Goal: Task Accomplishment & Management: Use online tool/utility

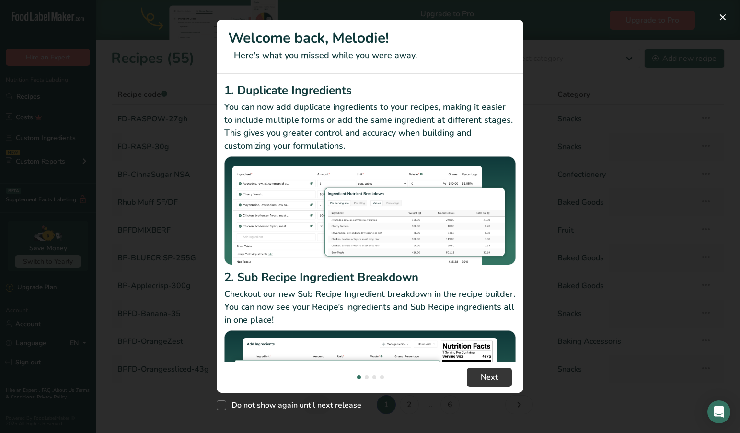
click at [724, 14] on button "New Features" at bounding box center [722, 17] width 15 height 15
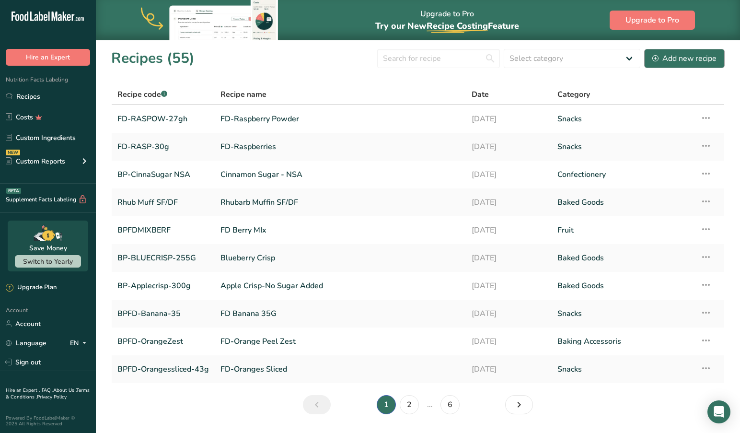
drag, startPoint x: 683, startPoint y: 61, endPoint x: 674, endPoint y: 66, distance: 10.5
click at [682, 61] on div "Add new recipe" at bounding box center [685, 59] width 64 height 12
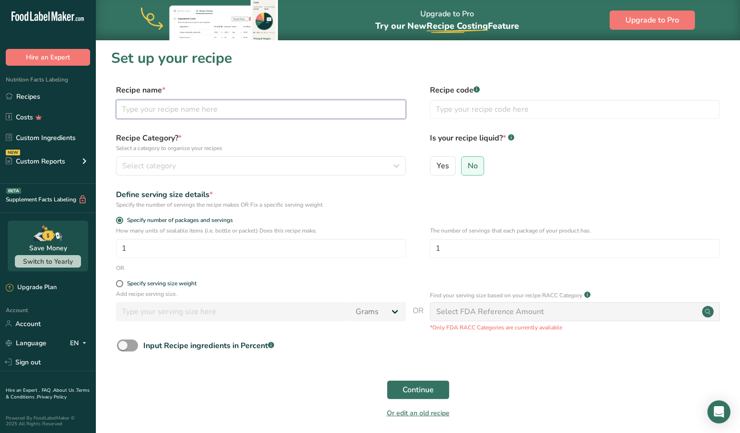
click at [139, 111] on input "text" at bounding box center [261, 109] width 290 height 19
type input "Lemon Raspberry Muffins"
type input "BP-LEMRASP-SFDF"
drag, startPoint x: 183, startPoint y: 167, endPoint x: 178, endPoint y: 168, distance: 4.9
click at [183, 167] on div "Select category" at bounding box center [258, 166] width 272 height 12
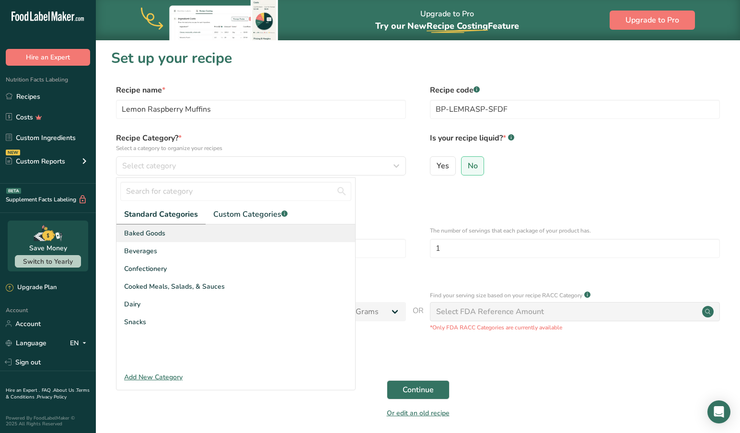
click at [150, 234] on span "Baked Goods" at bounding box center [144, 233] width 41 height 10
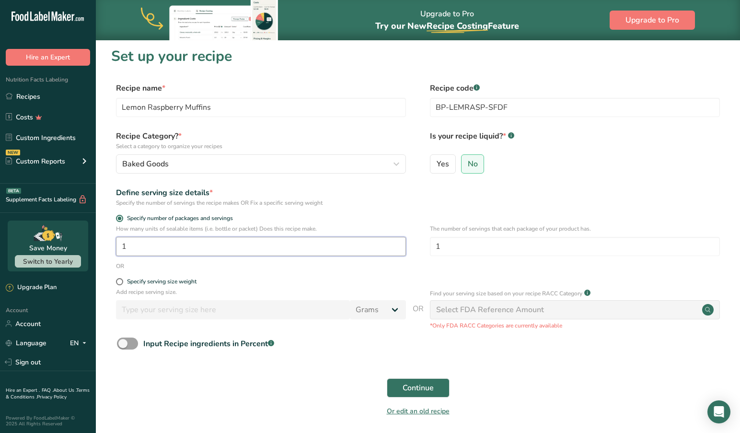
scroll to position [1, 0]
drag, startPoint x: 135, startPoint y: 253, endPoint x: 93, endPoint y: 249, distance: 42.4
click at [93, 249] on div ".a-20{fill:#fff;} Hire an Expert Nutrition Facts Labeling Recipes Costs Custom …" at bounding box center [370, 234] width 740 height 470
type input "4"
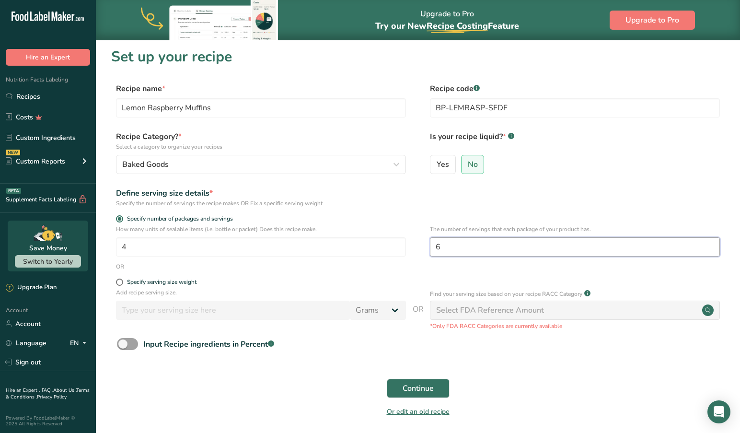
type input "6"
click at [411, 388] on span "Continue" at bounding box center [418, 389] width 31 height 12
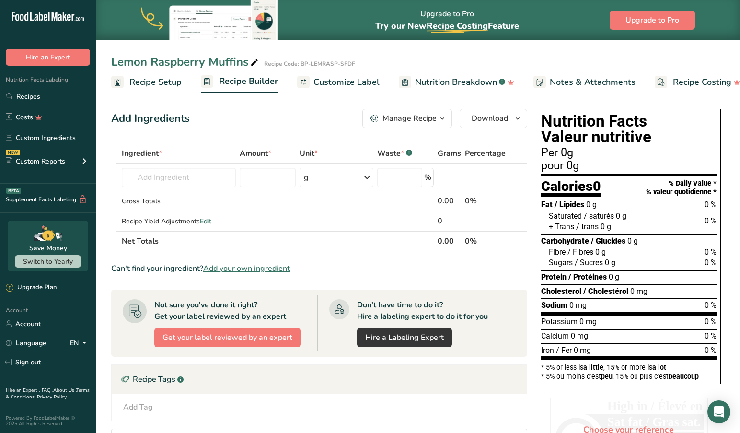
drag, startPoint x: 143, startPoint y: 73, endPoint x: 140, endPoint y: 93, distance: 20.4
click at [143, 74] on link "Recipe Setup" at bounding box center [146, 82] width 70 height 22
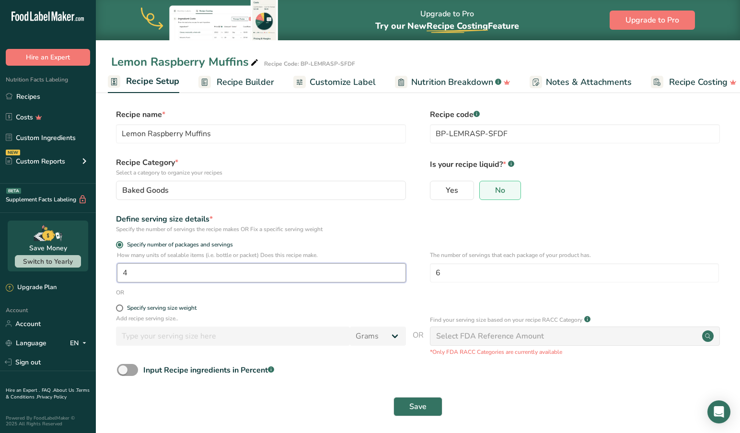
drag, startPoint x: 145, startPoint y: 277, endPoint x: 65, endPoint y: 267, distance: 80.2
click at [65, 267] on div ".a-20{fill:#fff;} Hire an Expert Nutrition Facts Labeling Recipes Costs Custom …" at bounding box center [370, 218] width 740 height 437
type input "3"
click at [150, 279] on input "3" at bounding box center [261, 272] width 289 height 19
drag, startPoint x: 446, startPoint y: 273, endPoint x: 415, endPoint y: 269, distance: 30.9
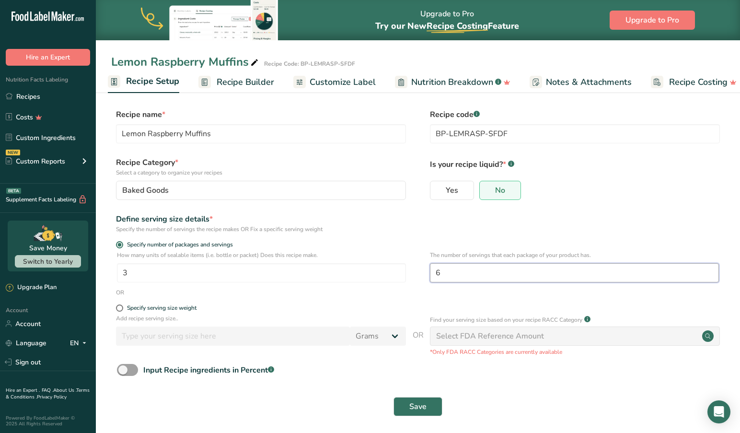
click at [415, 269] on div "How many units of sealable items (i.e. bottle or packet) Does this recipe make.…" at bounding box center [418, 269] width 614 height 37
type input "7"
click at [414, 404] on span "Save" at bounding box center [417, 407] width 17 height 12
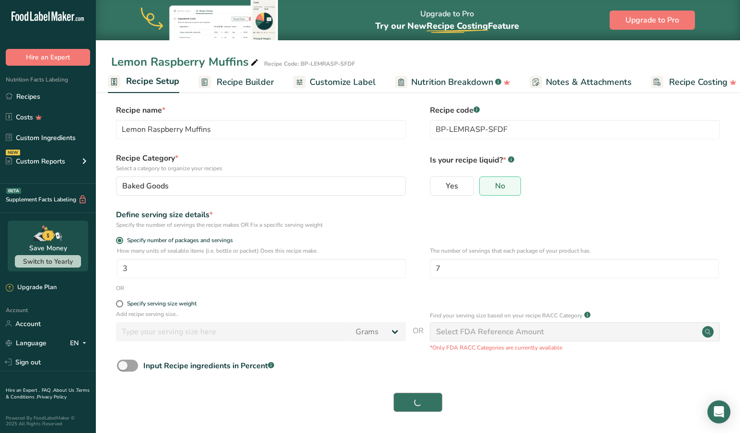
scroll to position [4, 0]
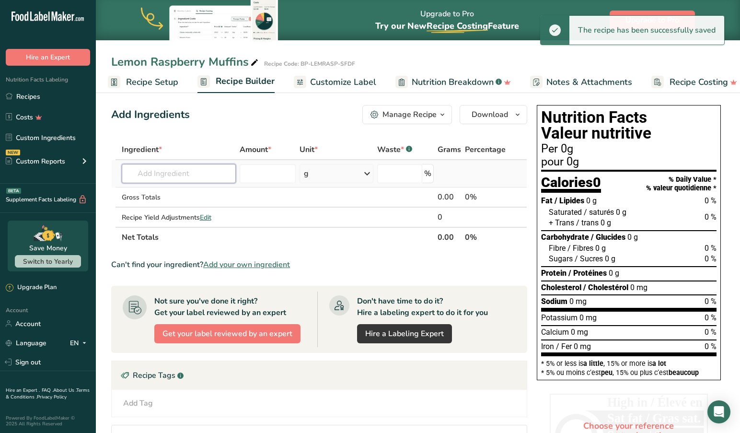
click at [193, 174] on input "text" at bounding box center [179, 173] width 115 height 19
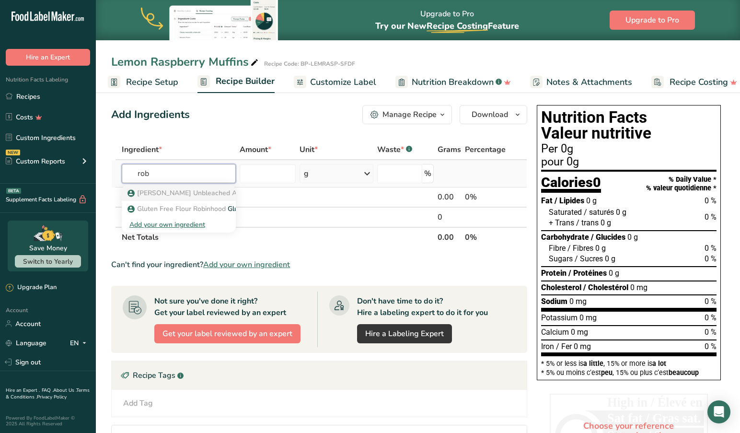
type input "rob"
click at [167, 194] on span "[PERSON_NAME] Unbleached AP Flour" at bounding box center [198, 192] width 122 height 9
type input "[PERSON_NAME] Unbleached All Purpose Flour-Enriched"
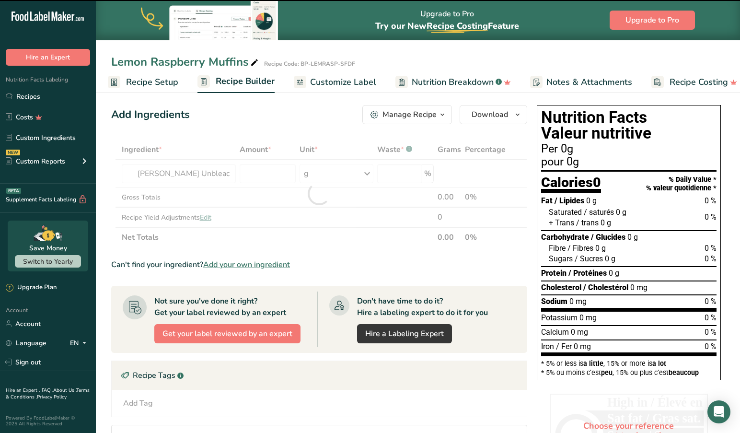
type input "0"
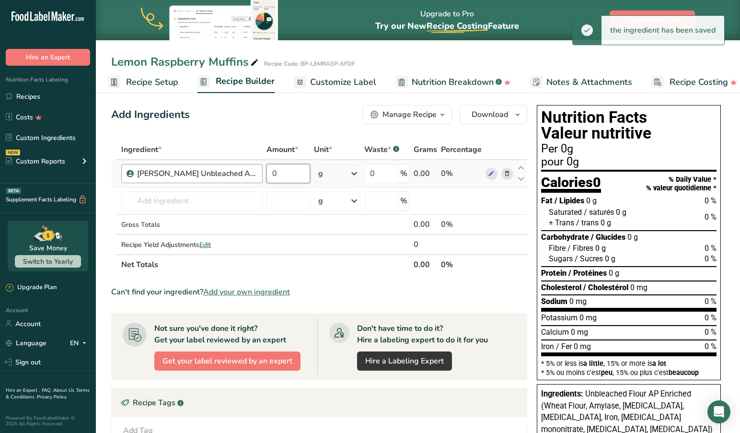
drag, startPoint x: 303, startPoint y: 174, endPoint x: 254, endPoint y: 174, distance: 48.9
click at [254, 174] on tr "[PERSON_NAME] Unbleached All Purpose Flour-Enriched 0 g Weight Units g kg mg Se…" at bounding box center [319, 173] width 415 height 27
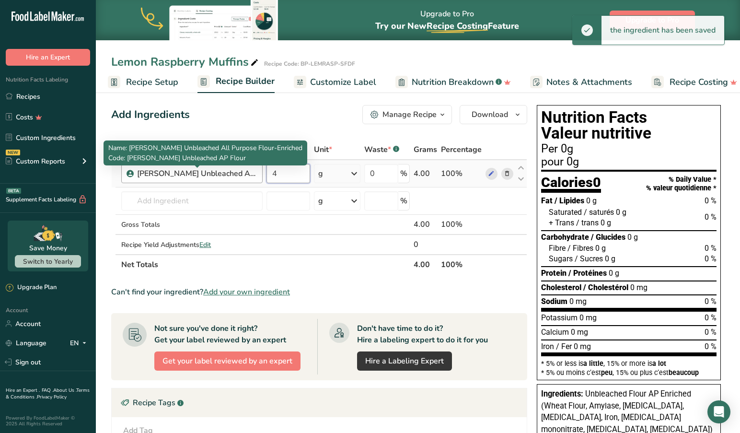
type input "4"
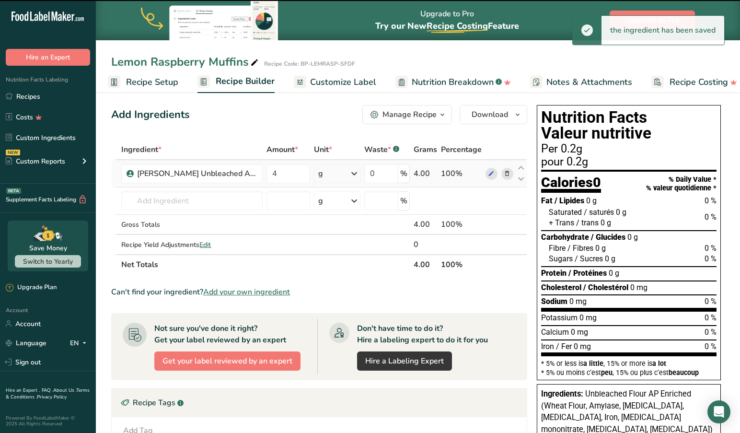
click at [356, 173] on icon at bounding box center [355, 173] width 12 height 17
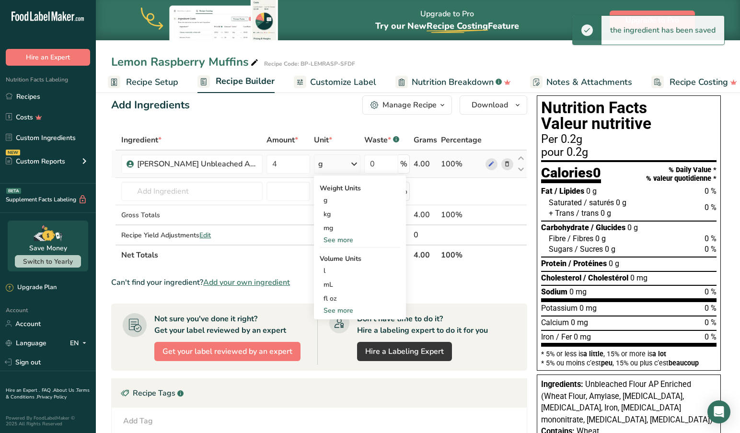
scroll to position [14, 0]
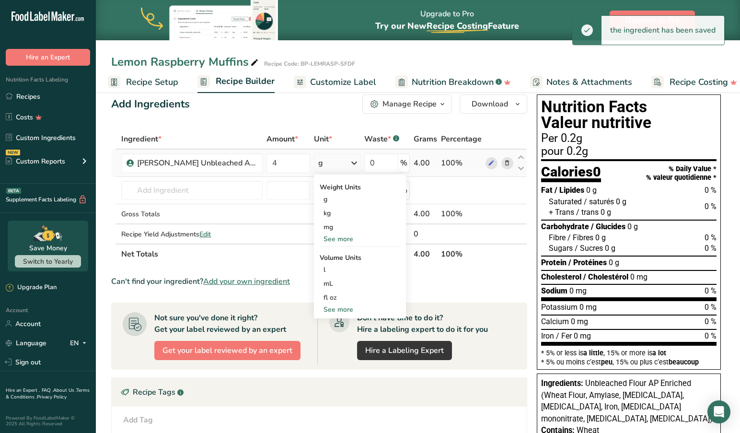
click at [342, 310] on div "See more" at bounding box center [360, 309] width 81 height 10
select select "22"
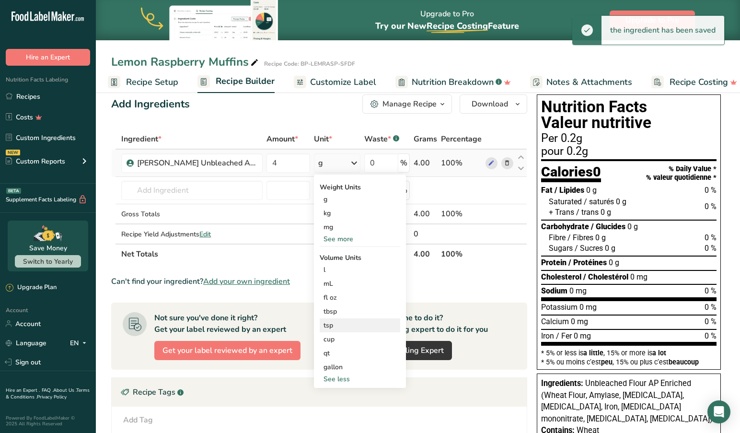
scroll to position [14, 0]
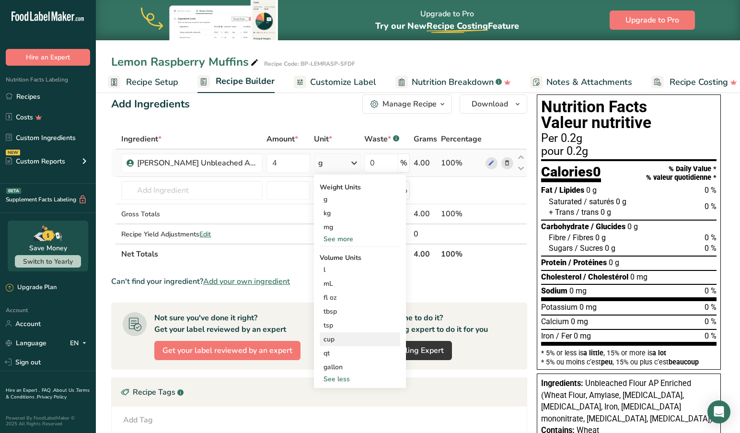
click at [336, 340] on div "cup" at bounding box center [360, 339] width 73 height 10
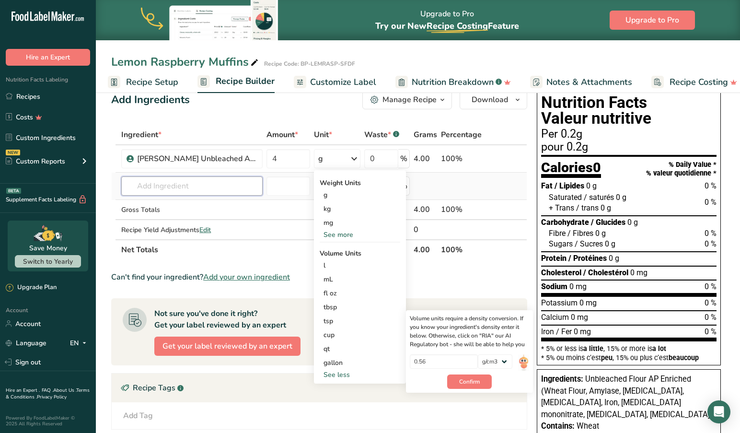
click at [209, 186] on input "text" at bounding box center [191, 185] width 141 height 19
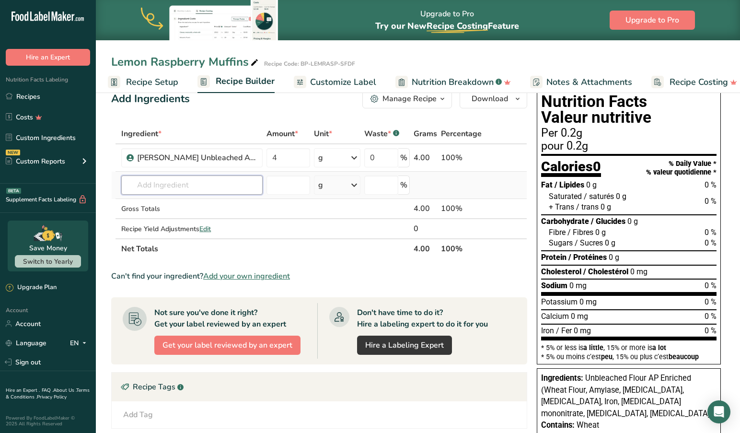
scroll to position [22, 0]
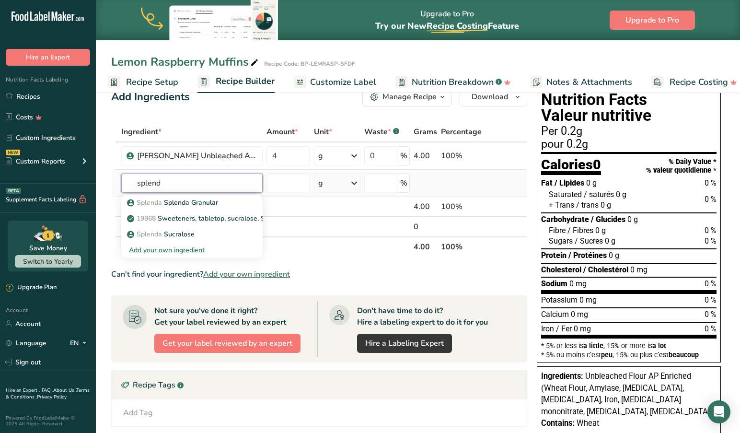
type input "spend"
drag, startPoint x: 209, startPoint y: 186, endPoint x: 193, endPoint y: 204, distance: 24.1
click at [193, 204] on p "Splenda Splenda Granular" at bounding box center [173, 203] width 89 height 10
type input "Splenda Granular"
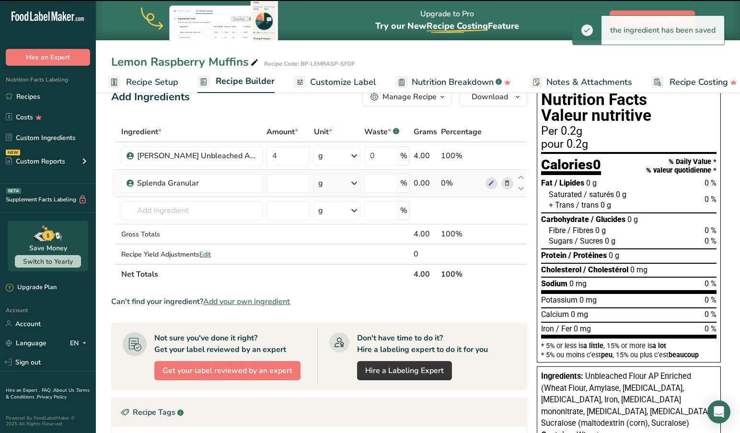
type input "0"
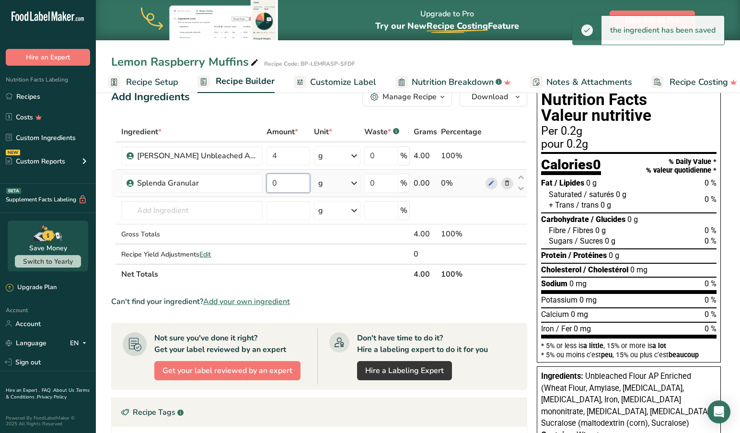
click at [294, 187] on input "0" at bounding box center [289, 183] width 44 height 19
click at [337, 185] on div "g" at bounding box center [337, 183] width 47 height 19
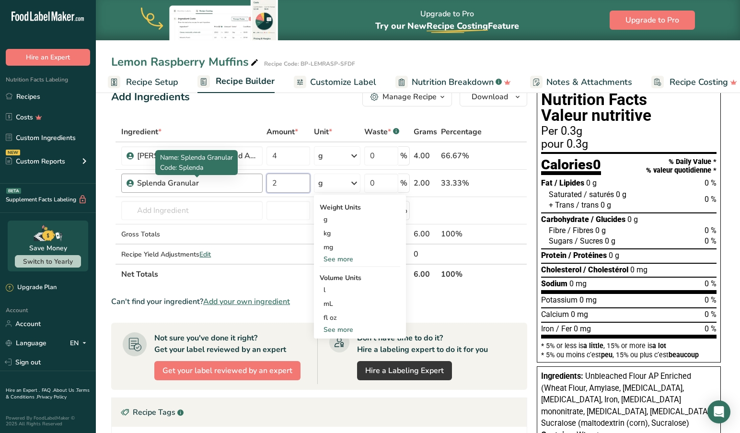
drag, startPoint x: 292, startPoint y: 187, endPoint x: 247, endPoint y: 178, distance: 45.3
click at [248, 178] on tr "Splenda Granular 2 g Weight Units g kg mg See more Volume Units l Volume units …" at bounding box center [319, 183] width 415 height 27
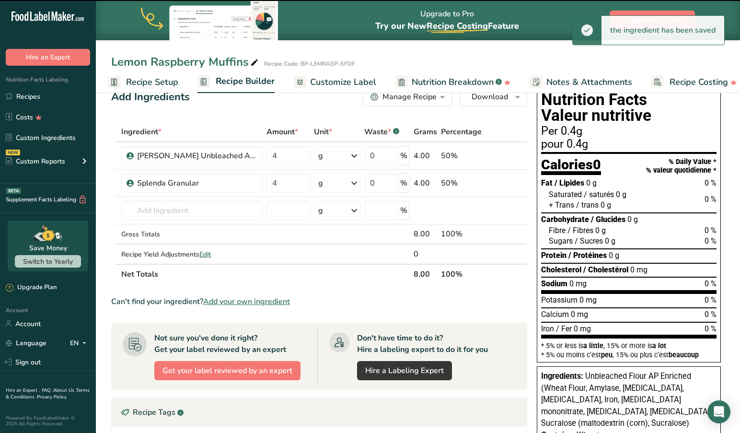
click at [353, 180] on icon at bounding box center [355, 183] width 12 height 17
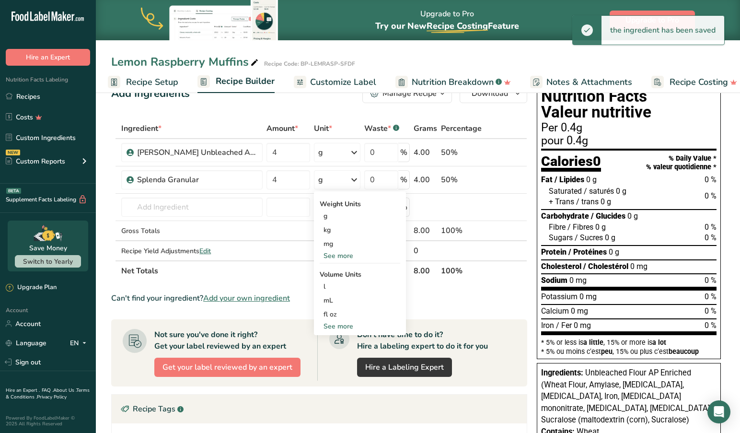
scroll to position [26, 0]
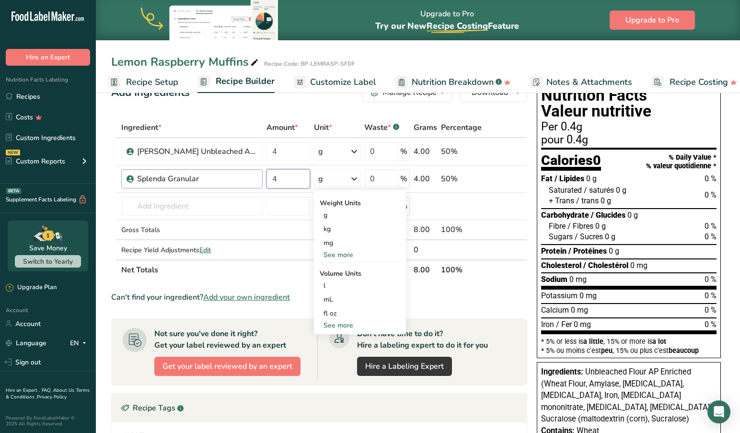
drag, startPoint x: 294, startPoint y: 180, endPoint x: 255, endPoint y: 178, distance: 38.9
click at [255, 178] on tr "Splenda Granular 4 g Weight Units g kg mg See more Volume Units l Volume units …" at bounding box center [319, 178] width 415 height 27
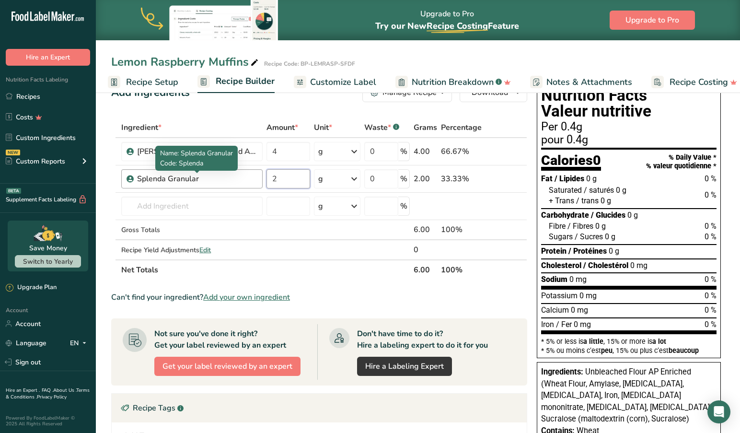
type input "2"
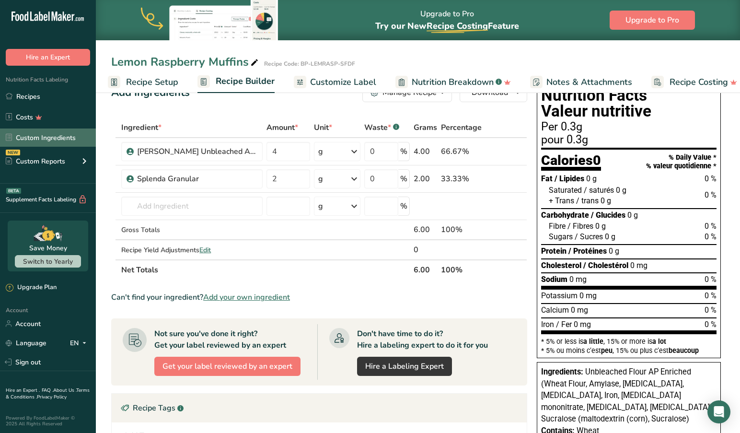
click at [29, 140] on link "Custom Ingredients" at bounding box center [48, 138] width 96 height 18
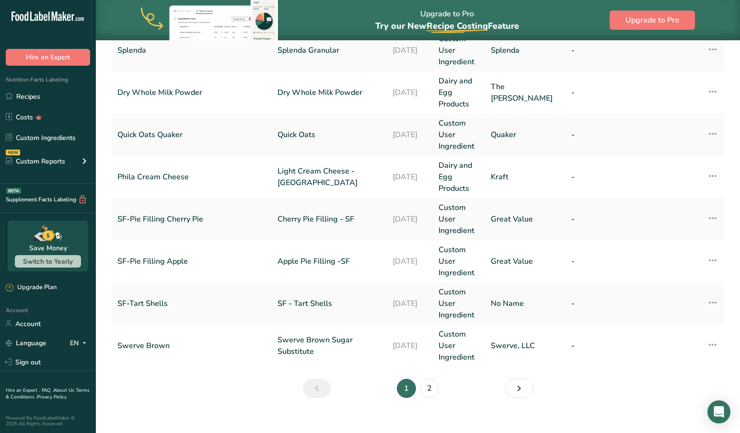
scroll to position [403, 0]
click at [428, 379] on link "2" at bounding box center [429, 388] width 19 height 19
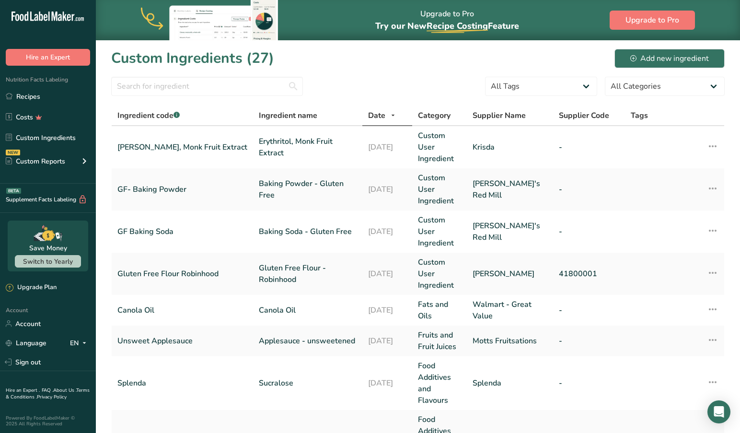
drag, startPoint x: 659, startPoint y: 57, endPoint x: 392, endPoint y: 61, distance: 267.1
click at [392, 61] on div "Custom Ingredients (27) Add new ingredient" at bounding box center [418, 58] width 614 height 22
click at [392, 63] on div "Custom Ingredients (27) Add new ingredient" at bounding box center [418, 58] width 614 height 22
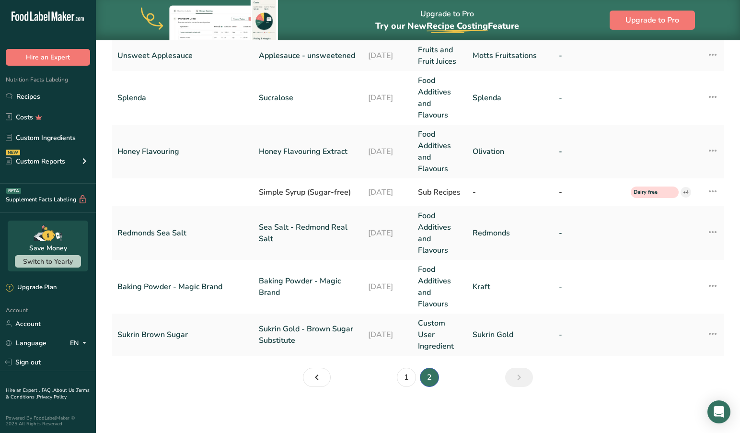
scroll to position [285, 0]
click at [409, 378] on link "1" at bounding box center [406, 377] width 19 height 19
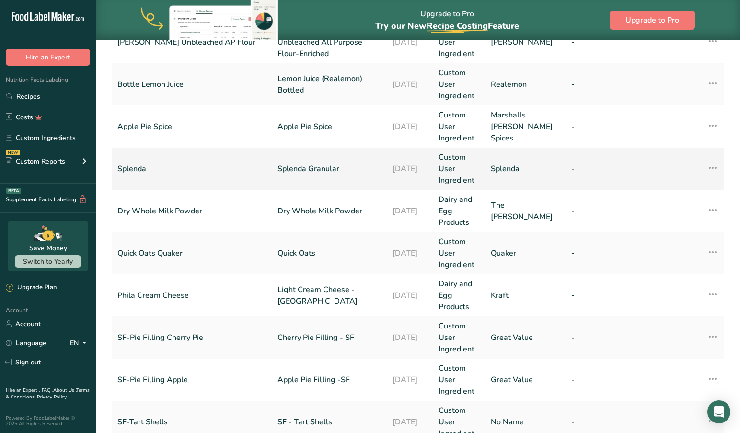
click at [715, 159] on icon at bounding box center [713, 167] width 12 height 17
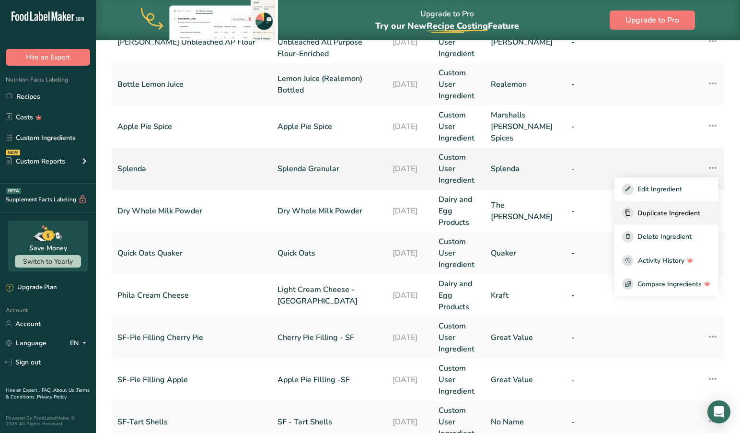
click at [674, 208] on span "Duplicate Ingredient" at bounding box center [669, 213] width 63 height 10
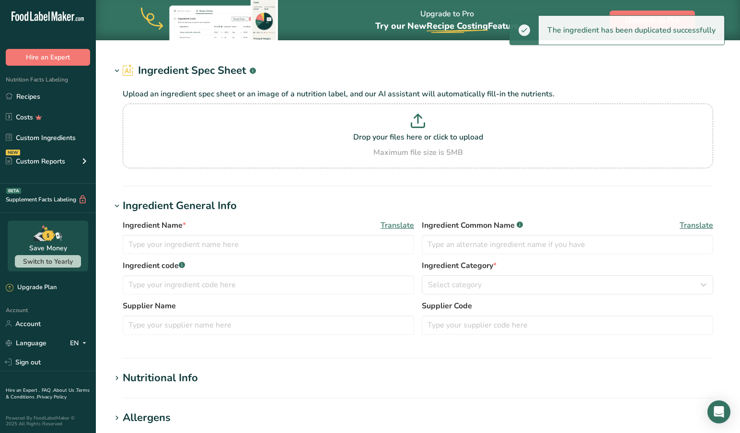
type input "Splenda Granular - copy"
type input "Sucralose"
type input "Splenda"
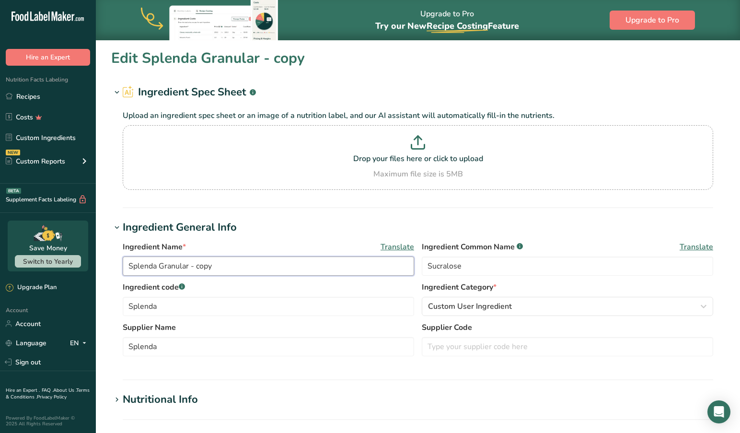
drag, startPoint x: 185, startPoint y: 269, endPoint x: 105, endPoint y: 291, distance: 83.5
click at [183, 270] on input "Splenda Granular - copy" at bounding box center [269, 266] width 292 height 19
type input "Splenda Icing"
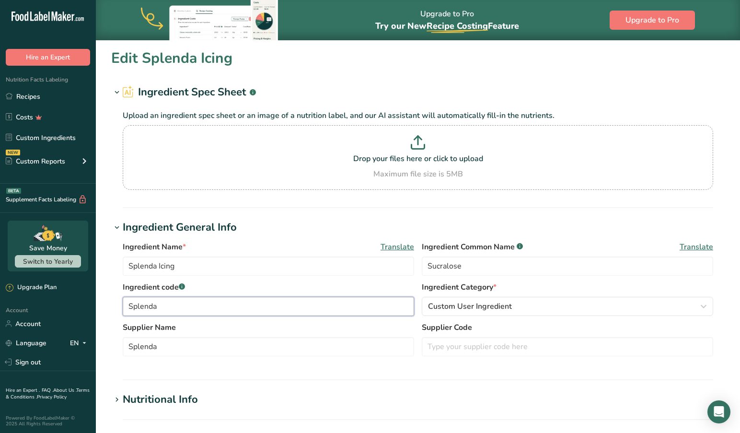
click at [191, 308] on input "Splenda" at bounding box center [269, 306] width 292 height 19
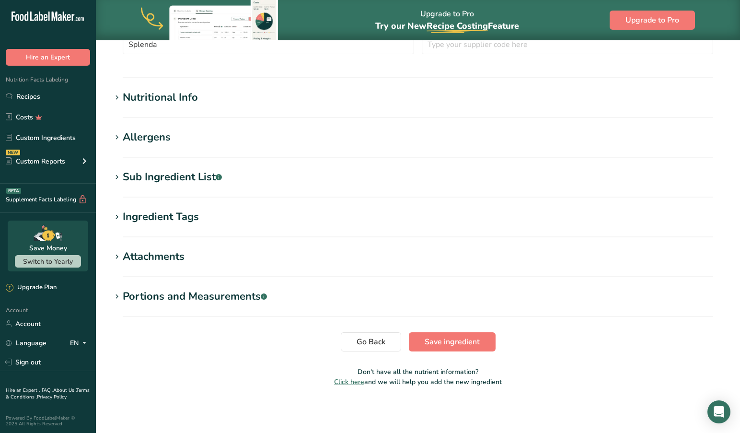
scroll to position [302, 0]
type input "Splenda Icing"
click at [376, 341] on span "Go Back" at bounding box center [371, 342] width 29 height 12
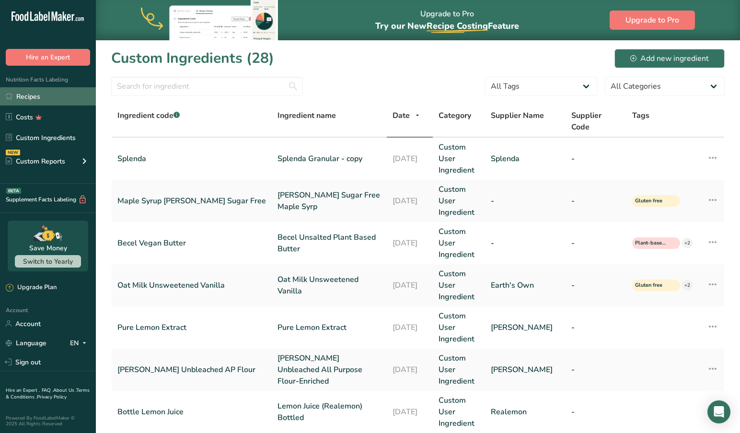
click at [37, 97] on link "Recipes" at bounding box center [48, 96] width 96 height 18
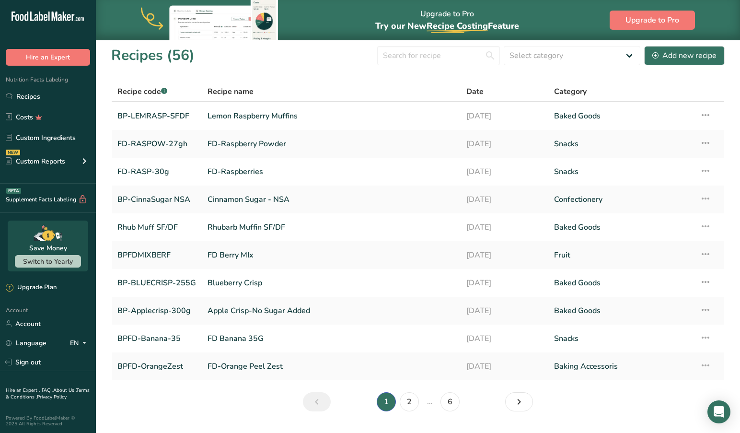
scroll to position [29, 0]
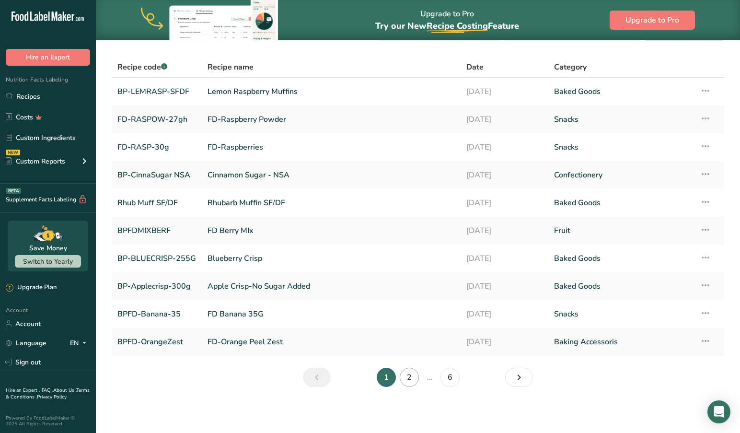
click at [411, 377] on link "2" at bounding box center [409, 377] width 19 height 19
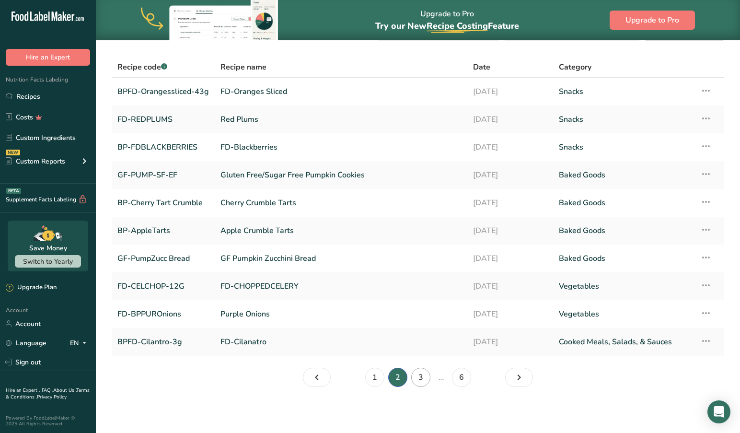
scroll to position [29, 0]
click at [421, 378] on link "3" at bounding box center [420, 377] width 19 height 19
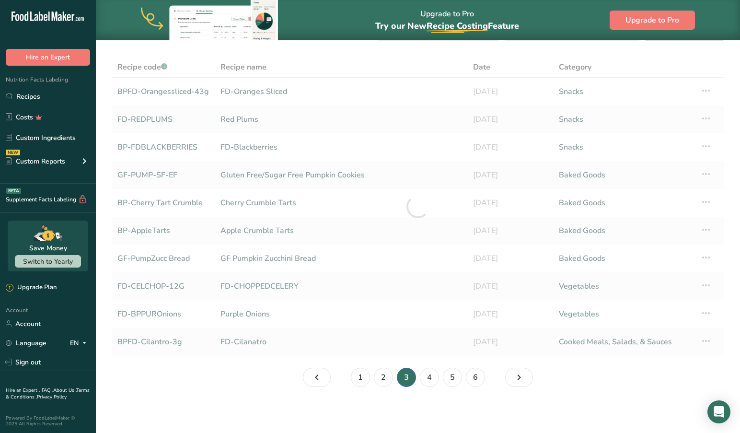
scroll to position [27, 0]
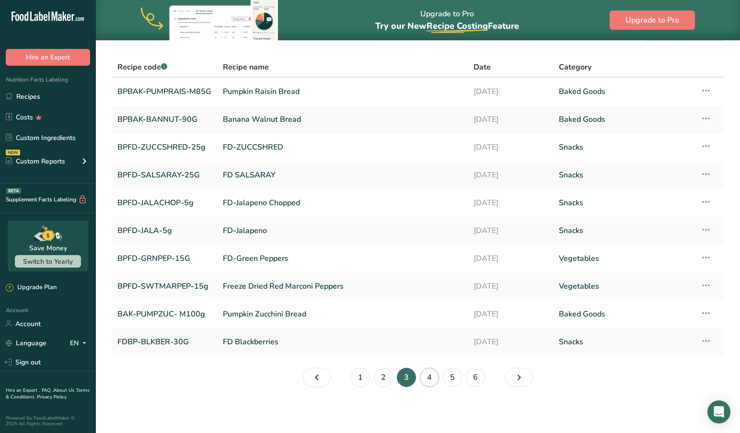
click at [432, 379] on link "4" at bounding box center [429, 377] width 19 height 19
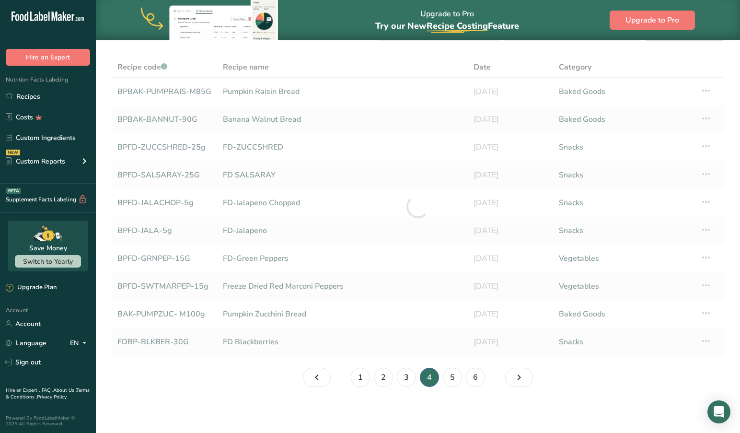
scroll to position [27, 0]
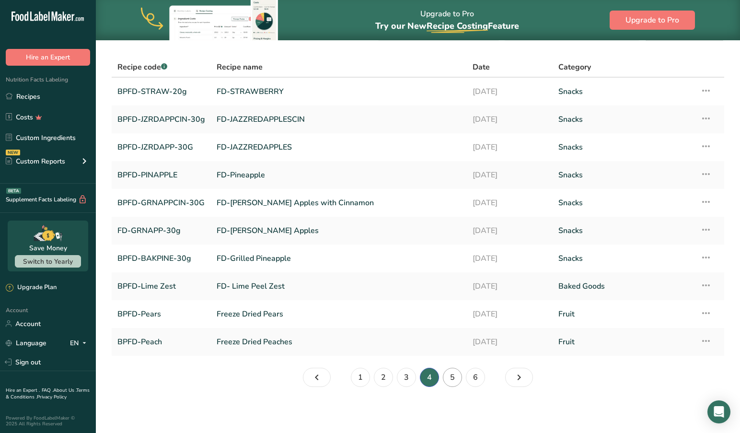
click at [453, 378] on link "5" at bounding box center [452, 377] width 19 height 19
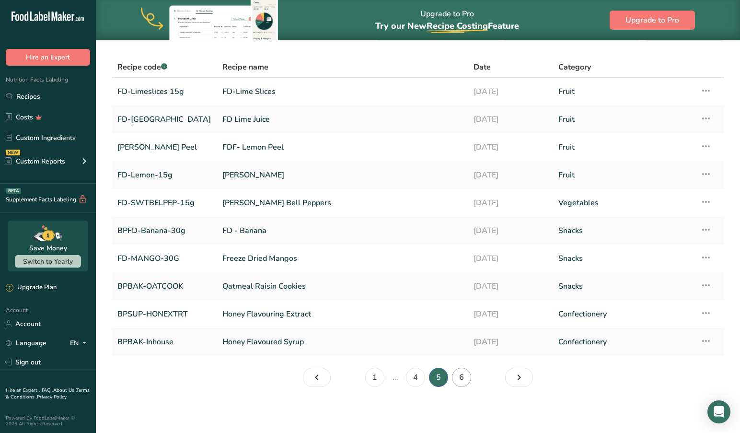
click at [463, 379] on link "6" at bounding box center [461, 377] width 19 height 19
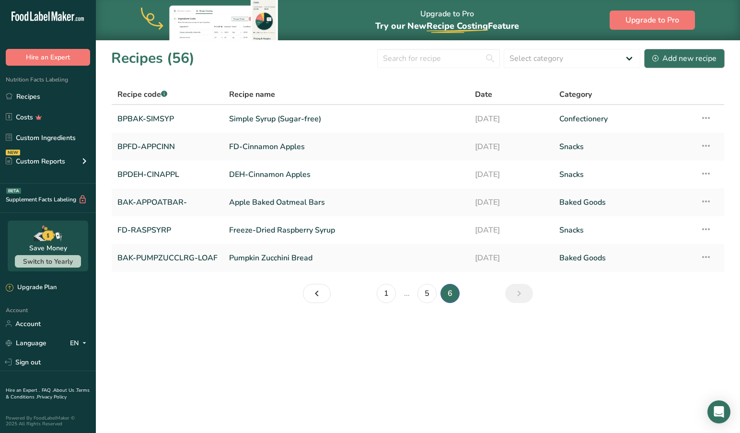
click at [678, 57] on div "Add new recipe" at bounding box center [685, 59] width 64 height 12
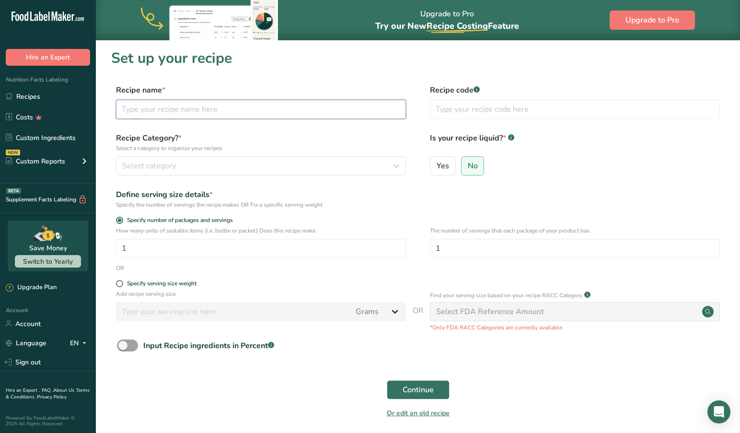
click at [174, 111] on input "text" at bounding box center [261, 109] width 290 height 19
type input "Splenda Icing"
type input "BP Splenda Icing"
click at [131, 165] on span "Select category" at bounding box center [149, 166] width 54 height 12
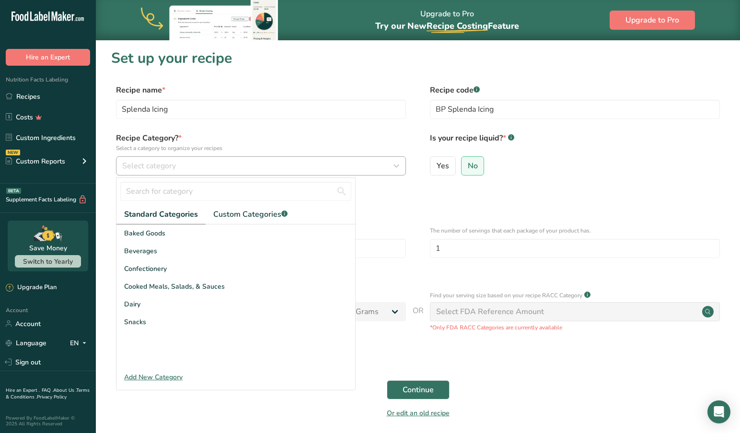
scroll to position [0, 0]
click at [155, 271] on span "Confectionery" at bounding box center [145, 269] width 43 height 10
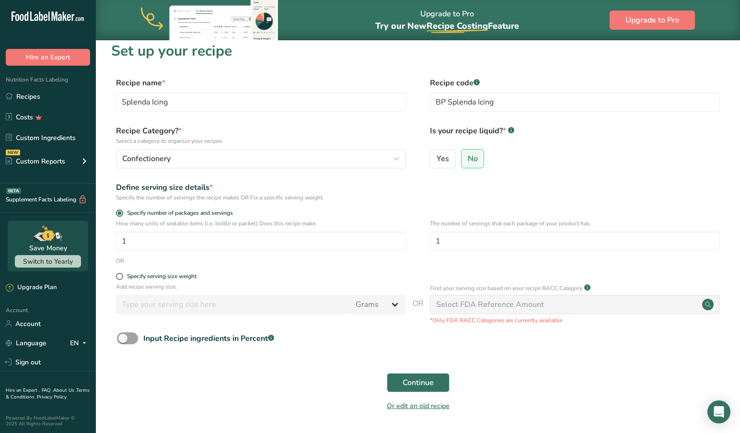
scroll to position [8, 0]
drag, startPoint x: 159, startPoint y: 239, endPoint x: 104, endPoint y: 236, distance: 55.2
click at [104, 236] on section "Set up your recipe Recipe name * Splenda Icing Recipe code .a-a{fill:#347362;}.…" at bounding box center [418, 232] width 644 height 400
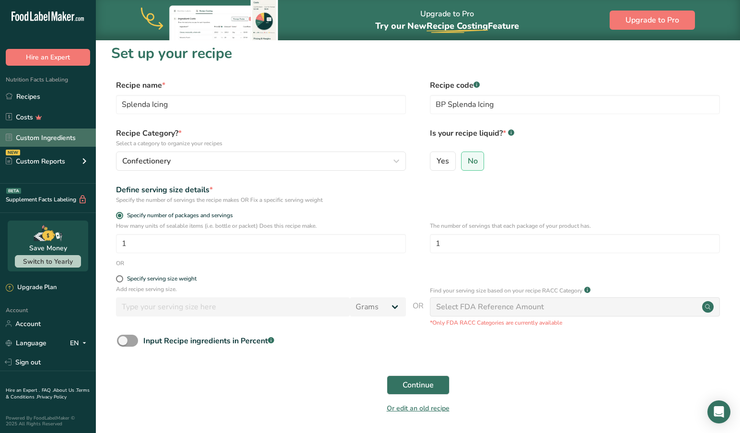
click at [48, 136] on link "Custom Ingredients" at bounding box center [48, 138] width 96 height 18
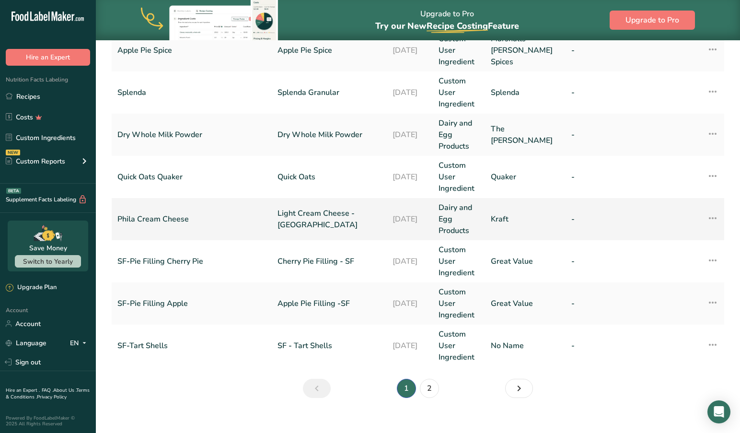
scroll to position [403, 0]
click at [427, 379] on link "2" at bounding box center [429, 388] width 19 height 19
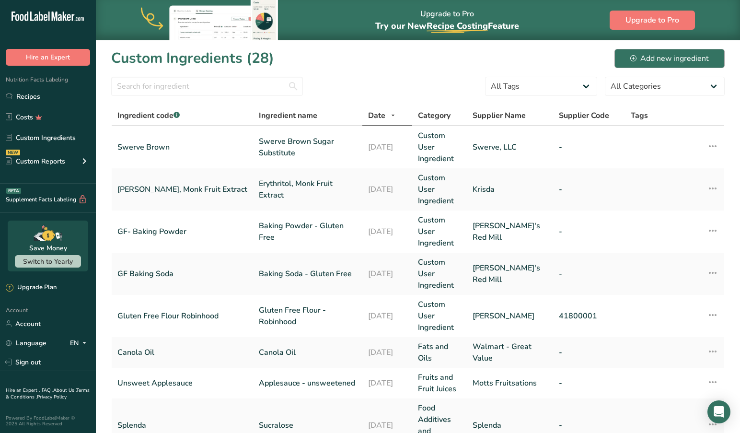
click at [652, 59] on div "Add new ingredient" at bounding box center [670, 59] width 79 height 12
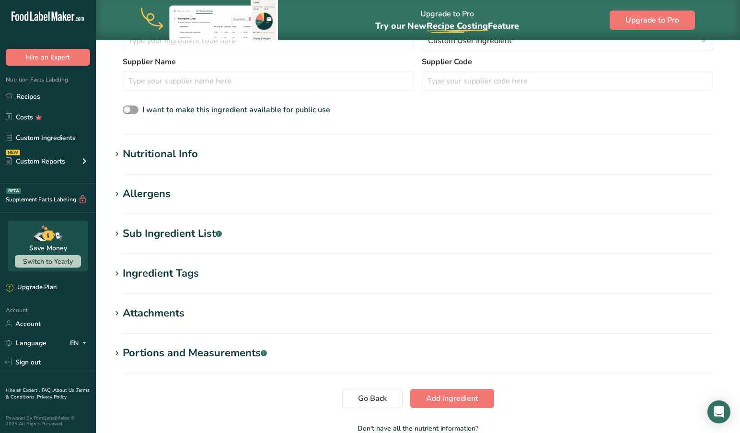
scroll to position [266, 0]
click at [118, 234] on icon at bounding box center [117, 233] width 9 height 13
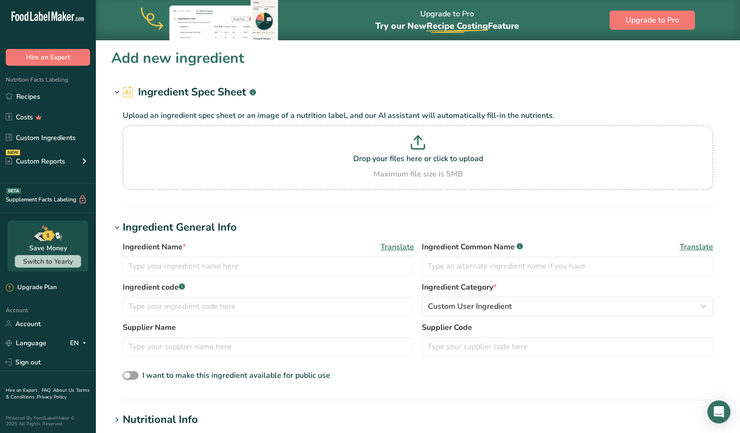
scroll to position [0, 0]
click at [226, 269] on input "text" at bounding box center [269, 266] width 292 height 19
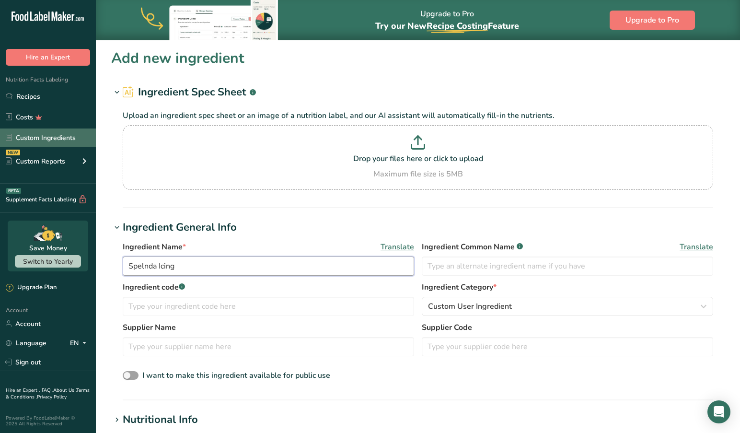
type input "Spelnda Icing"
click at [36, 135] on link "Custom Ingredients" at bounding box center [48, 138] width 96 height 18
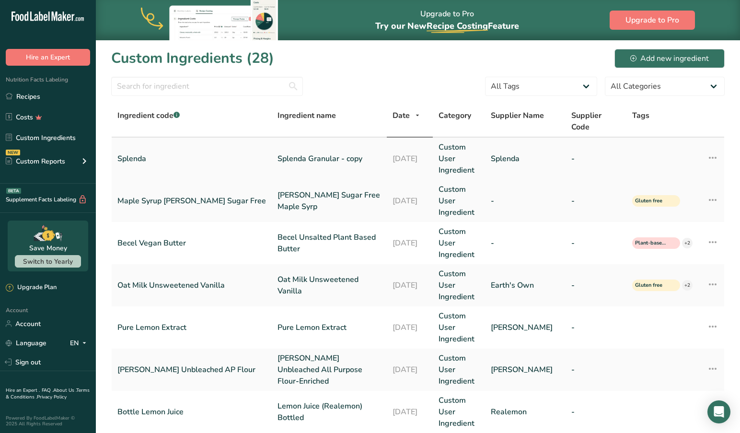
click at [278, 153] on link "Splenda Granular - copy" at bounding box center [330, 159] width 104 height 12
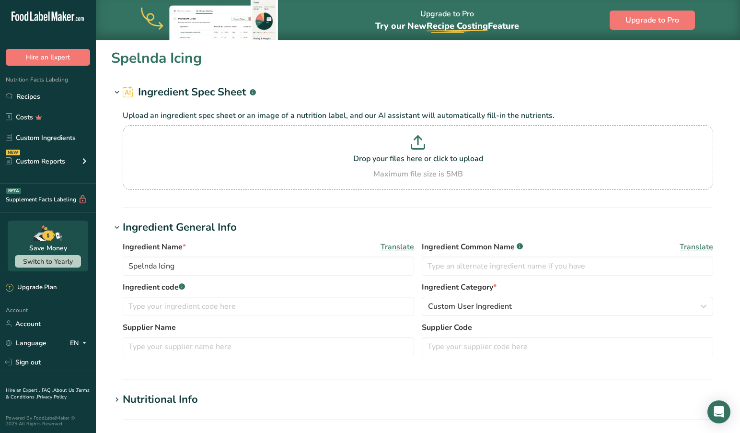
type input "Splenda Granular - copy"
type input "Sucralose"
type input "Splenda"
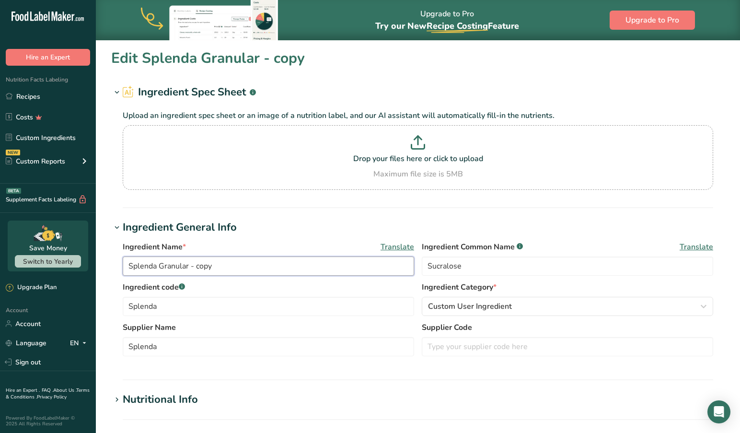
click at [236, 271] on input "Splenda Granular - copy" at bounding box center [269, 266] width 292 height 19
type input "Splenda Icing"
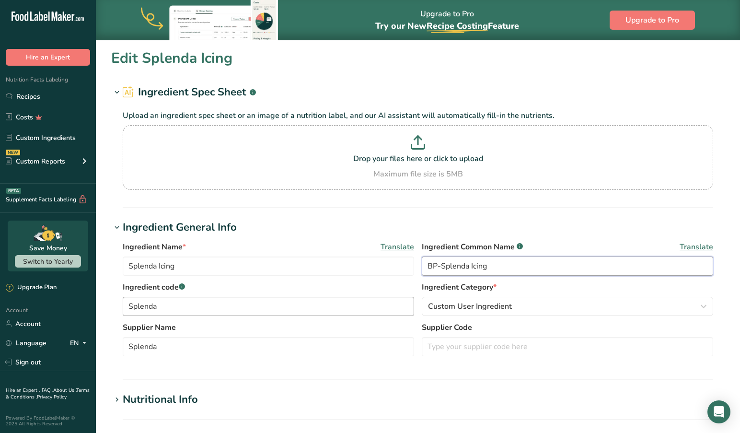
type input "BP-Splenda Icing"
click at [167, 308] on input "Splenda" at bounding box center [269, 306] width 292 height 19
drag, startPoint x: 187, startPoint y: 310, endPoint x: 91, endPoint y: 310, distance: 95.9
click at [95, 310] on div ".a-20{fill:#fff;} Hire an Expert Nutrition Facts Labeling Recipes Costs Custom …" at bounding box center [370, 367] width 740 height 735
type input "B"
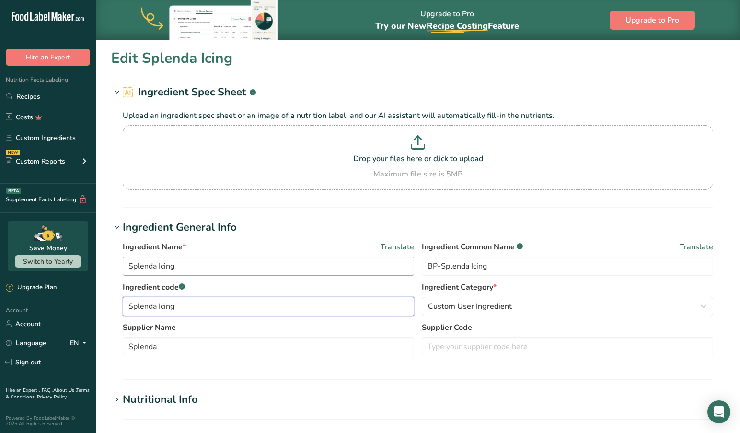
type input "Splenda Icing"
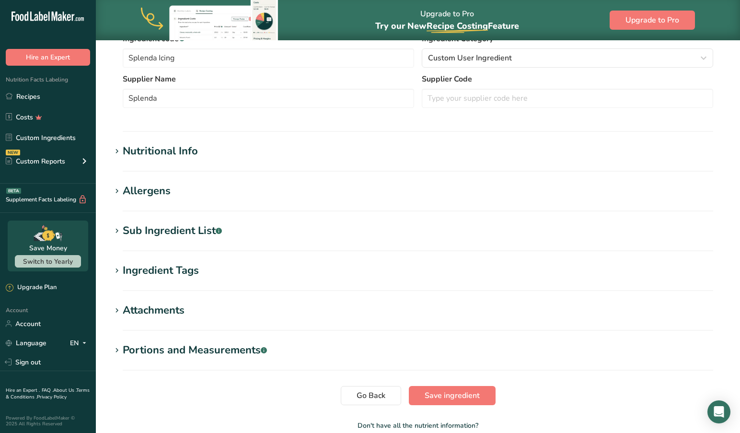
scroll to position [272, 0]
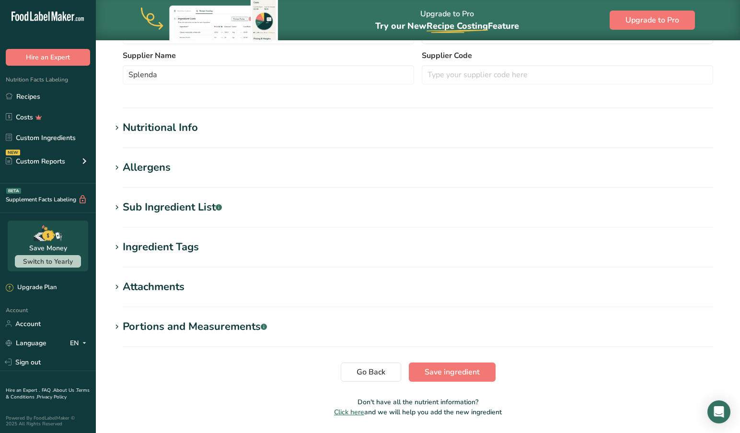
click at [118, 127] on icon at bounding box center [117, 127] width 9 height 13
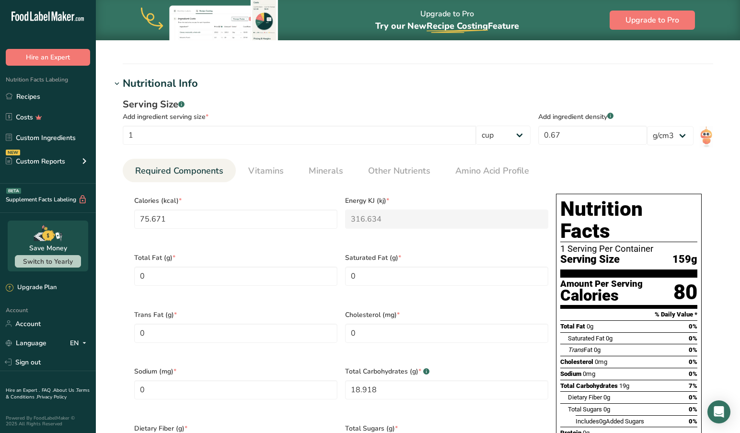
scroll to position [316, 0]
drag, startPoint x: 164, startPoint y: 136, endPoint x: 115, endPoint y: 135, distance: 48.9
click at [115, 135] on div "Serving Size .a-a{fill:#347362;}.b-a{fill:#fff;} Add ingredient serving size * …" at bounding box center [418, 319] width 614 height 454
type input "2"
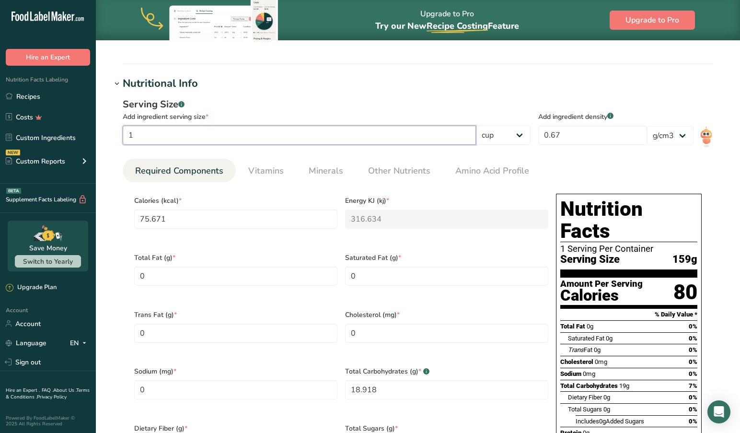
type input "151.3412"
type KJ "633.2683"
type Carbohydrates "37.8354"
type input "2"
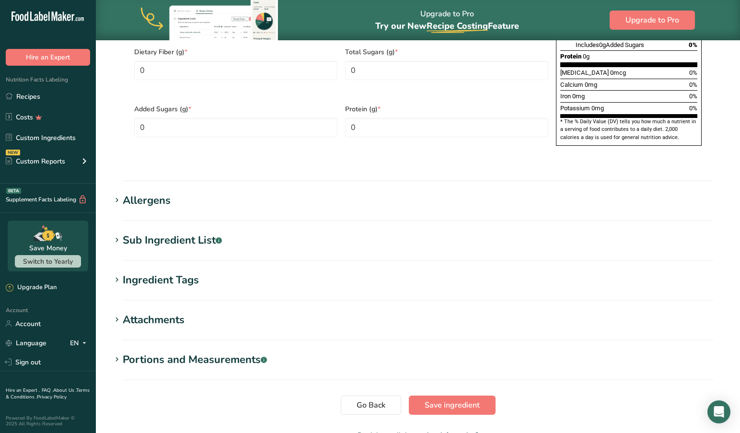
scroll to position [690, 0]
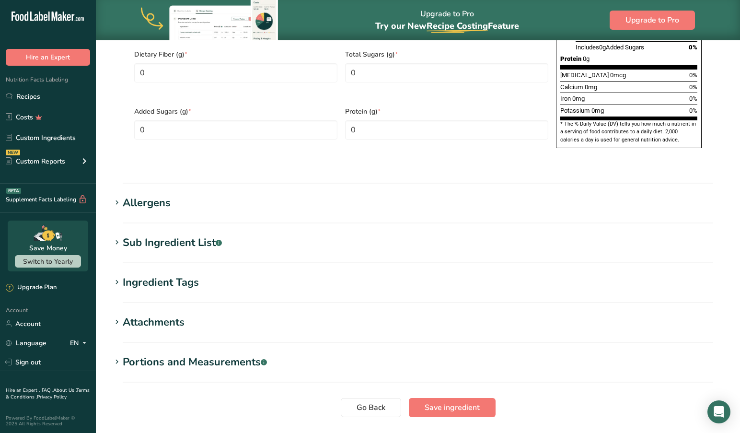
drag, startPoint x: 116, startPoint y: 213, endPoint x: 113, endPoint y: 219, distance: 6.7
click at [116, 236] on icon at bounding box center [117, 242] width 9 height 13
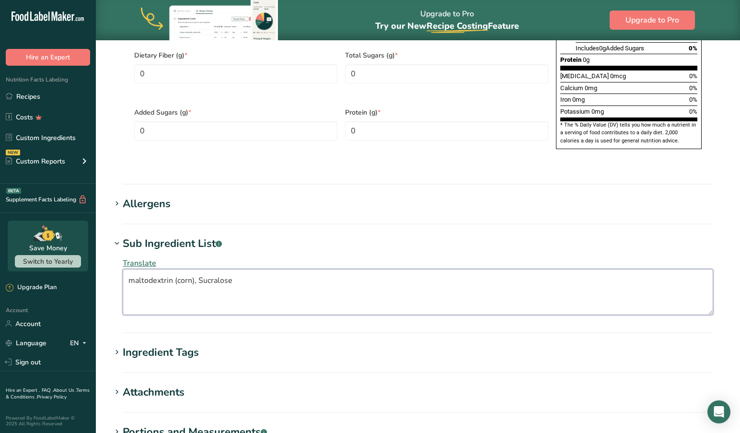
click at [249, 269] on textarea "maltodextrin (corn), Sucralose" at bounding box center [418, 292] width 591 height 46
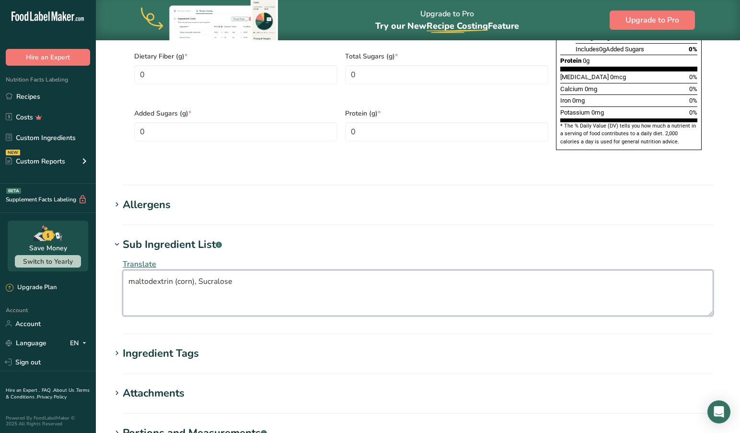
scroll to position [690, 0]
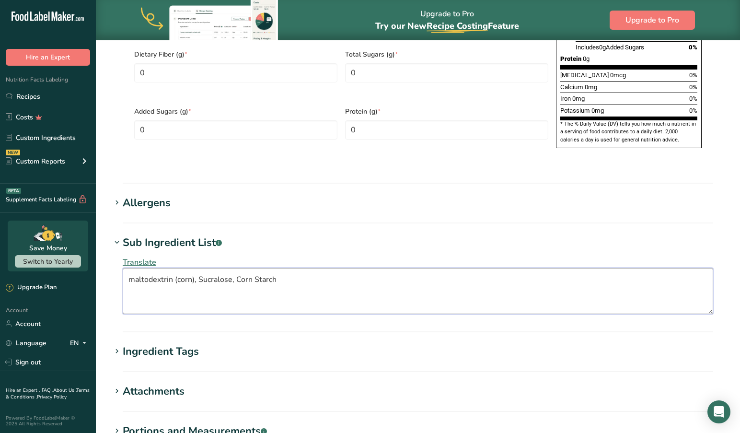
type textarea "maltodextrin (corn), Sucralose, Corn Starch"
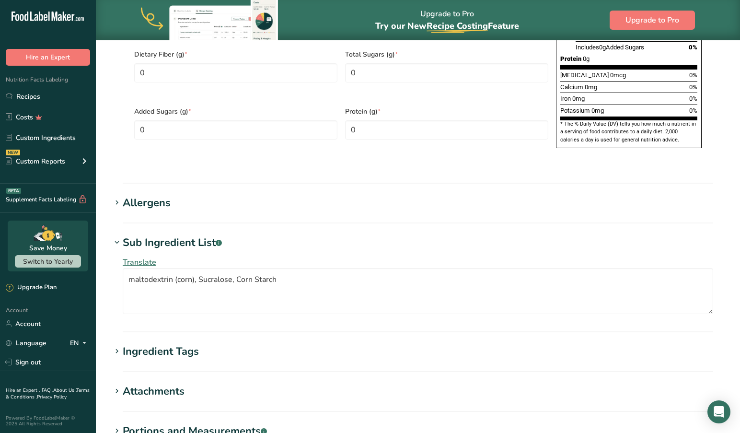
click at [143, 257] on span "Translate" at bounding box center [140, 262] width 34 height 11
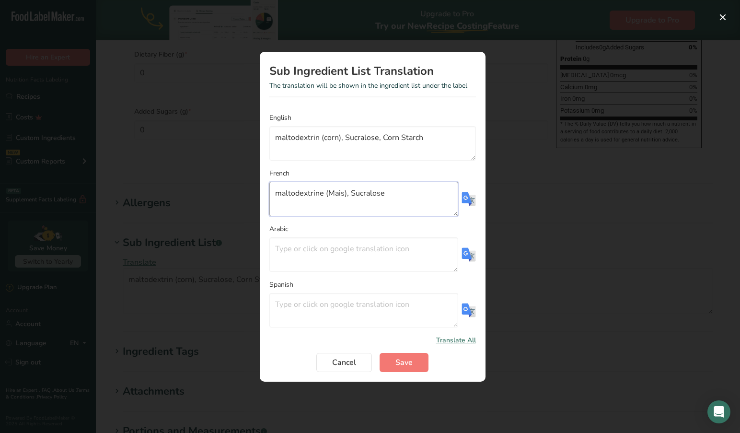
click at [400, 195] on textarea "maltodextrine (Mais), Sucralose" at bounding box center [363, 199] width 189 height 35
drag, startPoint x: 275, startPoint y: 193, endPoint x: 280, endPoint y: 200, distance: 8.4
click at [276, 194] on textarea "maltodextrine (Mais), Sucralose, [PERSON_NAME] de maĩs" at bounding box center [363, 199] width 189 height 35
type textarea "Maltodextrine (Mais), Sucralose, [PERSON_NAME] de maĩs"
click at [402, 360] on span "Save" at bounding box center [404, 363] width 17 height 12
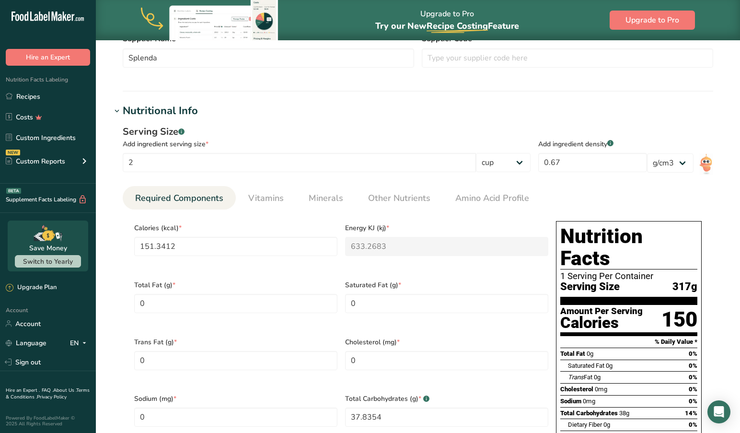
scroll to position [290, 0]
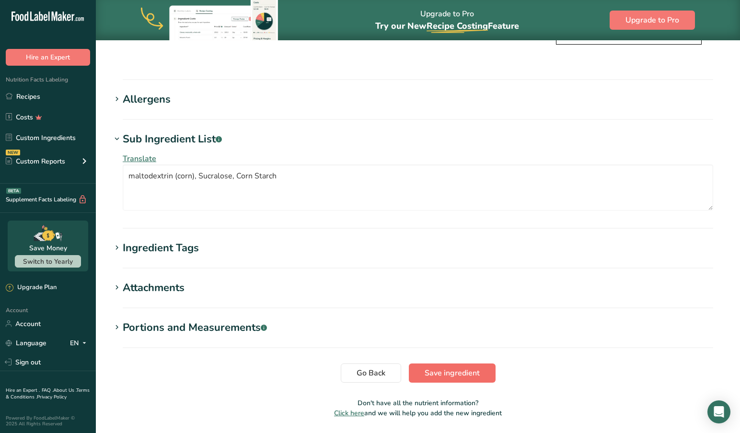
click at [447, 367] on span "Save ingredient" at bounding box center [452, 373] width 55 height 12
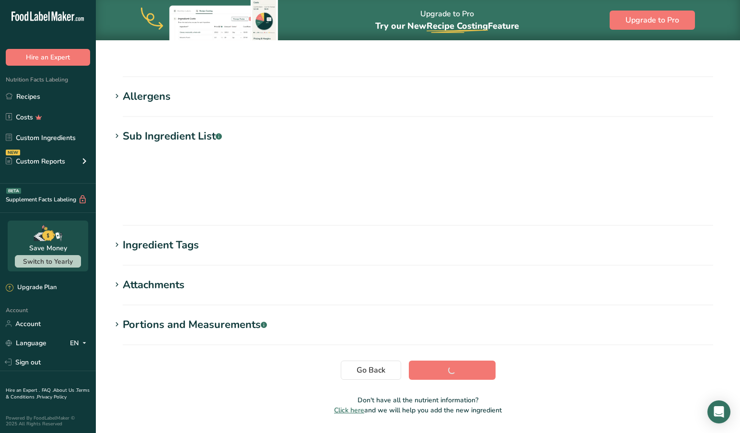
scroll to position [74, 0]
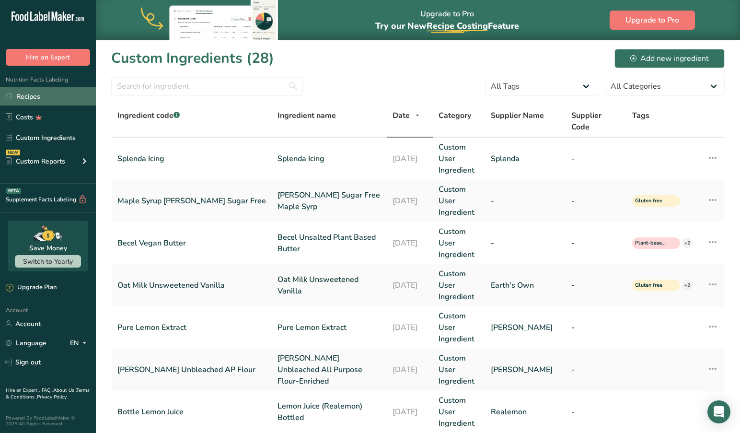
click at [41, 95] on link "Recipes" at bounding box center [48, 96] width 96 height 18
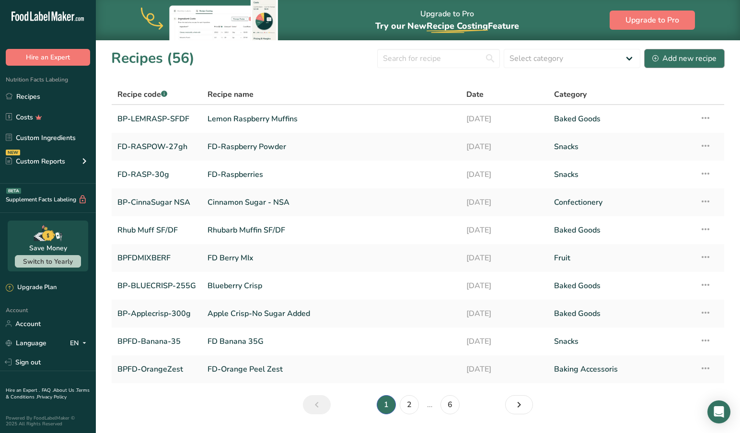
scroll to position [0, 0]
click at [688, 58] on div "Add new recipe" at bounding box center [685, 59] width 64 height 12
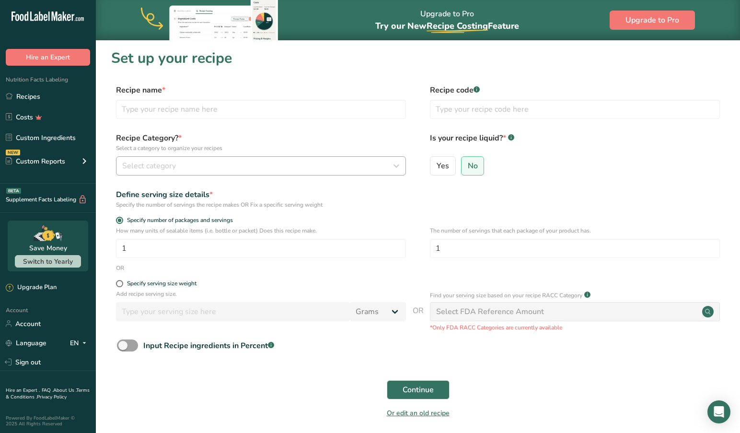
click at [174, 164] on span "Select category" at bounding box center [149, 166] width 54 height 12
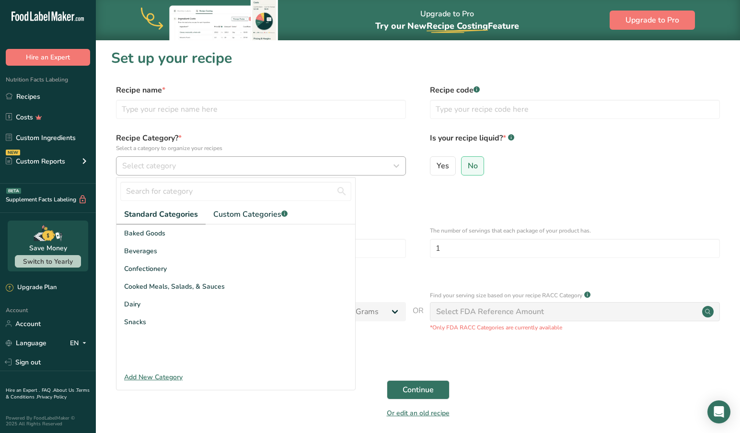
drag, startPoint x: 148, startPoint y: 161, endPoint x: 144, endPoint y: 166, distance: 6.9
click at [148, 161] on span "Select category" at bounding box center [149, 166] width 54 height 12
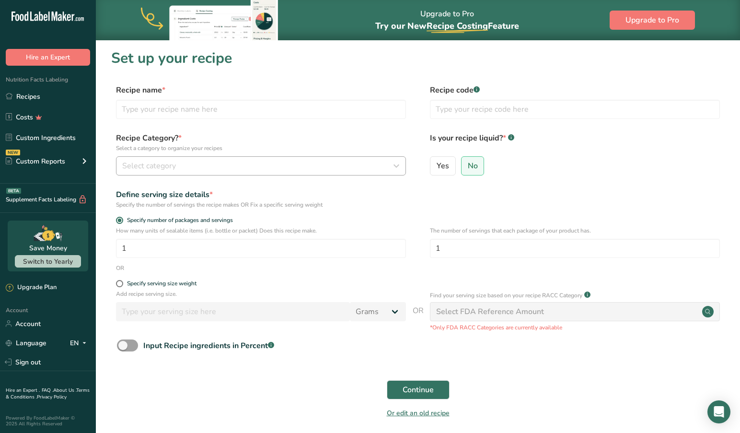
scroll to position [1, 0]
click at [159, 165] on span "Select category" at bounding box center [149, 165] width 54 height 12
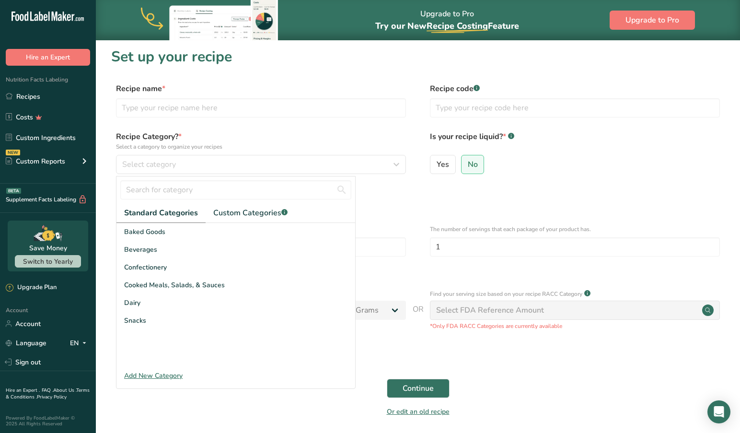
scroll to position [1, 0]
click at [149, 108] on input "text" at bounding box center [261, 107] width 290 height 19
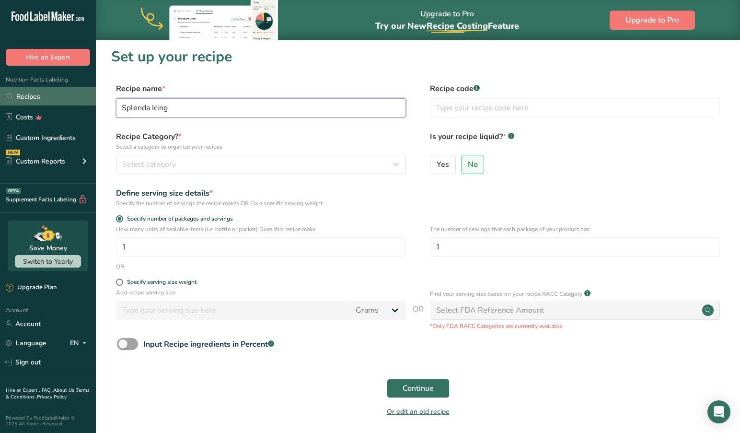
type input "Splenda Icing"
type input "C"
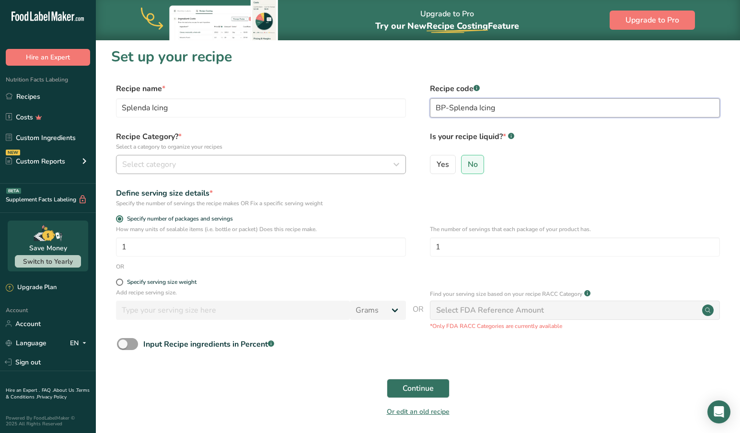
type input "BP-Splenda Icing"
click at [190, 166] on div "Select category" at bounding box center [258, 165] width 272 height 12
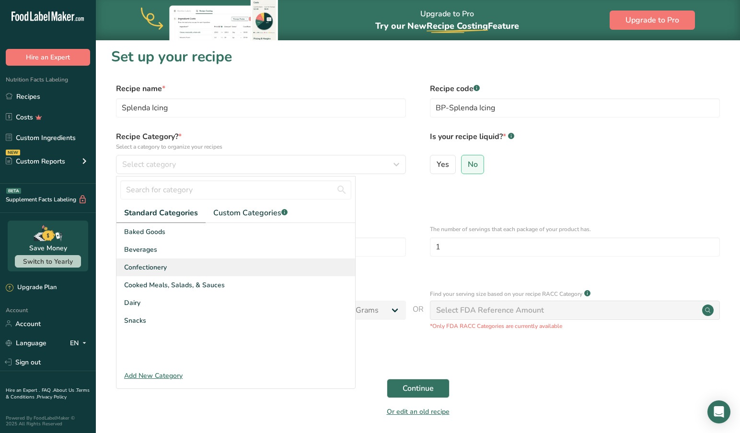
click at [157, 269] on span "Confectionery" at bounding box center [145, 267] width 43 height 10
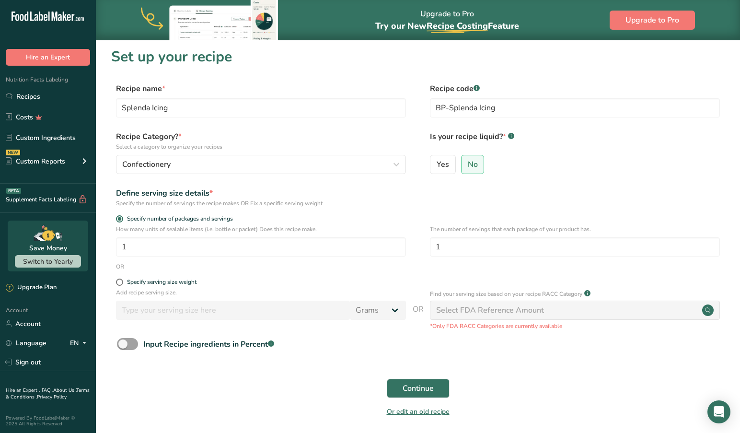
drag, startPoint x: 473, startPoint y: 166, endPoint x: 369, endPoint y: 197, distance: 109.1
click at [472, 167] on span "No" at bounding box center [473, 165] width 10 height 10
click at [468, 167] on input "No" at bounding box center [465, 164] width 6 height 6
click at [140, 244] on input "1" at bounding box center [261, 246] width 290 height 19
type input "6"
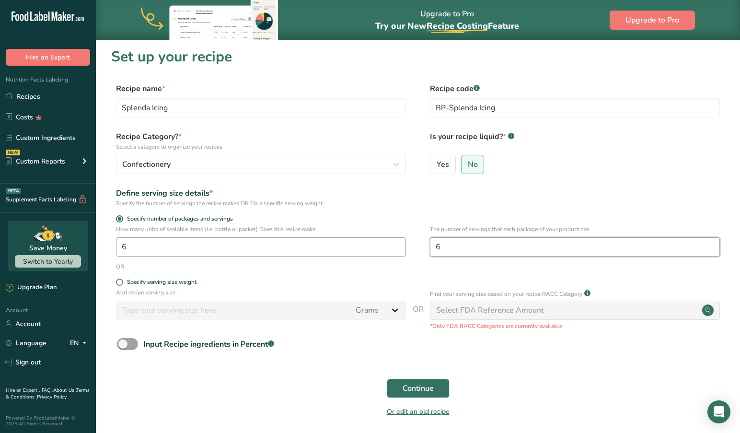
type input "6"
click at [415, 388] on span "Continue" at bounding box center [418, 389] width 31 height 12
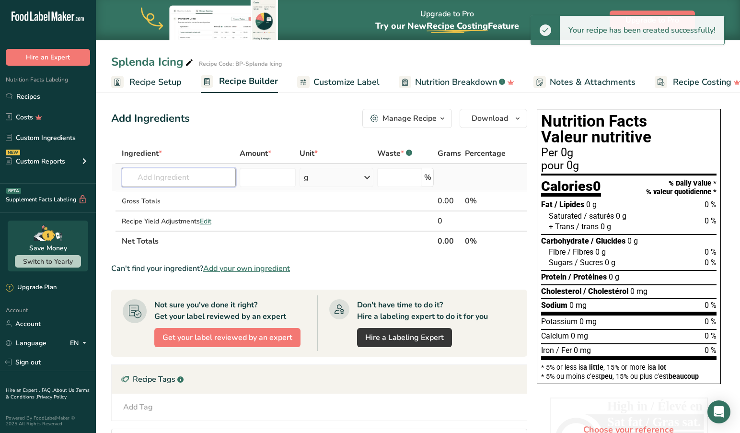
click at [185, 182] on input "text" at bounding box center [179, 177] width 115 height 19
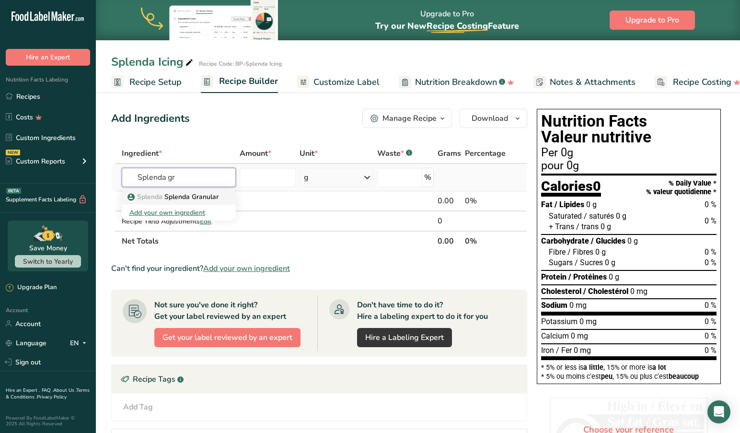
type input "Splenda gr"
click at [191, 195] on p "Splenda Splenda Granular" at bounding box center [173, 197] width 89 height 10
type input "Splenda Granular"
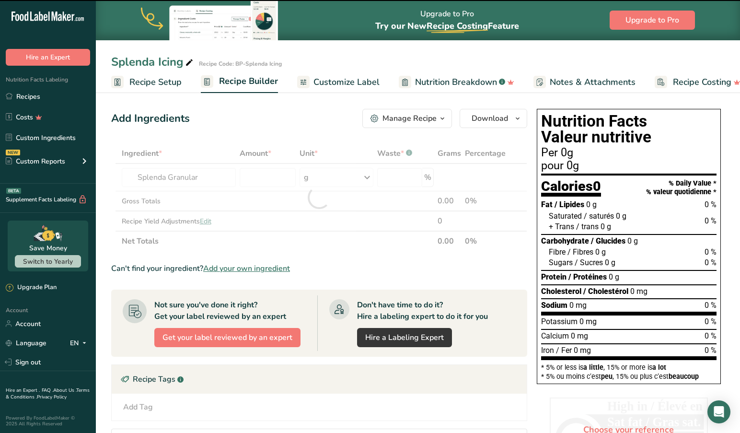
type input "0"
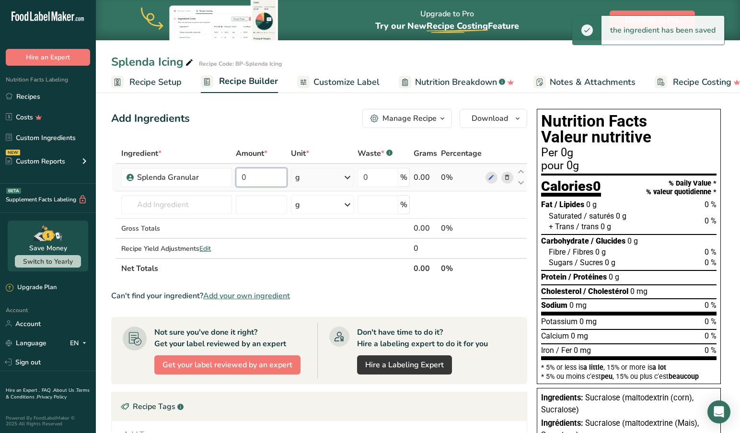
click at [265, 180] on input "0" at bounding box center [261, 177] width 51 height 19
drag, startPoint x: 258, startPoint y: 177, endPoint x: 232, endPoint y: 176, distance: 26.4
click at [232, 176] on tr "Splenda Granular 0 g Weight Units g kg mg See more Volume Units l Volume units …" at bounding box center [319, 177] width 415 height 27
type input "12"
click at [346, 173] on icon at bounding box center [348, 177] width 12 height 17
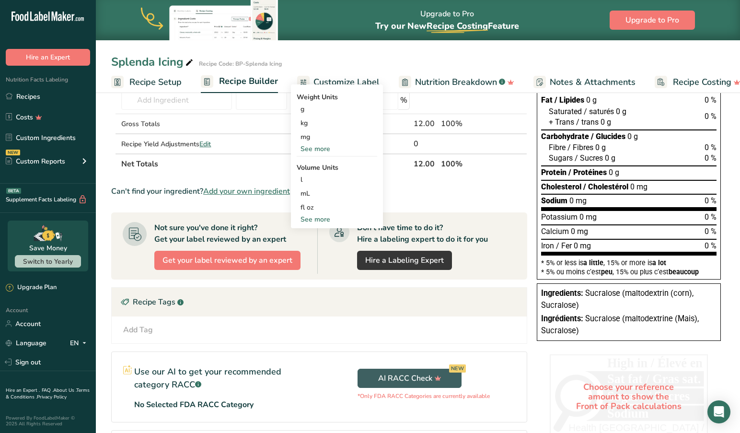
scroll to position [105, 0]
click at [323, 220] on div "See more" at bounding box center [337, 219] width 81 height 10
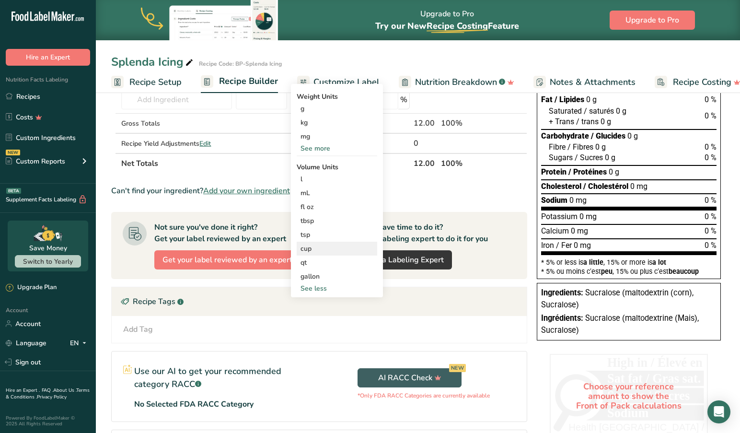
click at [314, 249] on div "cup" at bounding box center [337, 249] width 73 height 10
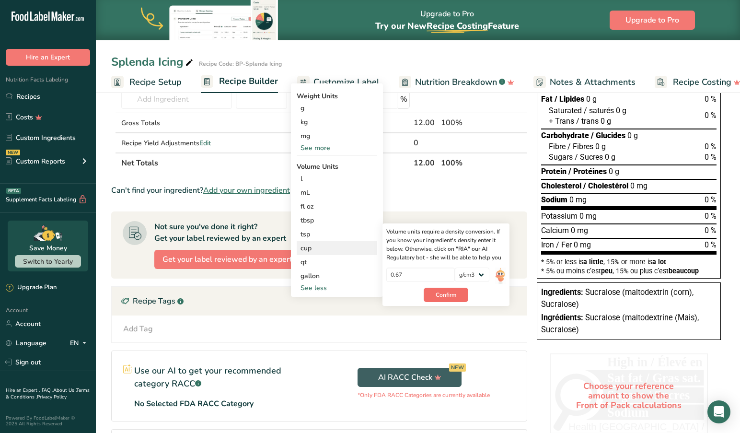
click at [448, 292] on span "Confirm" at bounding box center [446, 295] width 21 height 9
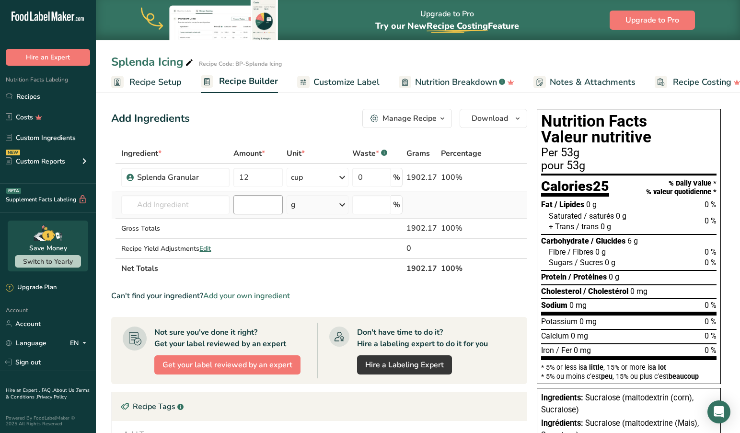
scroll to position [0, 0]
click at [205, 207] on input "text" at bounding box center [175, 204] width 108 height 19
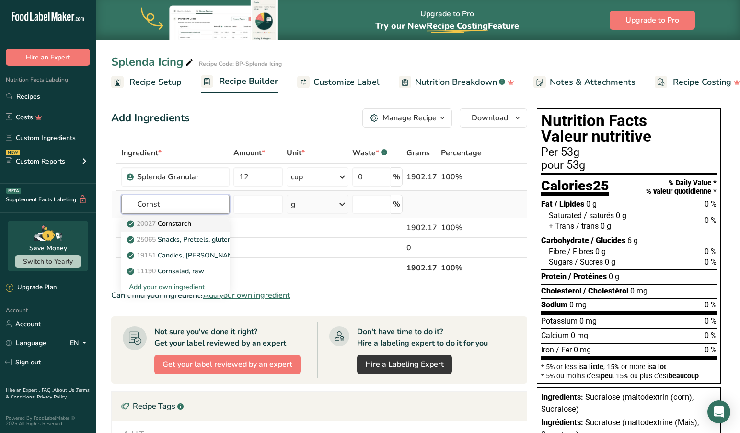
type input "Cornst"
click at [189, 222] on p "20027 [GEOGRAPHIC_DATA]" at bounding box center [160, 224] width 62 height 10
type input "Cornstarch"
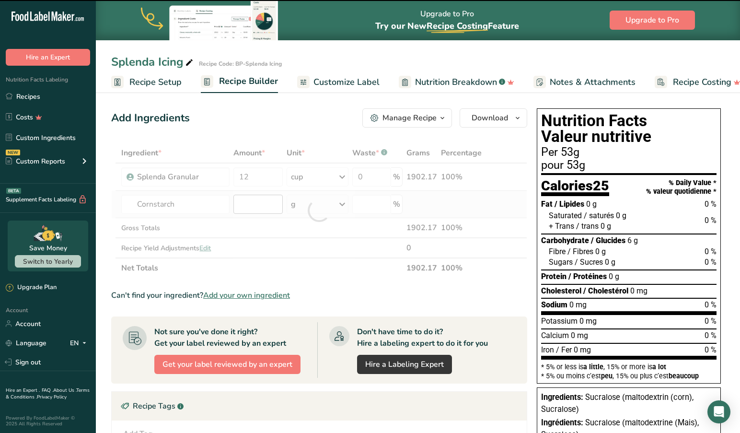
type input "0"
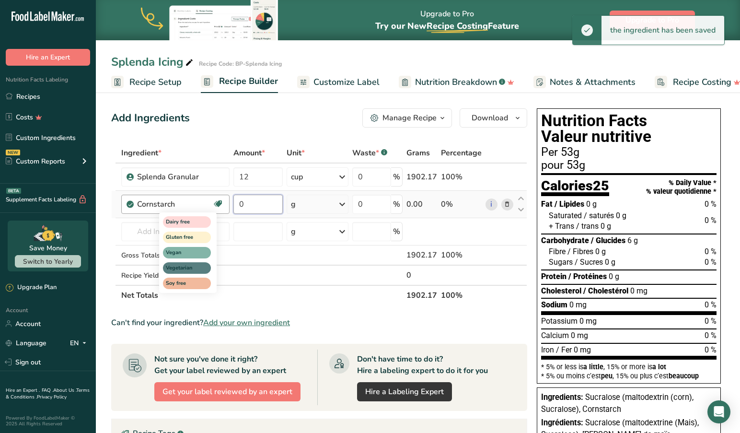
drag, startPoint x: 253, startPoint y: 206, endPoint x: 216, endPoint y: 204, distance: 37.0
click at [216, 204] on tr "Cornstarch Dairy free Gluten free Vegan Vegetarian Soy free 0 g Portions 1 cup …" at bounding box center [319, 204] width 415 height 27
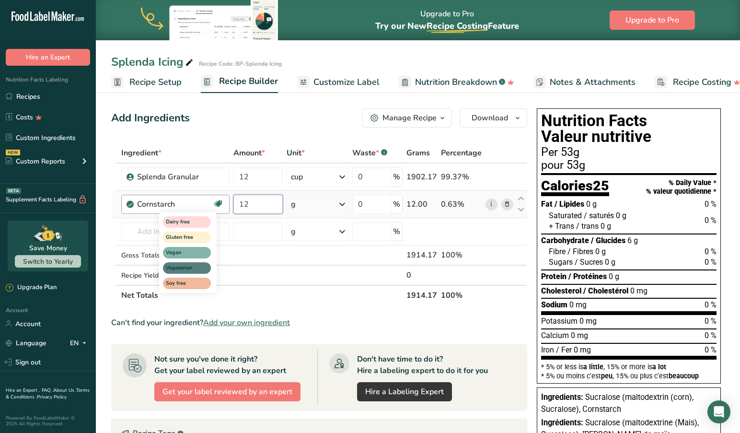
type input "12"
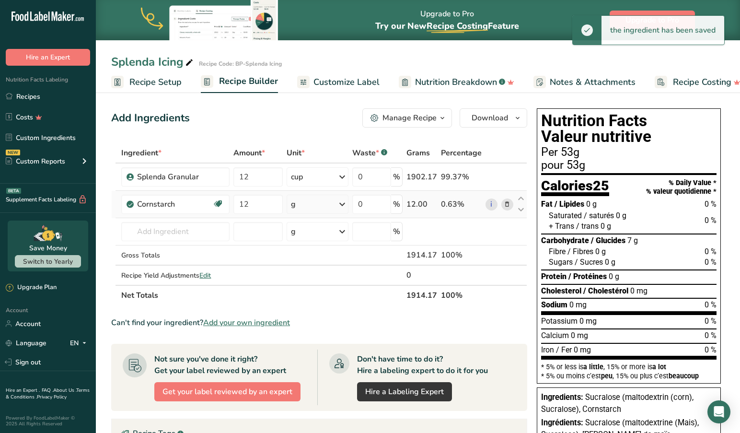
click at [341, 203] on icon at bounding box center [343, 204] width 12 height 17
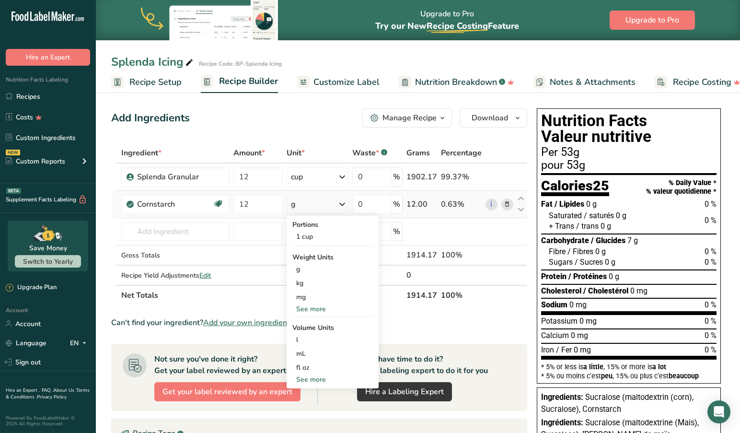
click at [318, 381] on div "See more" at bounding box center [332, 379] width 81 height 10
select select "22"
click at [310, 379] on div "tbsp" at bounding box center [332, 381] width 73 height 10
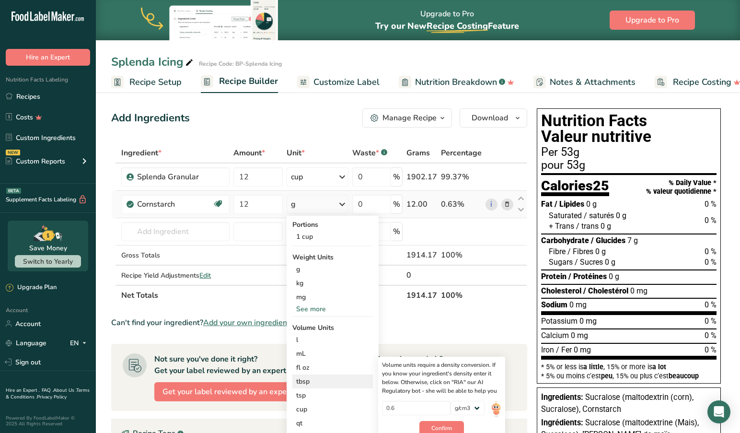
click at [312, 382] on div "tbsp" at bounding box center [332, 381] width 73 height 10
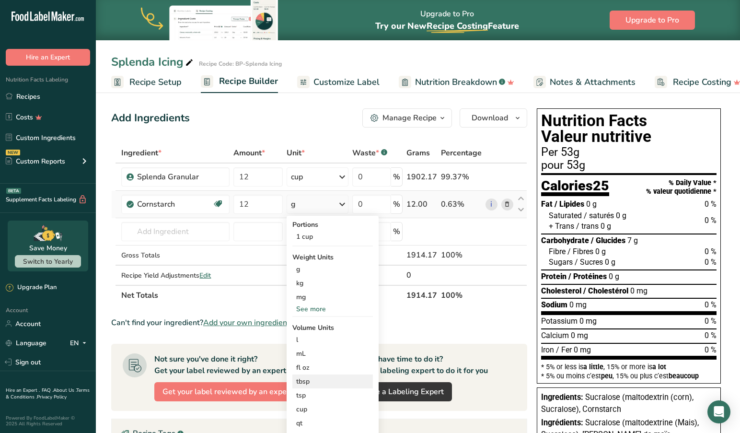
scroll to position [1, 0]
click at [306, 382] on div "tbsp" at bounding box center [332, 381] width 73 height 10
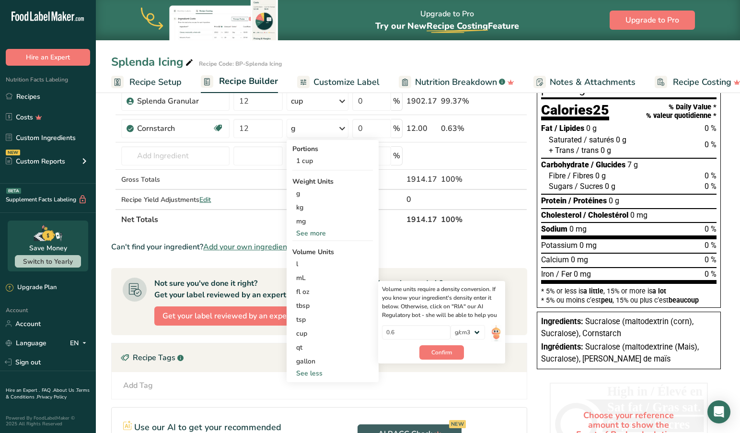
scroll to position [82, 0]
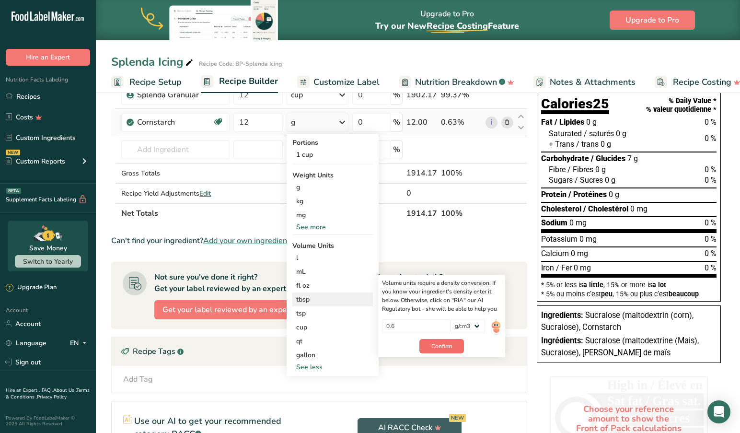
click at [442, 347] on span "Confirm" at bounding box center [442, 346] width 21 height 9
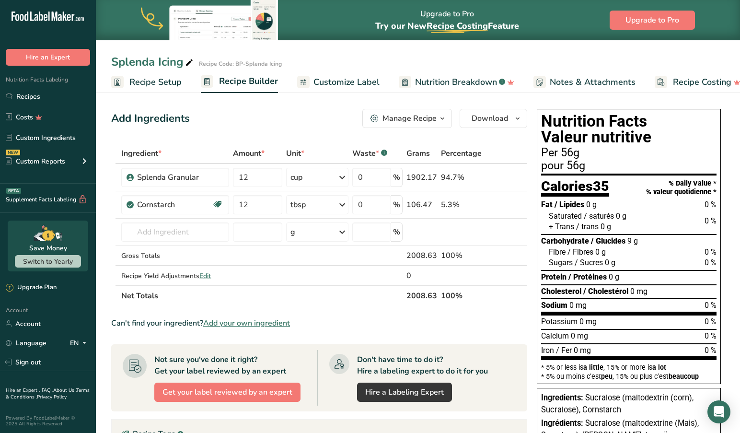
scroll to position [1, 0]
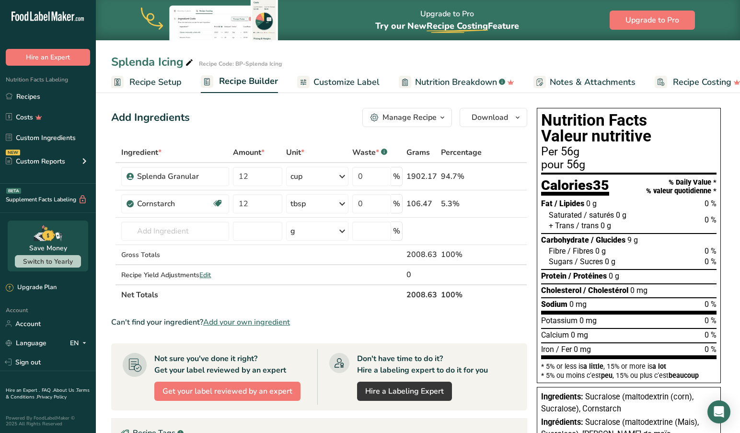
click at [445, 117] on icon "button" at bounding box center [443, 118] width 8 height 12
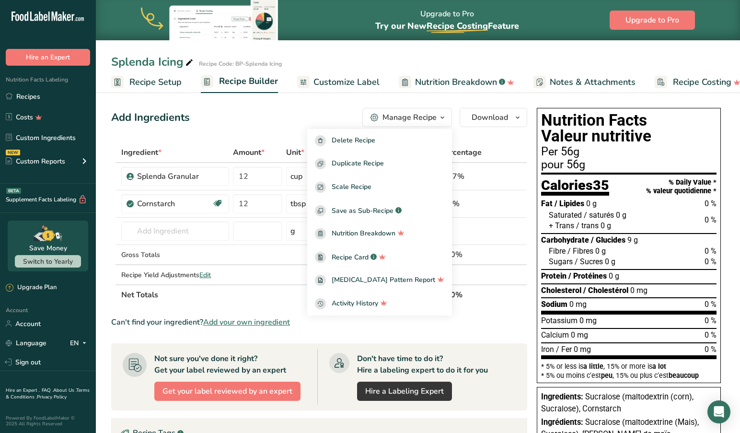
click at [298, 107] on div "Add Ingredients Manage Recipe Delete Recipe Duplicate Recipe Scale Recipe Save …" at bounding box center [322, 366] width 422 height 525
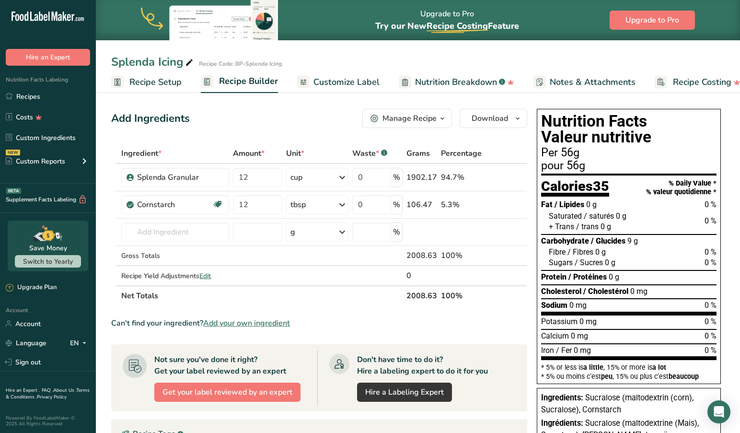
scroll to position [1, 0]
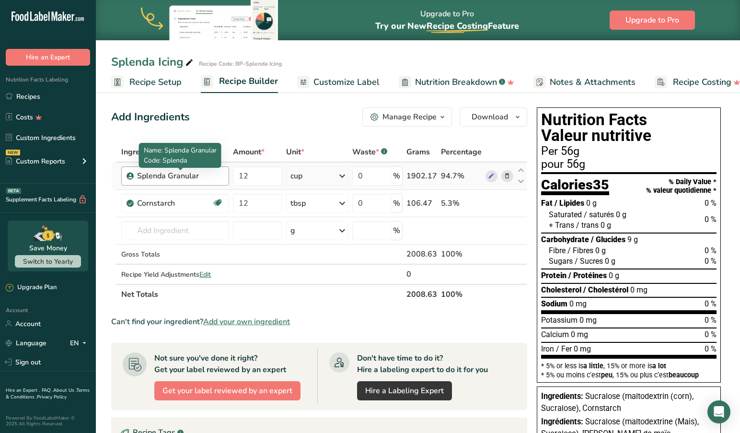
click at [214, 180] on div "Splenda Granular" at bounding box center [180, 176] width 86 height 12
drag, startPoint x: 208, startPoint y: 178, endPoint x: 171, endPoint y: 176, distance: 36.5
click at [165, 175] on div "Splenda Granular" at bounding box center [180, 176] width 86 height 12
click at [206, 176] on div "Splenda Granular" at bounding box center [180, 176] width 86 height 12
click at [509, 176] on icon at bounding box center [507, 176] width 7 height 10
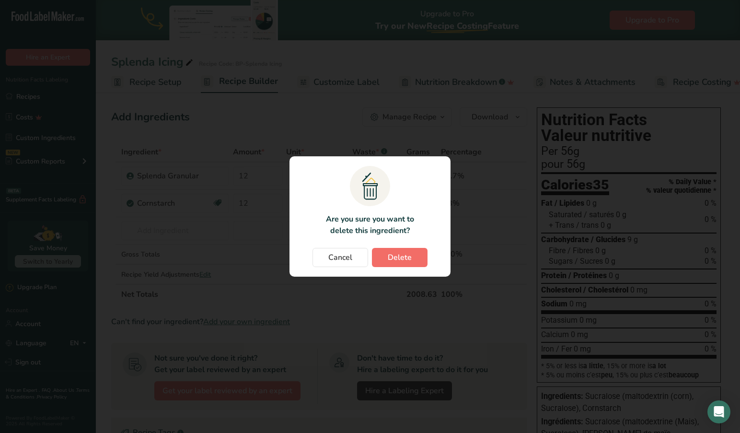
click at [404, 256] on span "Delete" at bounding box center [400, 258] width 24 height 12
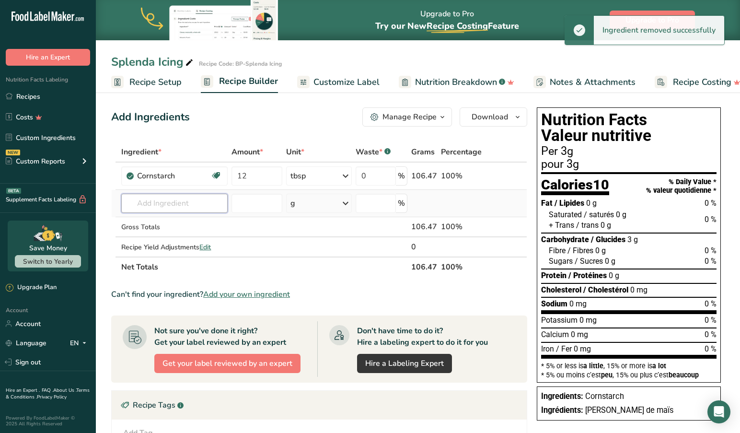
click at [167, 205] on input "text" at bounding box center [174, 203] width 106 height 19
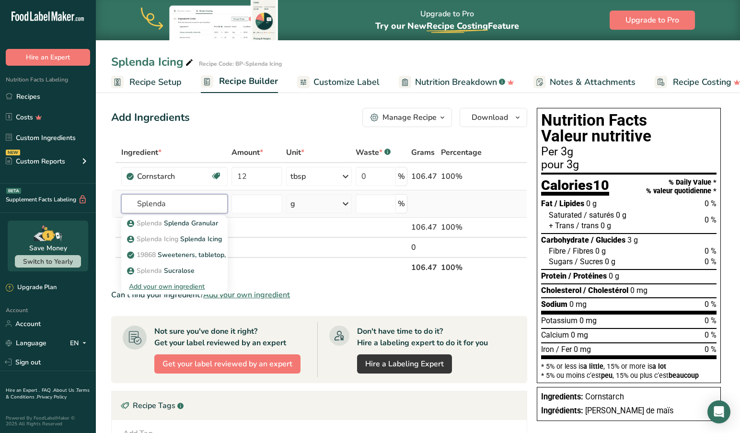
scroll to position [0, 0]
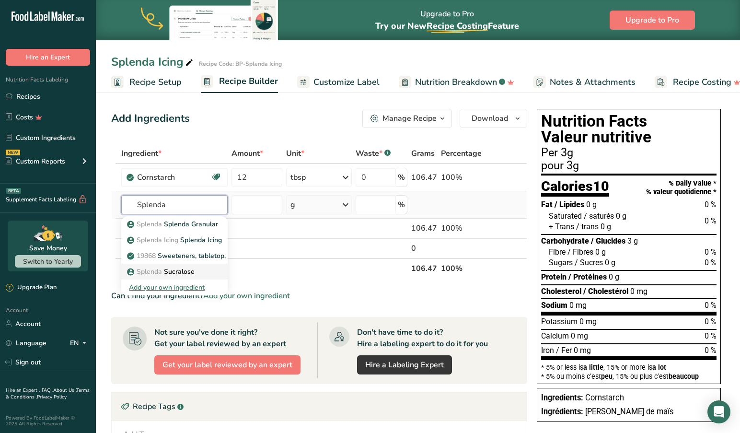
type input "Splenda"
click at [188, 271] on p "Splenda Sucralose" at bounding box center [162, 272] width 66 height 10
type input "Sucralose"
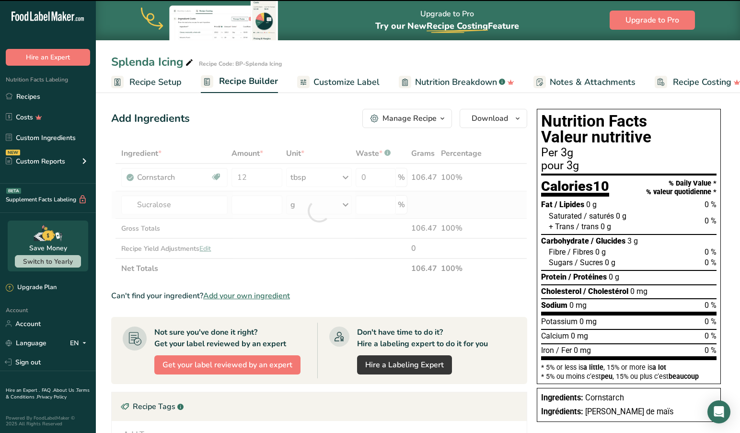
scroll to position [0, 0]
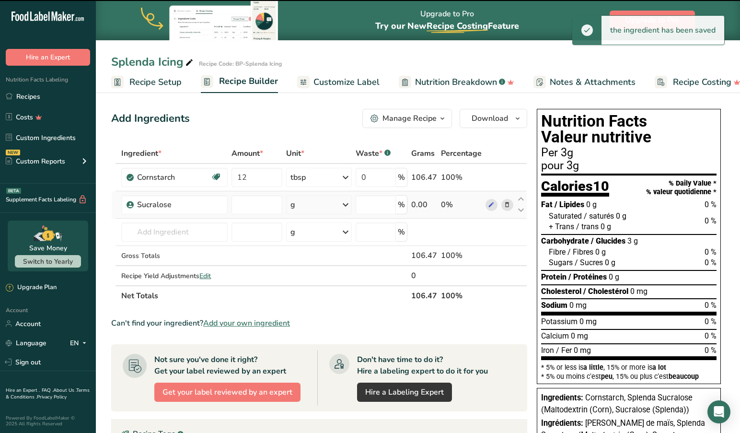
type input "0"
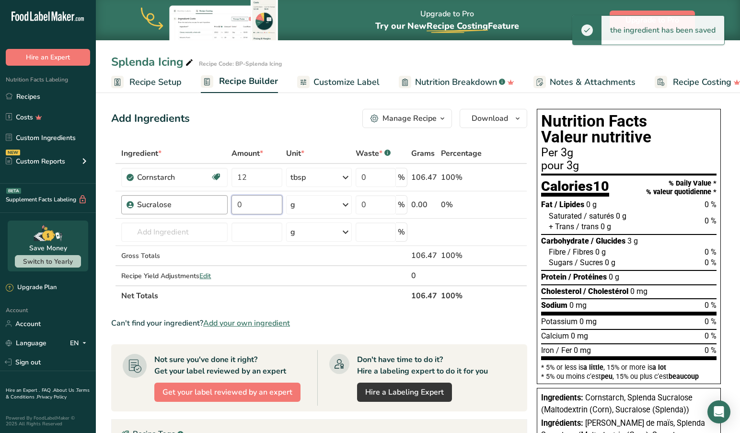
drag, startPoint x: 260, startPoint y: 207, endPoint x: 227, endPoint y: 204, distance: 33.2
click at [228, 204] on tr "Sucralose 0 g Portions 1 cup 1 Tsp Weight Units g kg mg See more Volume Units l…" at bounding box center [319, 204] width 415 height 27
type input "12"
click at [351, 204] on icon at bounding box center [346, 204] width 12 height 17
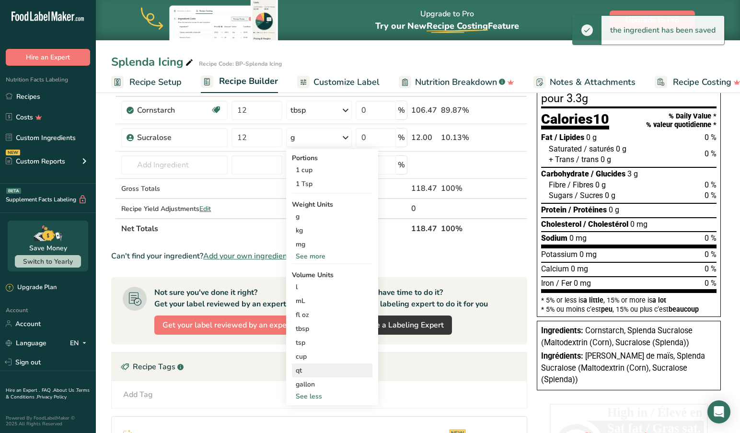
scroll to position [68, 0]
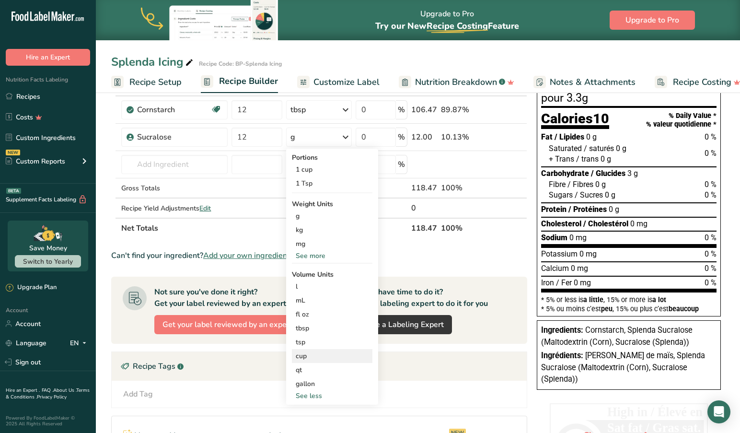
click at [310, 355] on div "cup" at bounding box center [332, 356] width 73 height 10
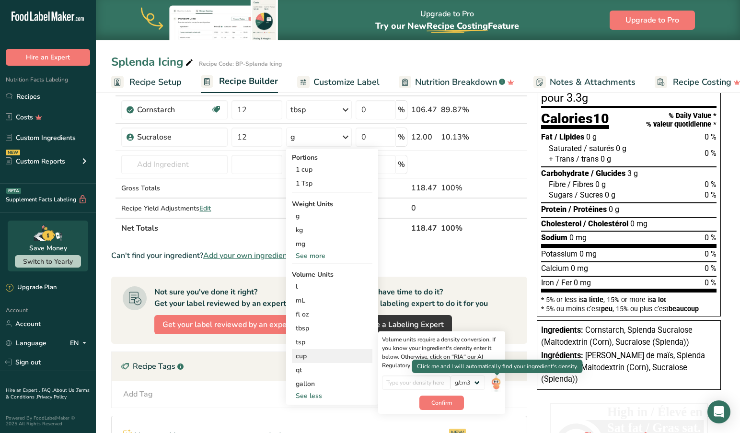
click at [498, 383] on img at bounding box center [496, 383] width 11 height 17
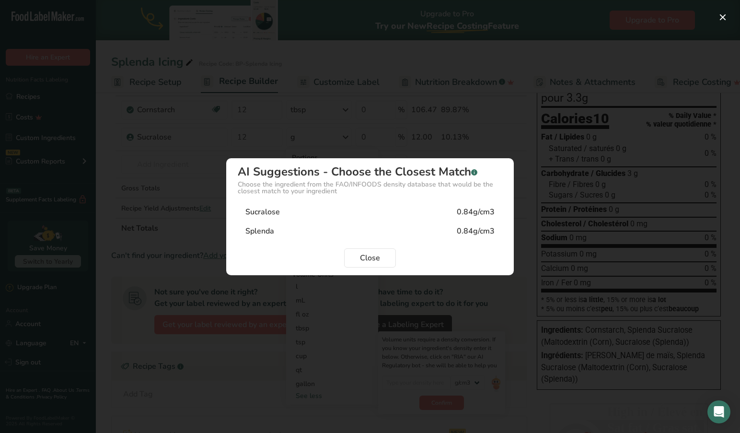
click at [366, 227] on div "Splenda 0.84g/cm3" at bounding box center [370, 231] width 265 height 19
type input "0.84"
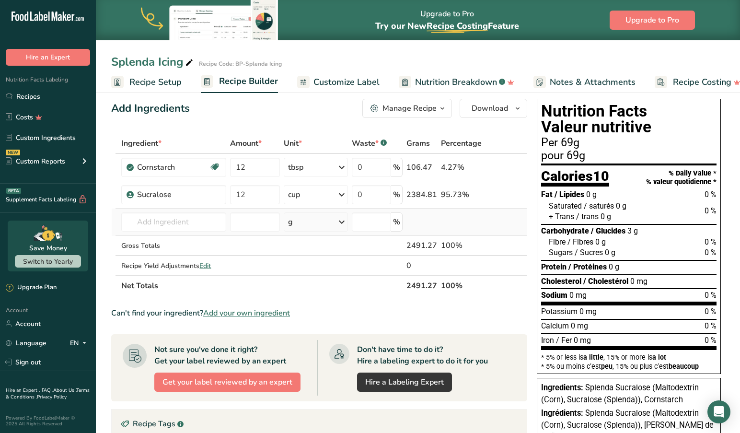
scroll to position [11, 0]
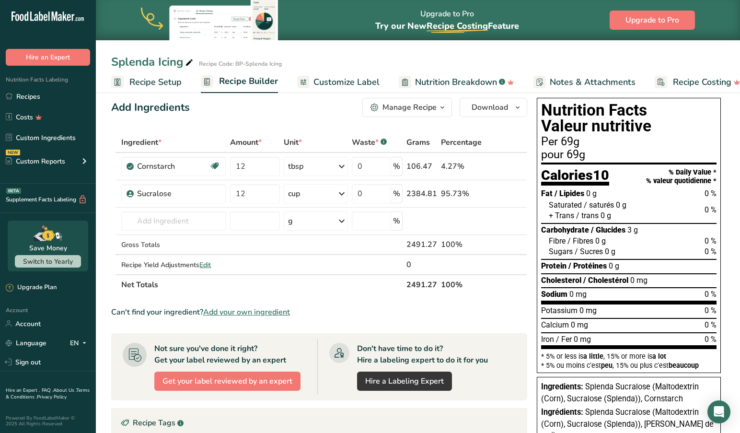
drag, startPoint x: 512, startPoint y: 191, endPoint x: 505, endPoint y: 195, distance: 7.3
click at [511, 191] on span at bounding box center [508, 194] width 12 height 12
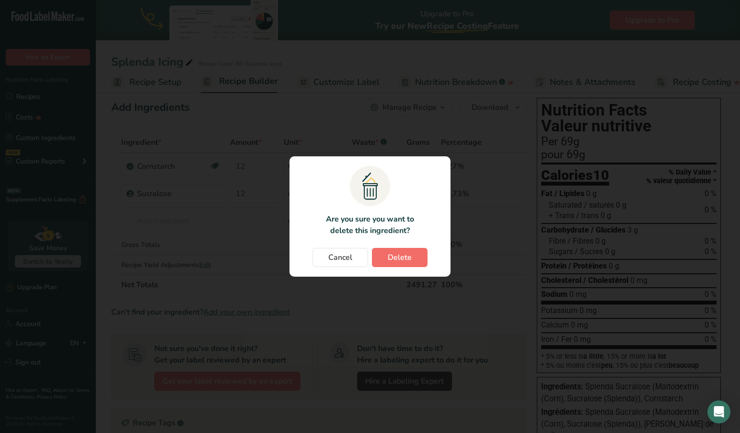
click at [392, 256] on span "Delete" at bounding box center [400, 258] width 24 height 12
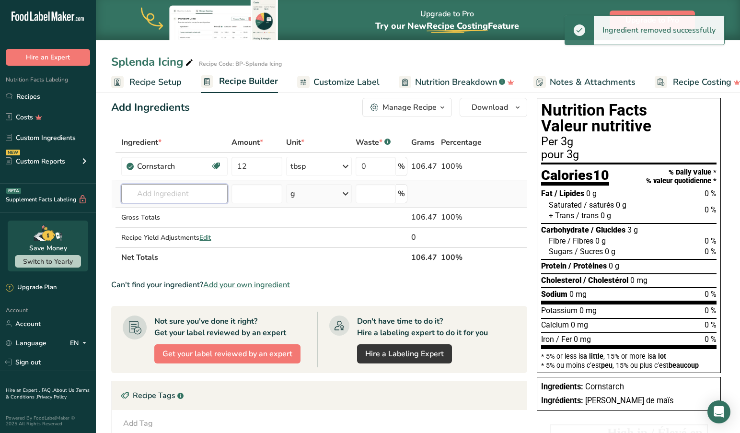
drag, startPoint x: 203, startPoint y: 191, endPoint x: 200, endPoint y: 196, distance: 5.6
click at [203, 191] on input "text" at bounding box center [174, 193] width 106 height 19
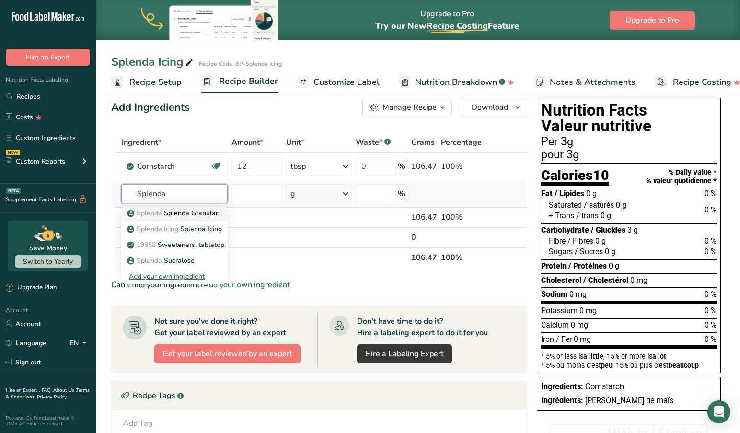
type input "Splenda"
click at [190, 210] on p "Splenda Splenda Granular" at bounding box center [173, 213] width 89 height 10
type input "Splenda Granular"
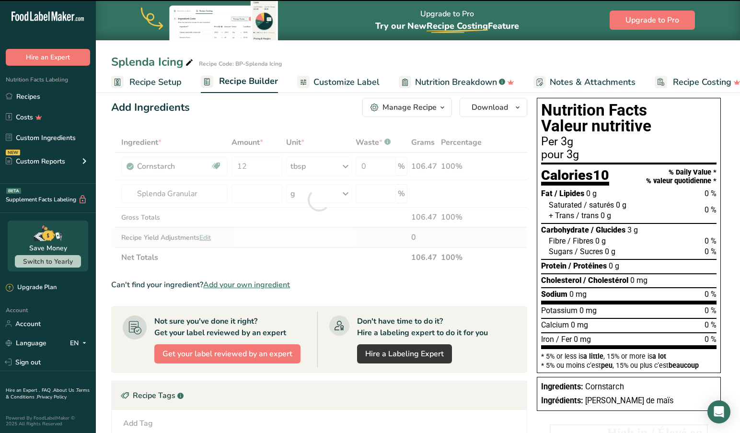
type input "0"
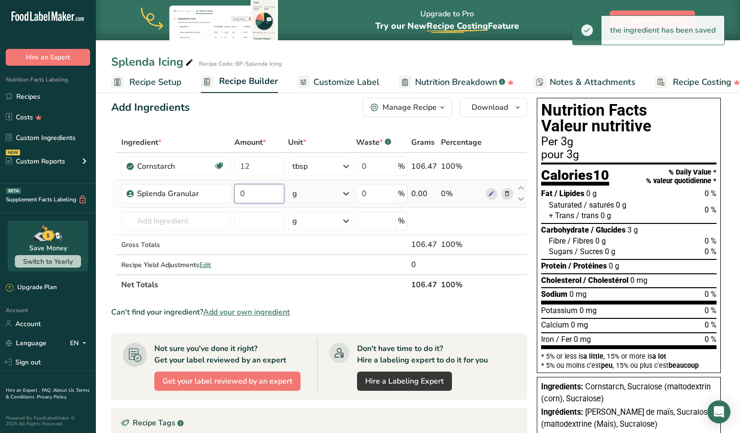
click at [258, 196] on input "0" at bounding box center [259, 193] width 50 height 19
type input "12"
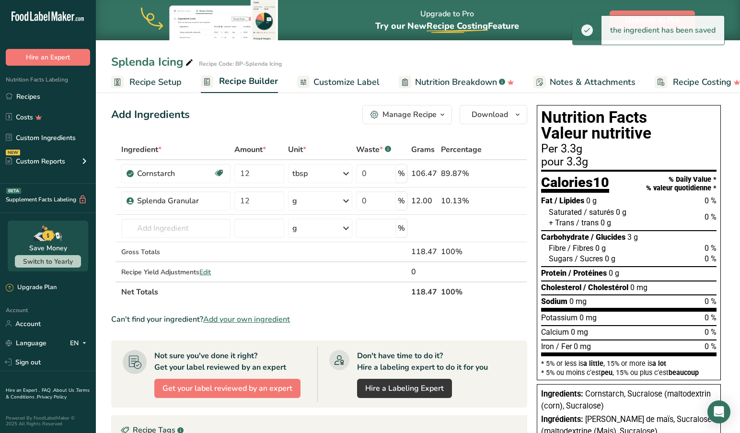
click at [349, 201] on icon at bounding box center [346, 200] width 12 height 17
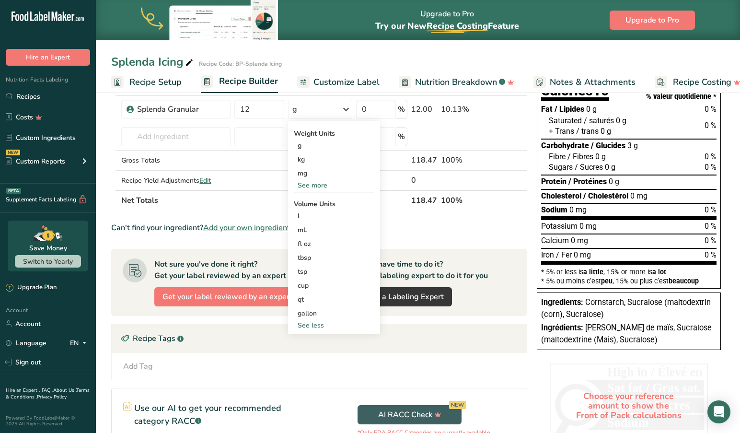
scroll to position [97, 0]
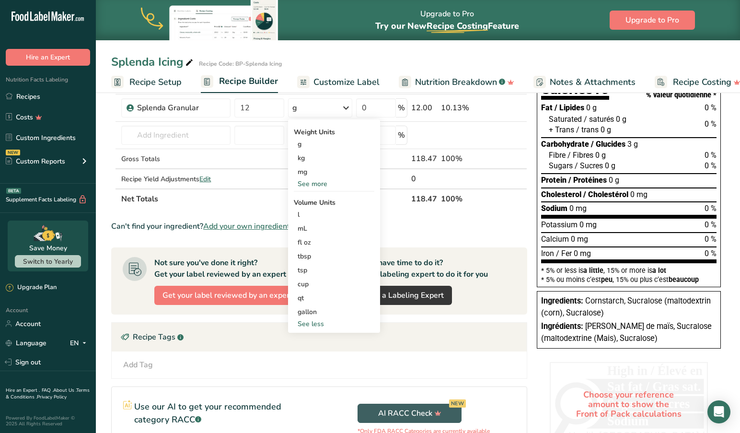
click at [321, 326] on div "See less" at bounding box center [334, 324] width 81 height 10
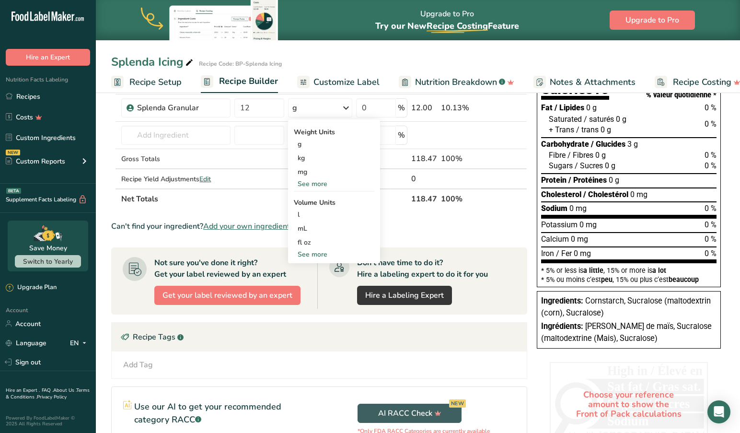
click at [316, 255] on div "See more" at bounding box center [334, 254] width 81 height 10
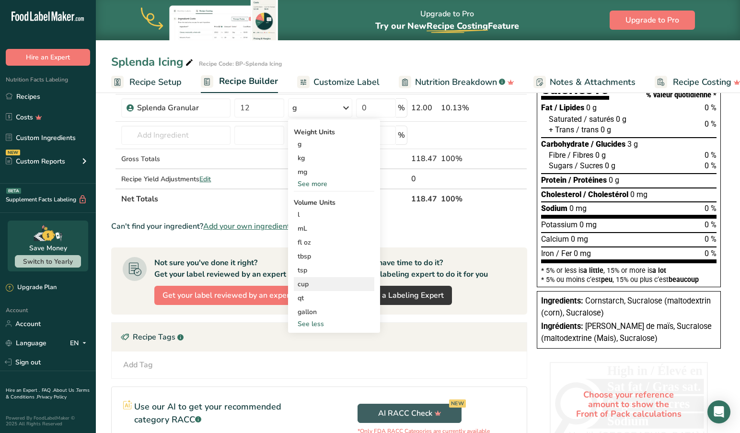
click at [308, 282] on div "cup" at bounding box center [334, 284] width 73 height 10
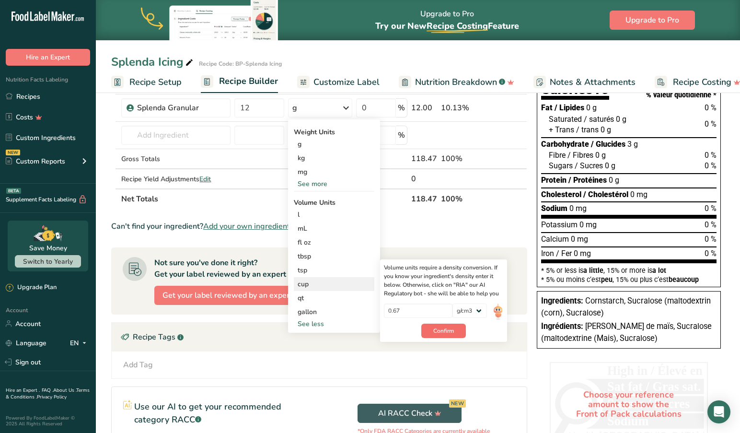
click at [443, 329] on span "Confirm" at bounding box center [443, 331] width 21 height 9
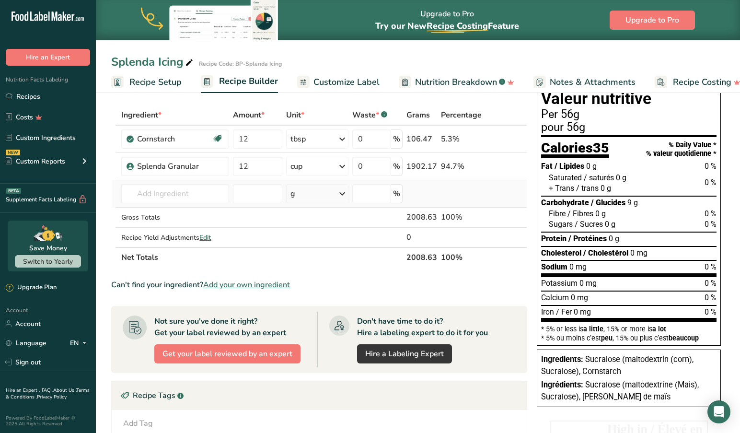
scroll to position [39, 0]
click at [44, 136] on link "Custom Ingredients" at bounding box center [48, 138] width 96 height 18
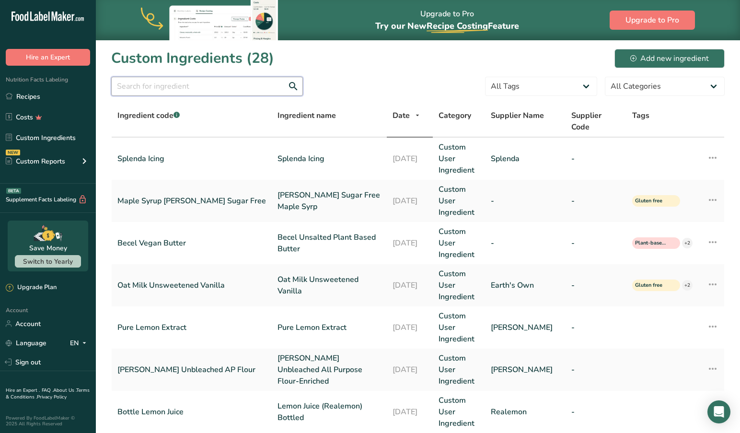
click at [198, 88] on input "text" at bounding box center [207, 86] width 192 height 19
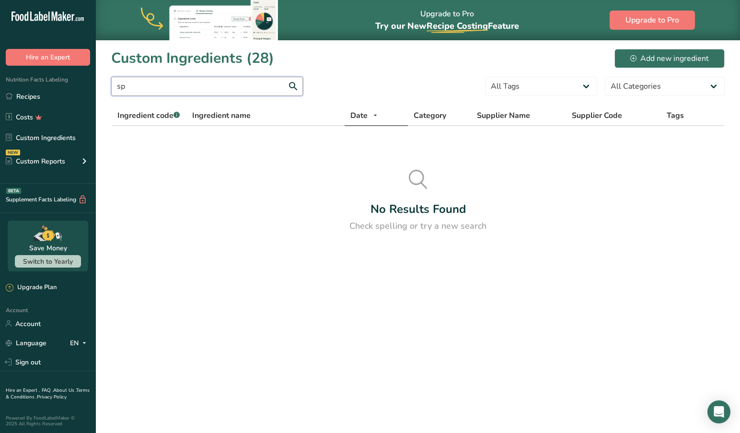
type input "s"
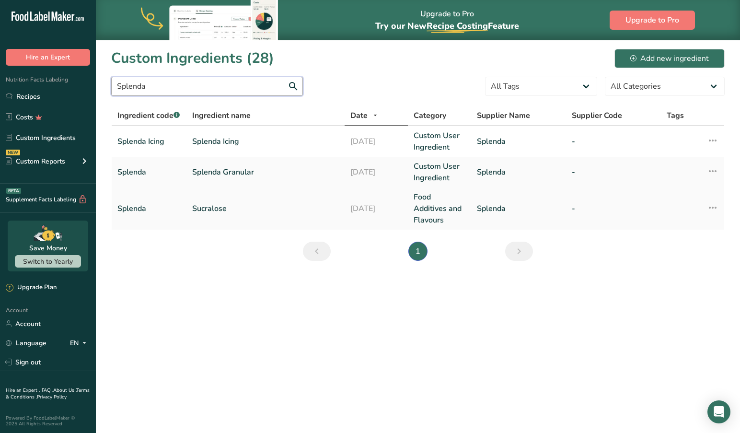
type input "Splenda"
click at [713, 209] on icon at bounding box center [713, 207] width 12 height 17
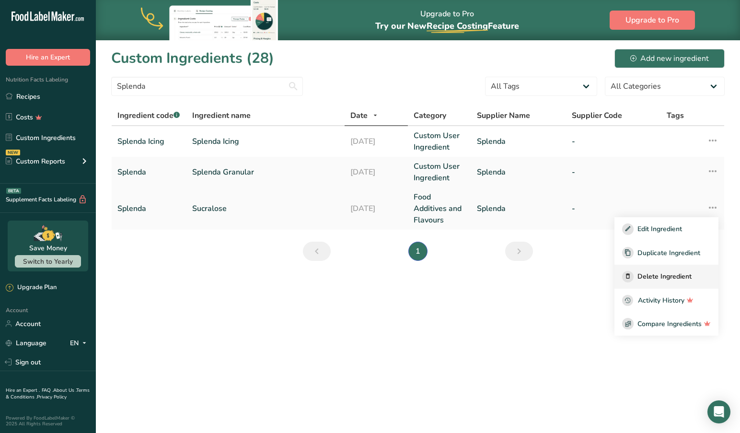
click at [672, 277] on span "Delete Ingredient" at bounding box center [665, 276] width 54 height 10
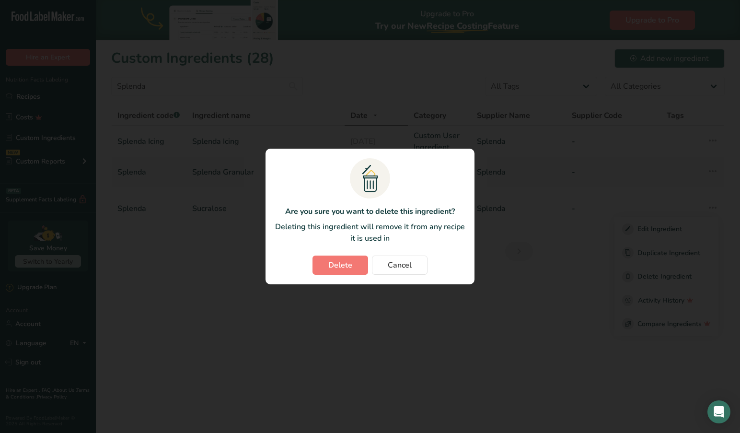
click at [347, 264] on span "Delete" at bounding box center [340, 265] width 24 height 12
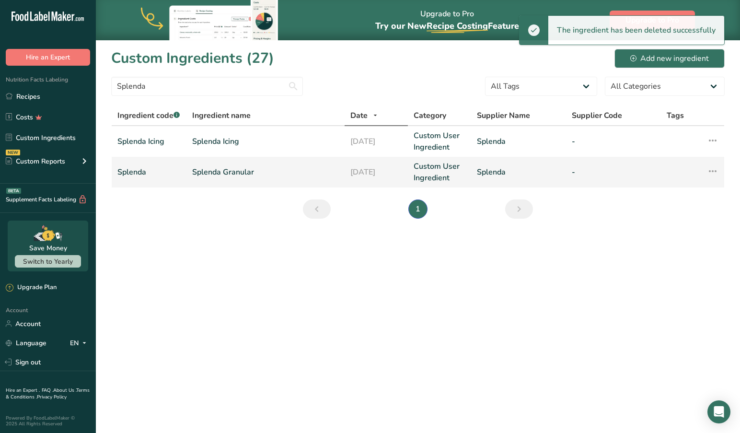
click at [244, 177] on link "Splenda Granular" at bounding box center [265, 172] width 147 height 12
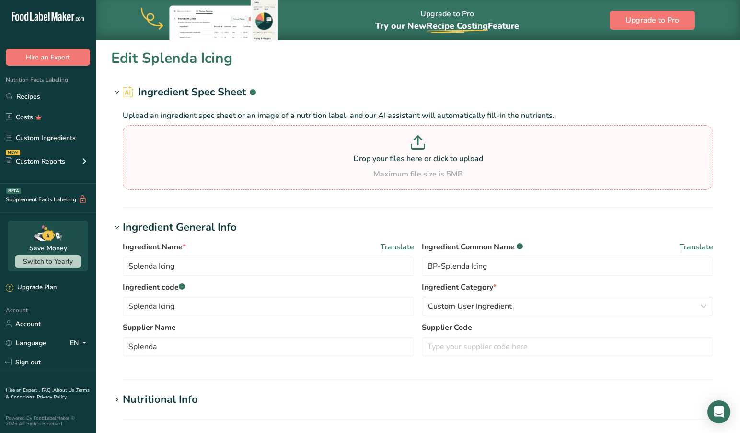
type input "Splenda Granular"
type input "Sucralose"
type input "Splenda"
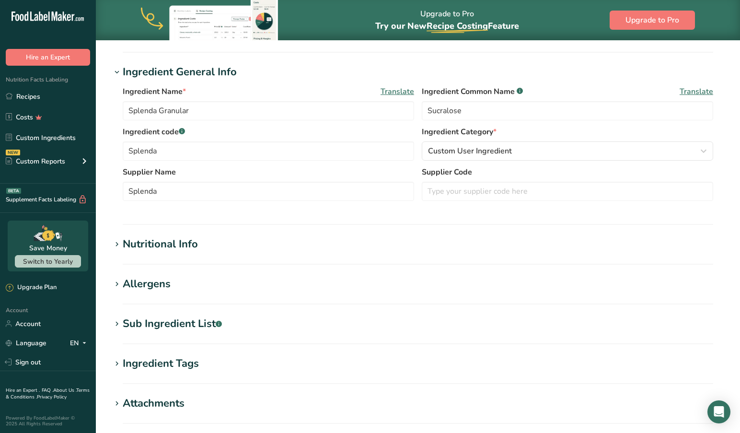
scroll to position [162, 0]
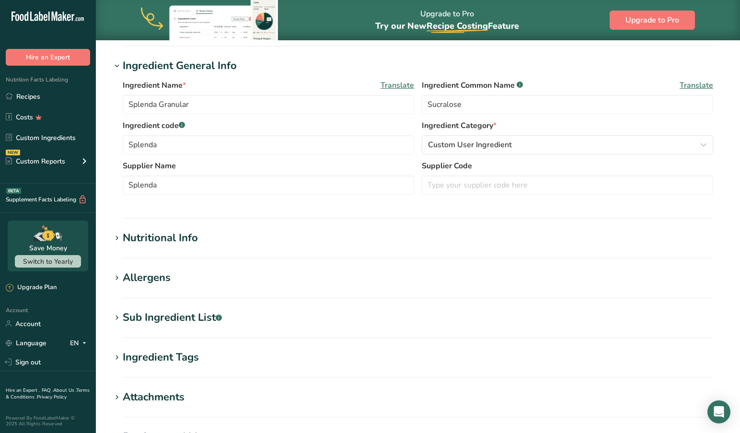
click at [117, 235] on icon at bounding box center [117, 238] width 9 height 13
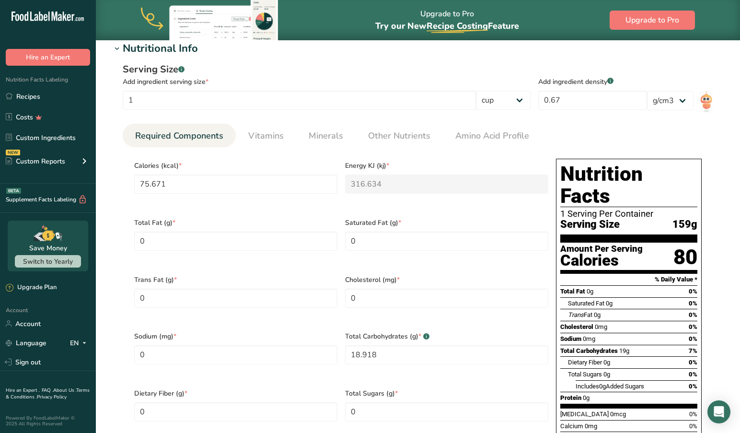
scroll to position [353, 0]
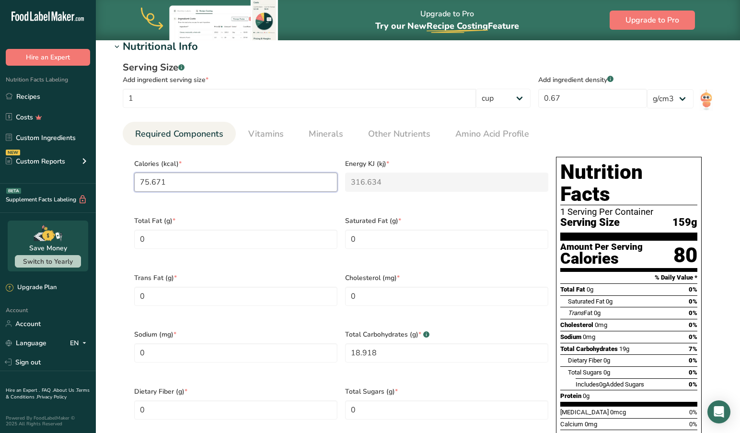
drag, startPoint x: 178, startPoint y: 189, endPoint x: 104, endPoint y: 176, distance: 75.5
click at [104, 176] on section "Edit Splenda Granular Ingredient Spec Sheet .a-a{fill:#347362;}.b-a{fill:#fff;}…" at bounding box center [418, 246] width 644 height 1118
type input "9"
type KJ "37.7"
type input "96"
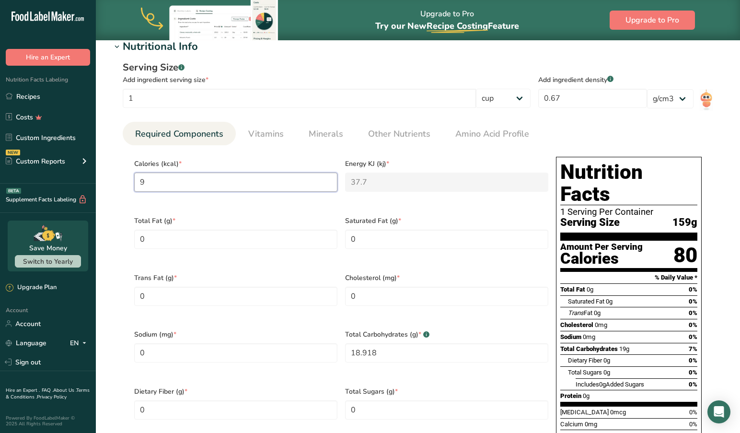
type KJ "401.7"
type input "96"
drag, startPoint x: 387, startPoint y: 341, endPoint x: 321, endPoint y: 338, distance: 66.2
click at [323, 339] on div "Calories (kcal) * 96 Energy KJ (kj) * 401.7 Total Fat (g) * 0 Saturated Fat (g)…" at bounding box center [341, 324] width 422 height 342
type Carbohydrates "24"
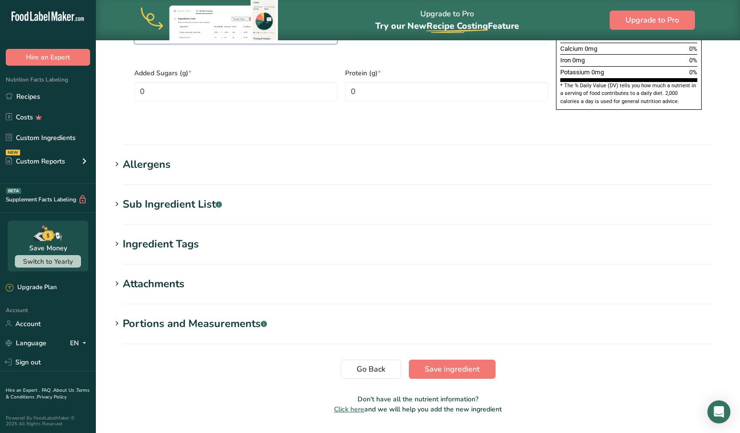
scroll to position [727, 0]
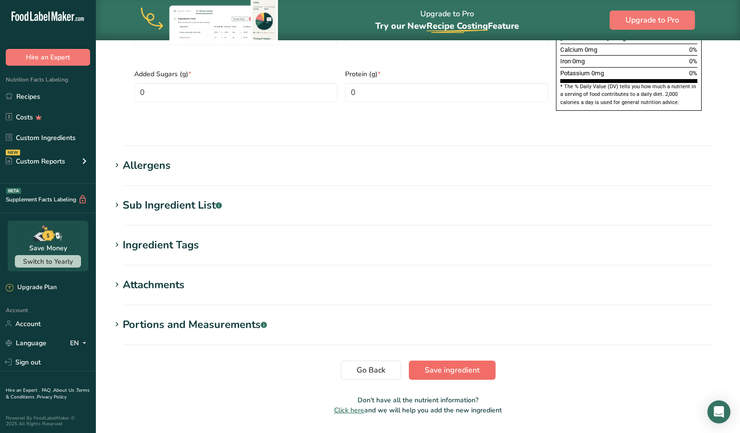
click at [448, 364] on span "Save ingredient" at bounding box center [452, 370] width 55 height 12
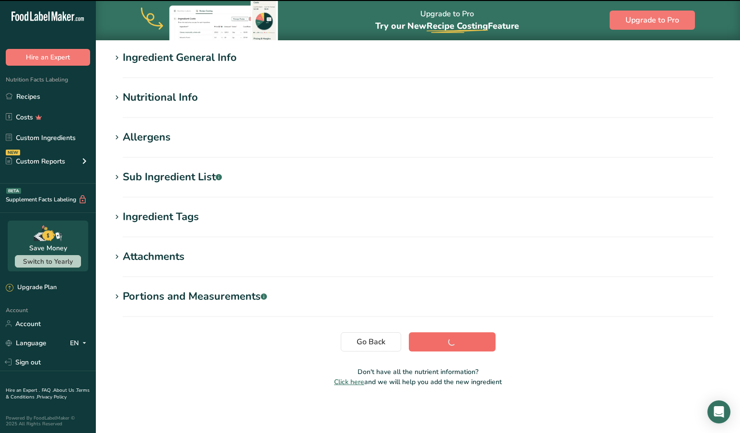
scroll to position [74, 0]
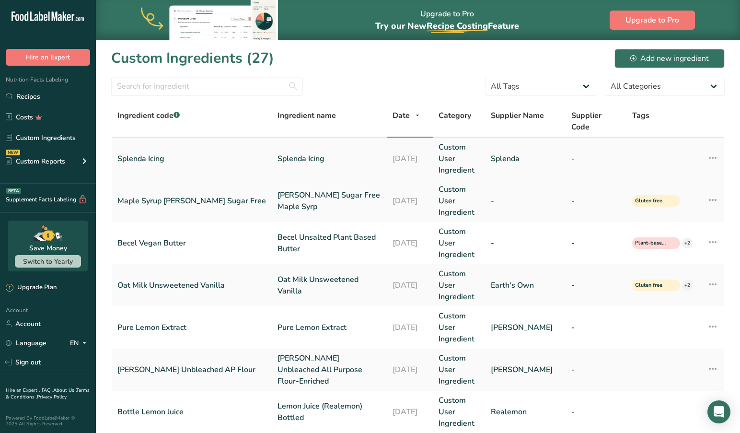
click at [166, 153] on link "Splenda Icing" at bounding box center [191, 159] width 149 height 12
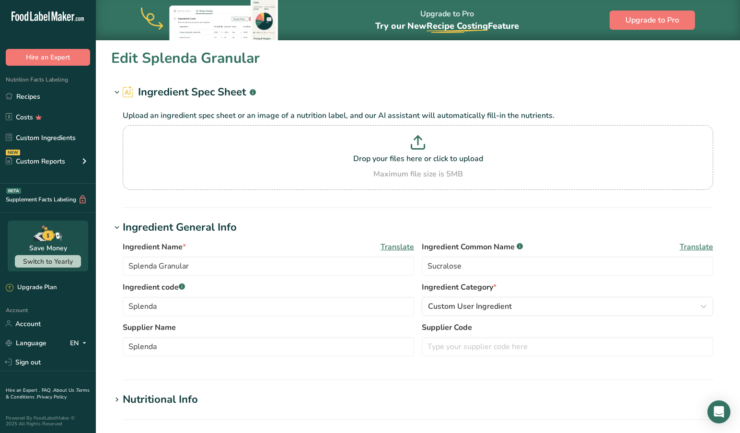
type input "Splenda Icing"
type input "BP-Splenda Icing"
type input "Splenda Icing"
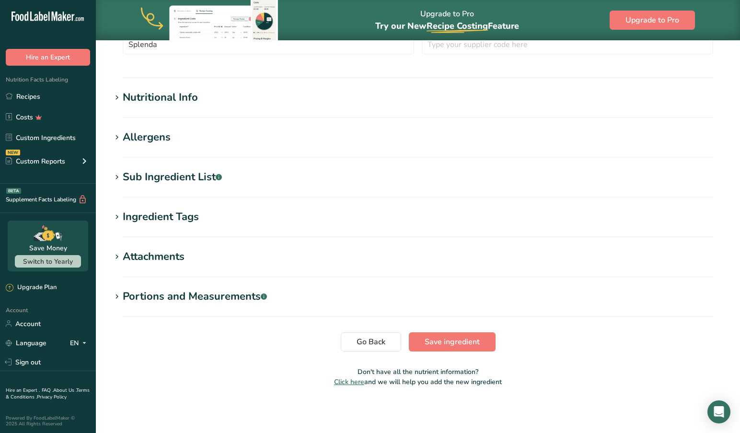
scroll to position [302, 0]
click at [116, 93] on icon at bounding box center [117, 97] width 9 height 13
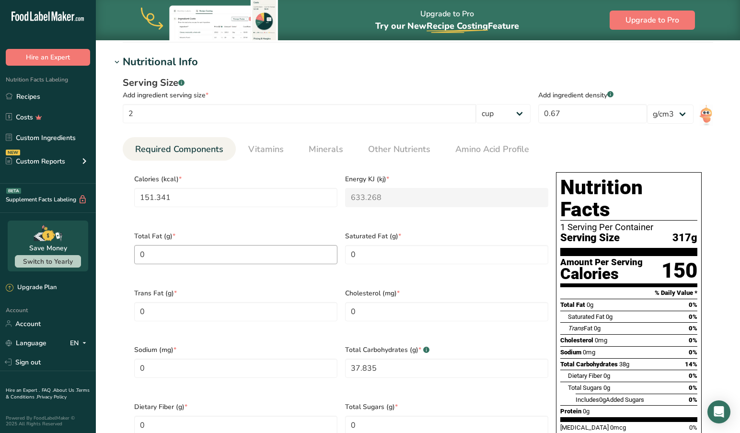
scroll to position [342, 0]
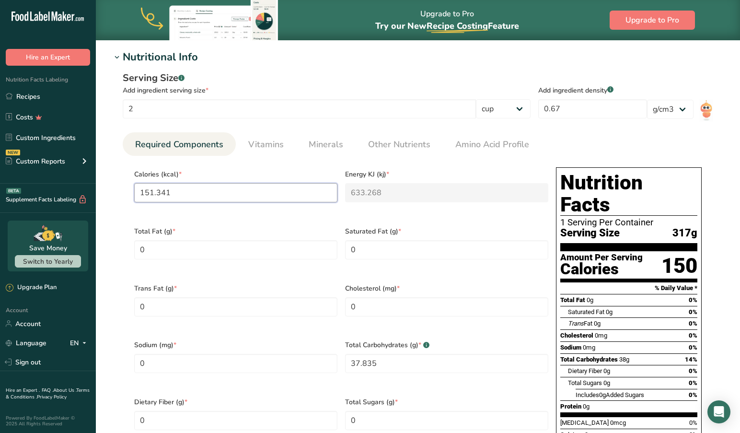
drag, startPoint x: 186, startPoint y: 196, endPoint x: 104, endPoint y: 189, distance: 82.7
click at [104, 189] on section "Edit Splenda Icing Ingredient Spec Sheet .a-a{fill:#347362;}.b-a{fill:#fff;} Up…" at bounding box center [418, 256] width 644 height 1118
type input "1"
type KJ "4.2"
type input "19"
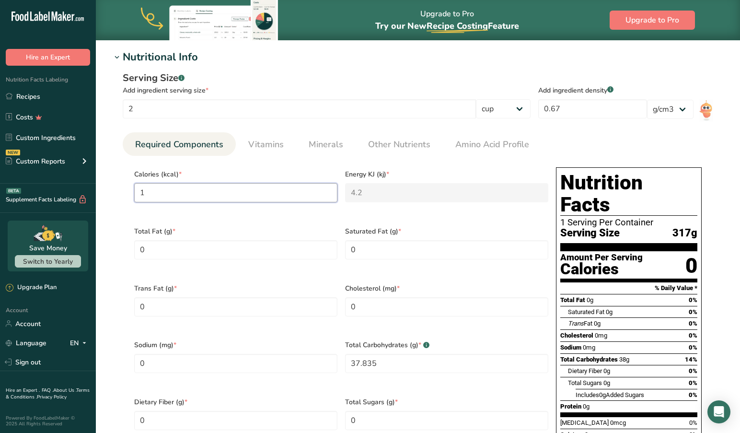
type KJ "79.5"
type input "192"
type KJ "803.3"
type input "192"
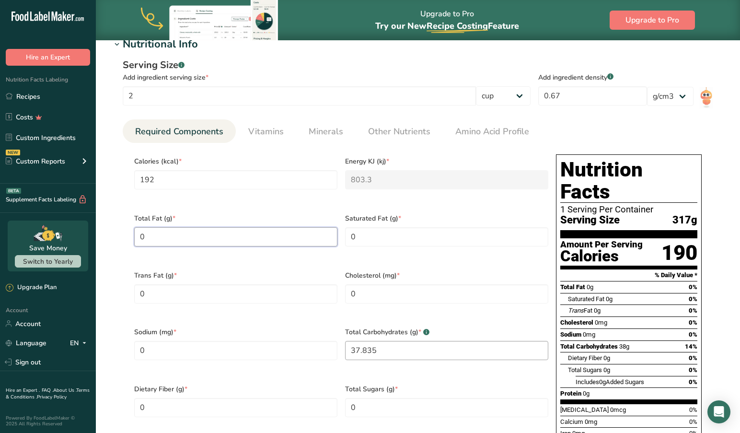
scroll to position [356, 0]
drag, startPoint x: 401, startPoint y: 335, endPoint x: 265, endPoint y: 325, distance: 136.1
click at [265, 325] on div "Calories (kcal) * 192 Energy KJ (kj) * 803.3 Total Fat (g) * 0 Saturated Fat (g…" at bounding box center [341, 321] width 422 height 342
type Carbohydrates "48"
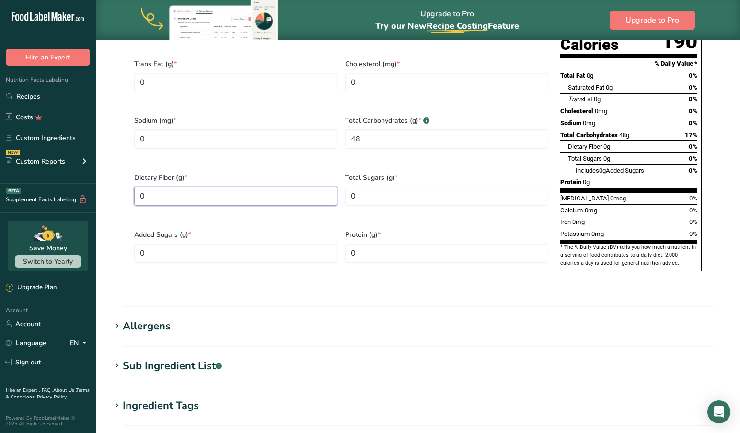
scroll to position [567, 0]
click at [117, 359] on icon at bounding box center [117, 365] width 9 height 13
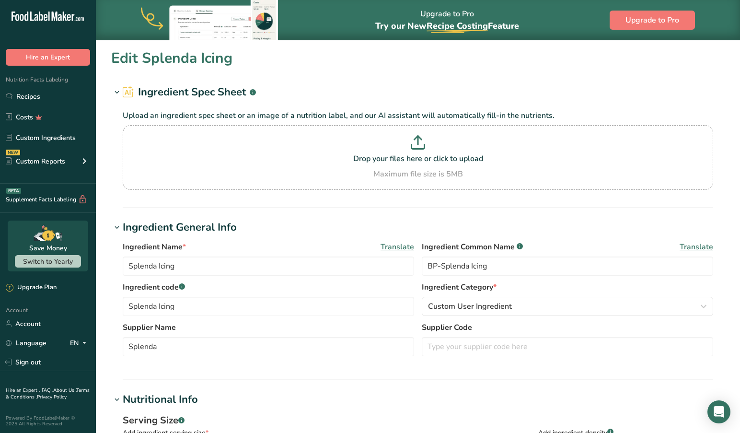
scroll to position [0, 0]
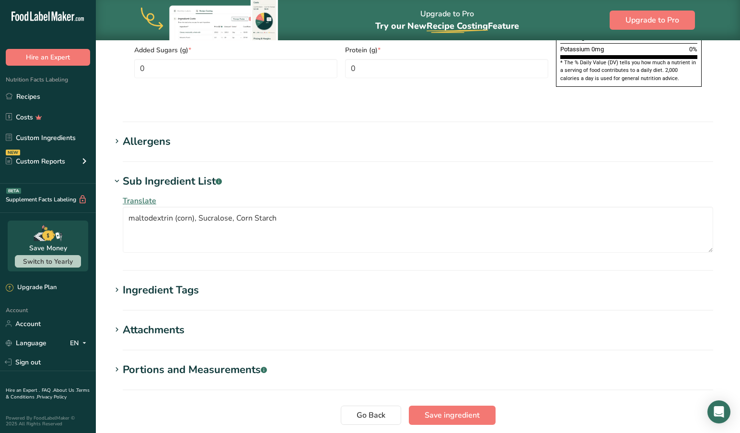
click at [452, 409] on span "Save ingredient" at bounding box center [452, 415] width 55 height 12
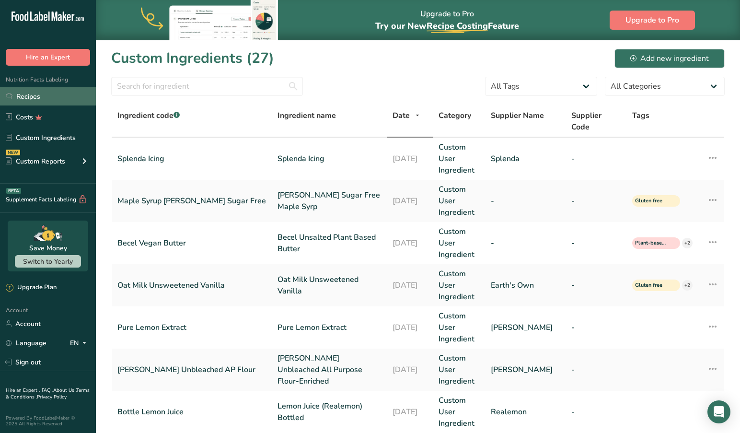
scroll to position [0, 1]
click at [34, 94] on link "Recipes" at bounding box center [48, 96] width 96 height 18
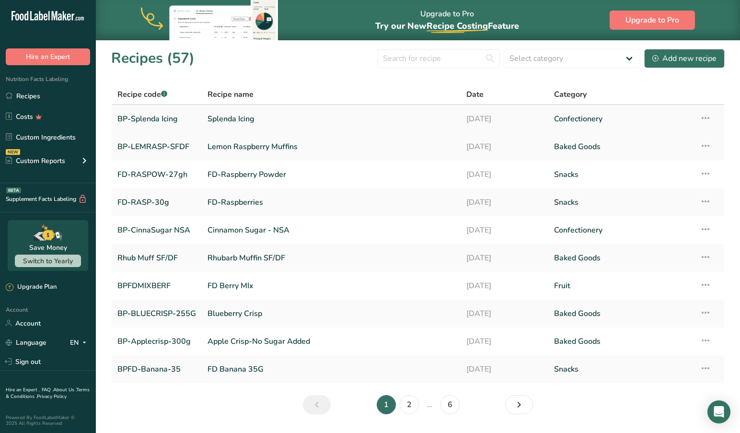
click at [158, 114] on link "BP-Splenda Icing" at bounding box center [156, 119] width 79 height 20
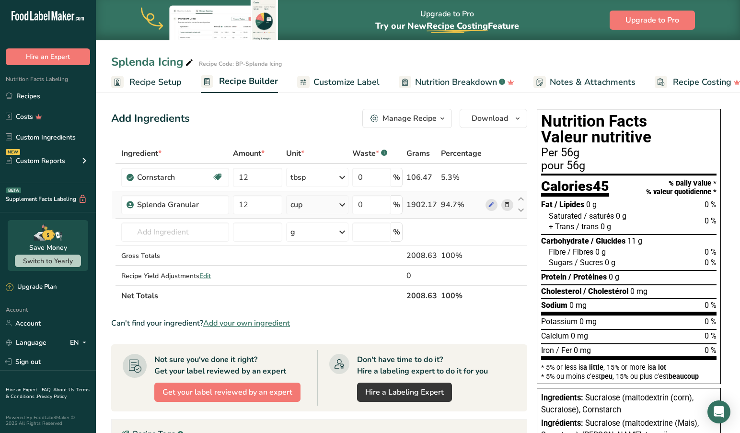
click at [507, 204] on icon at bounding box center [507, 205] width 7 height 10
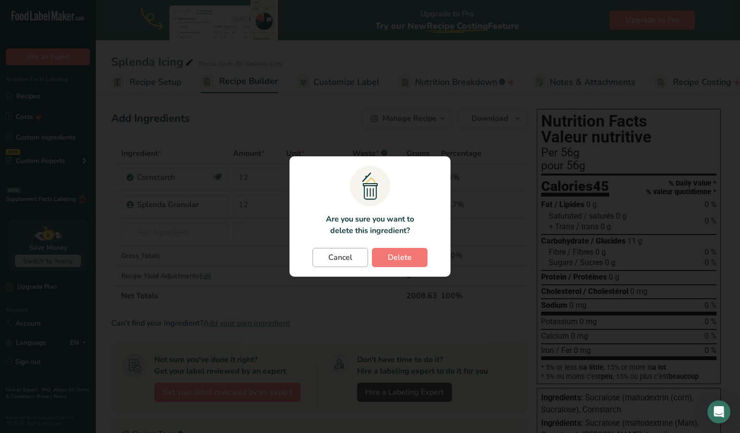
drag, startPoint x: 404, startPoint y: 256, endPoint x: 327, endPoint y: 257, distance: 77.7
click at [404, 257] on span "Delete" at bounding box center [400, 258] width 24 height 12
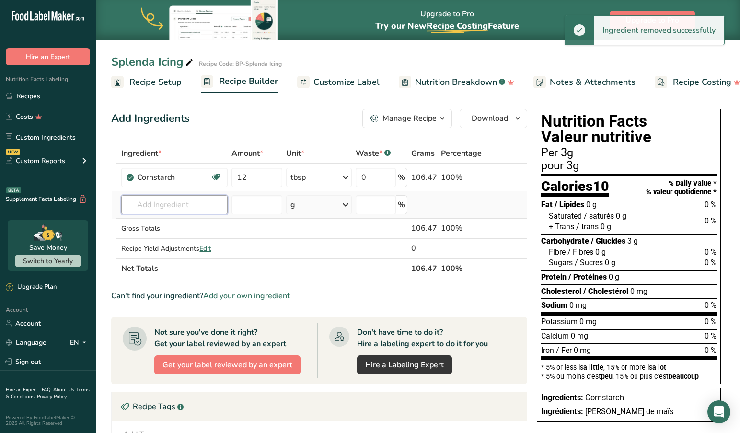
click at [200, 207] on input "text" at bounding box center [174, 204] width 106 height 19
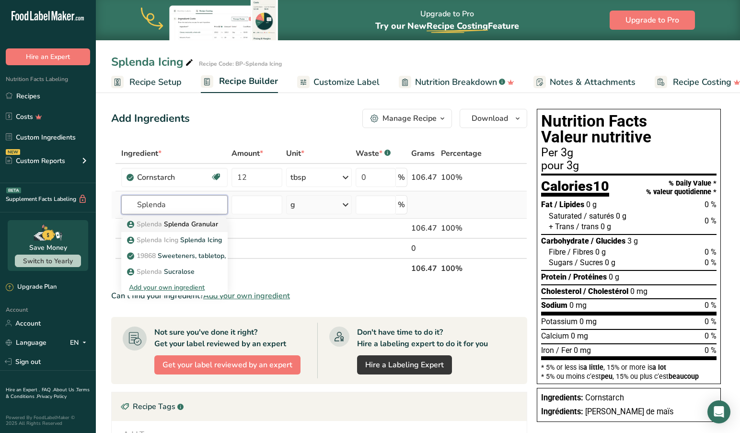
type input "Splenda"
click at [210, 225] on p "Splenda Splenda Granular" at bounding box center [173, 224] width 89 height 10
type input "Splenda Granular"
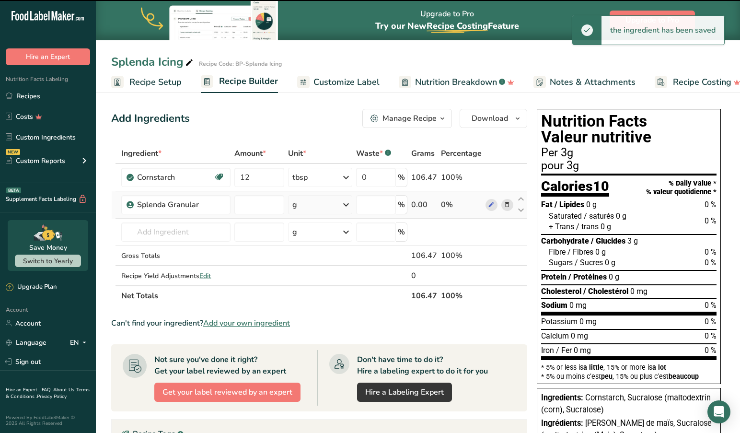
type input "0"
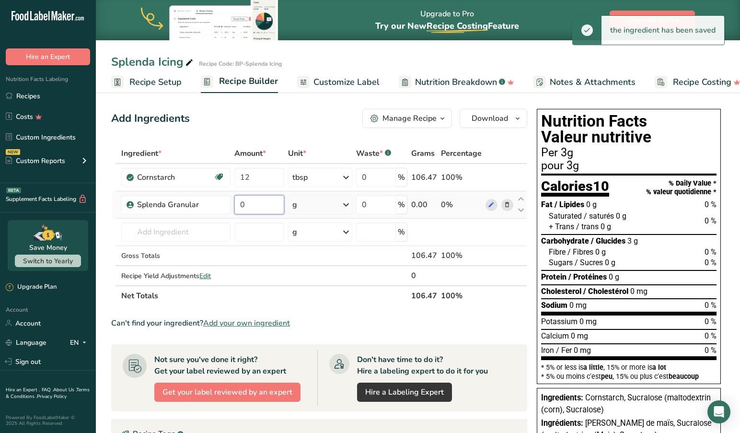
click at [260, 206] on input "0" at bounding box center [259, 204] width 50 height 19
type input "12"
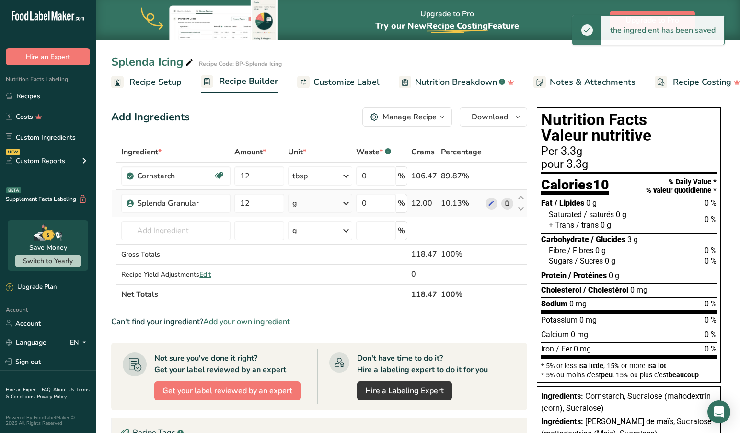
click at [348, 205] on icon at bounding box center [346, 203] width 12 height 17
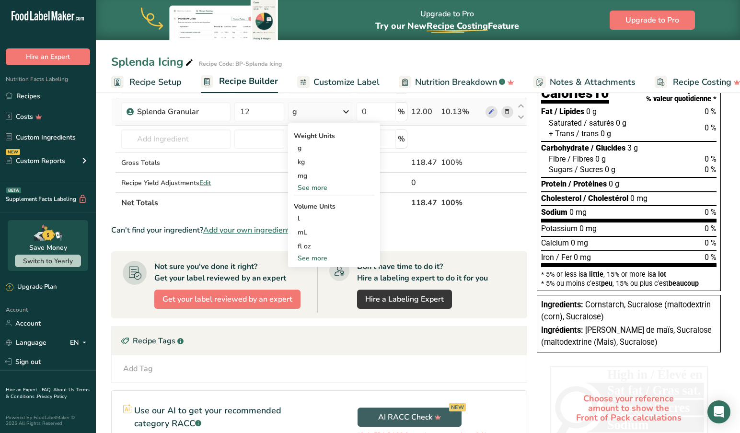
scroll to position [116, 0]
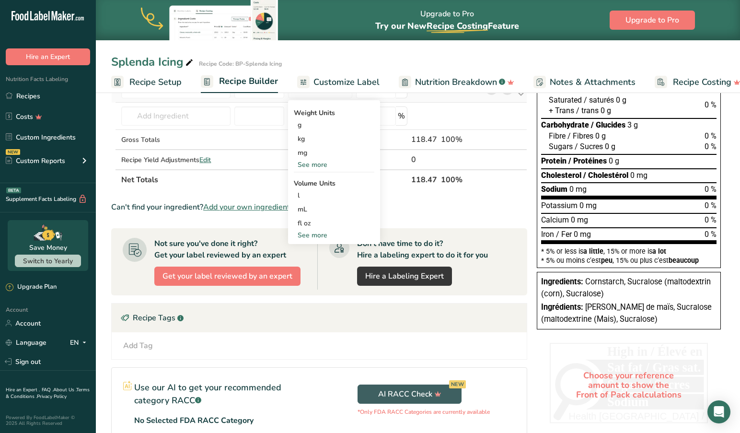
click at [319, 232] on div "See more" at bounding box center [334, 235] width 81 height 10
select select "22"
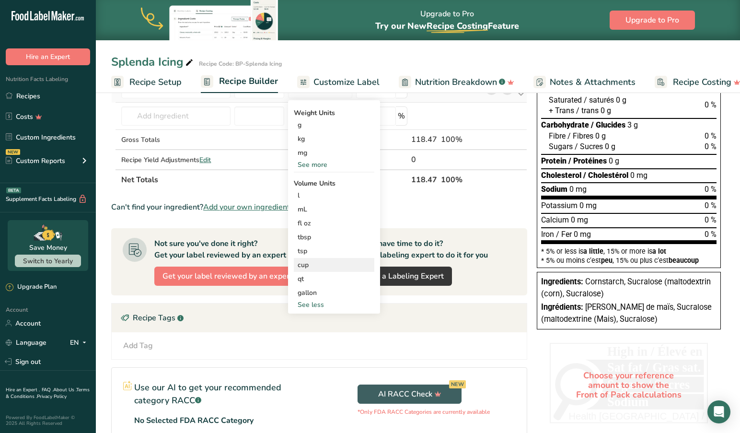
click at [312, 265] on div "cup" at bounding box center [334, 265] width 73 height 10
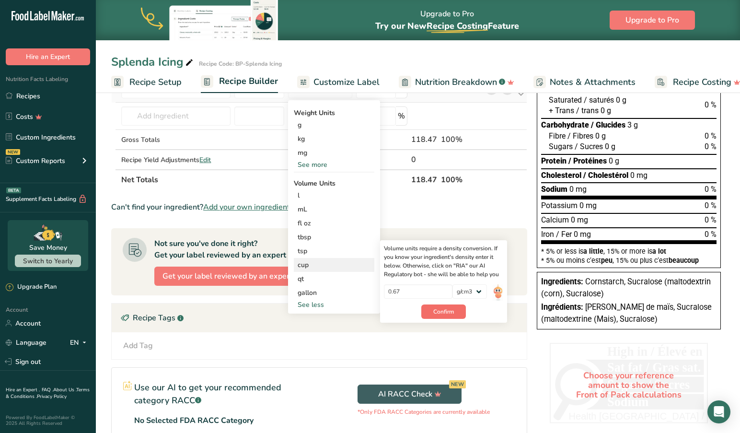
drag, startPoint x: 446, startPoint y: 314, endPoint x: 436, endPoint y: 311, distance: 10.4
click at [446, 314] on span "Confirm" at bounding box center [443, 311] width 21 height 9
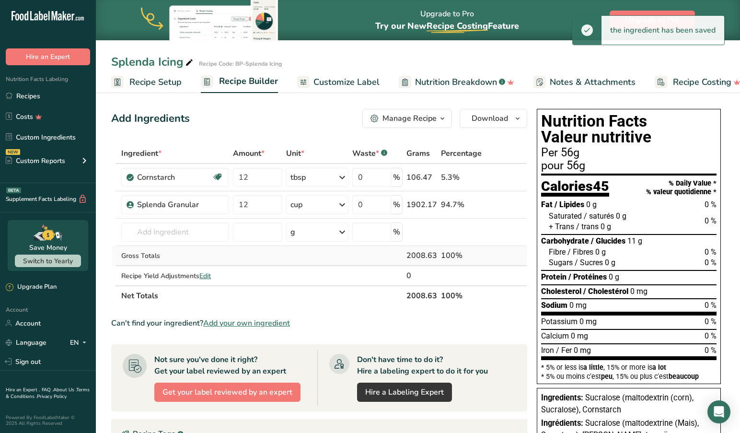
scroll to position [0, 0]
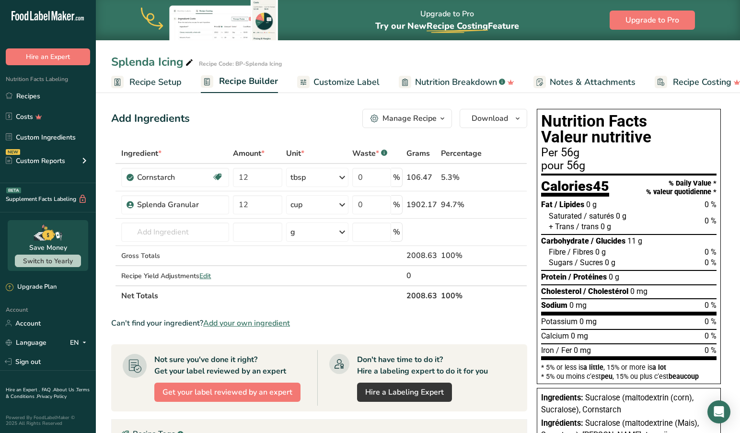
click at [146, 80] on span "Recipe Setup" at bounding box center [155, 82] width 52 height 13
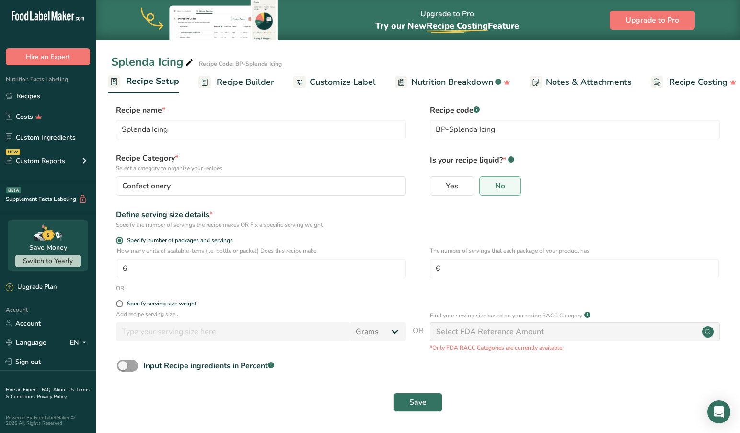
scroll to position [4, 0]
drag, startPoint x: 444, startPoint y: 269, endPoint x: 402, endPoint y: 265, distance: 42.9
click at [402, 265] on div "How many units of sealable items (i.e. bottle or packet) Does this recipe make.…" at bounding box center [418, 265] width 614 height 37
type input "1"
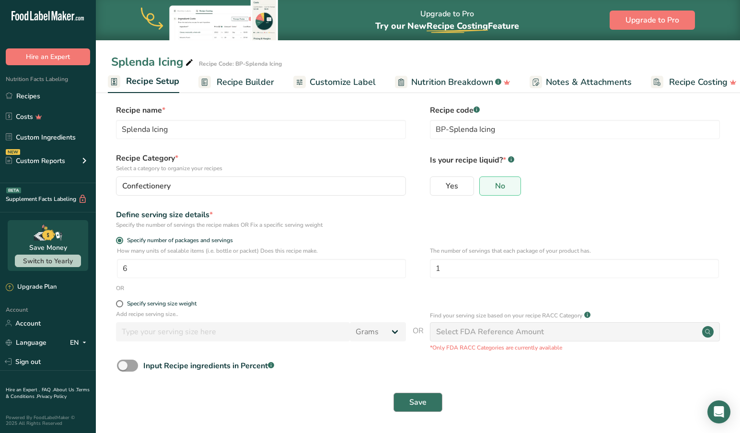
click at [417, 400] on span "Save" at bounding box center [417, 403] width 17 height 12
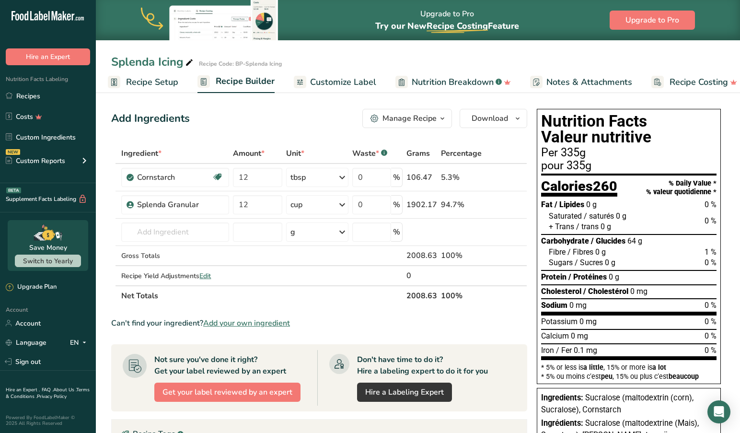
click at [141, 81] on span "Recipe Setup" at bounding box center [152, 82] width 52 height 13
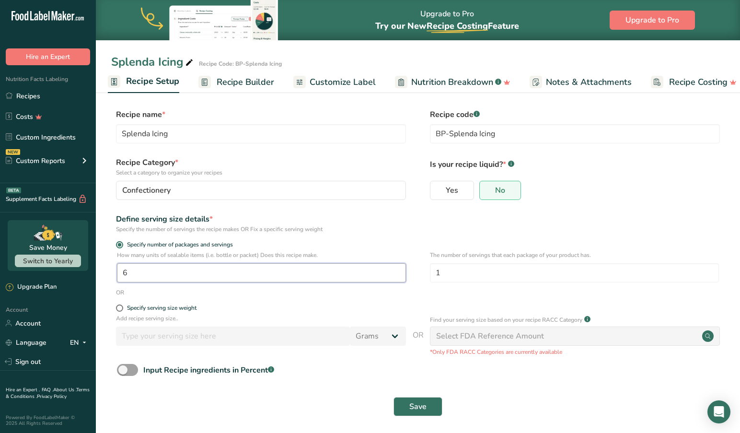
drag, startPoint x: 122, startPoint y: 274, endPoint x: 95, endPoint y: 271, distance: 27.4
click at [95, 271] on div ".a-20{fill:#fff;} Hire an Expert Nutrition Facts Labeling Recipes Costs Custom …" at bounding box center [370, 218] width 740 height 437
type input "4"
click at [413, 406] on span "Save" at bounding box center [417, 407] width 17 height 12
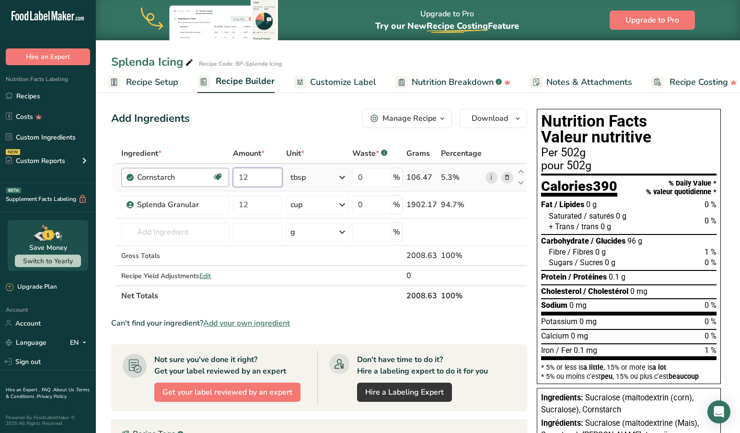
drag, startPoint x: 261, startPoint y: 178, endPoint x: 226, endPoint y: 178, distance: 34.5
click at [226, 178] on tr "Cornstarch Dairy free Gluten free Vegan Vegetarian Soy free 12 tbsp Portions 1 …" at bounding box center [319, 177] width 415 height 27
type input "6"
click at [37, 95] on link "Recipes" at bounding box center [48, 96] width 96 height 18
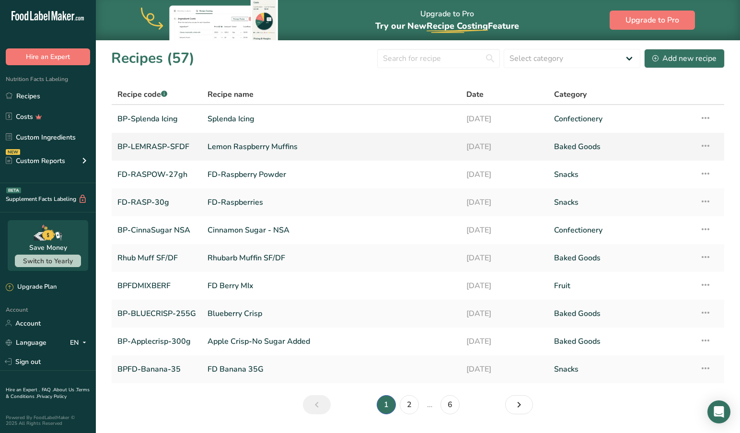
click at [169, 141] on link "BP-LEMRASP-SFDF" at bounding box center [156, 147] width 79 height 20
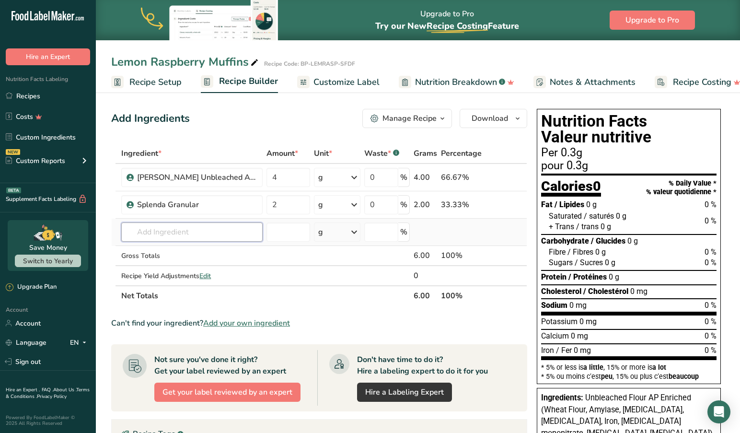
click at [202, 233] on input "text" at bounding box center [191, 231] width 141 height 19
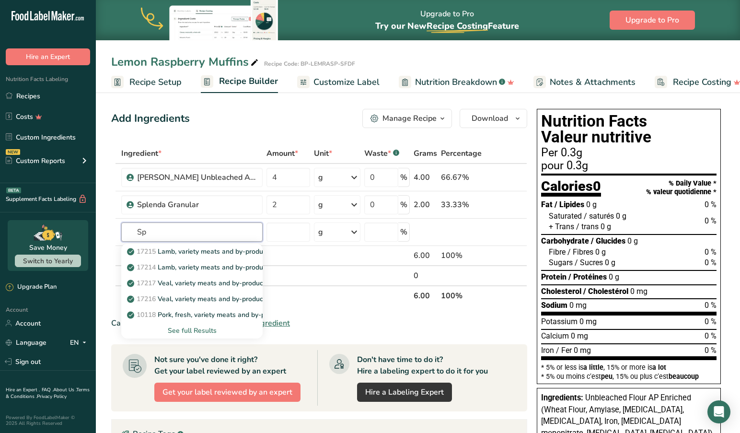
type input "S"
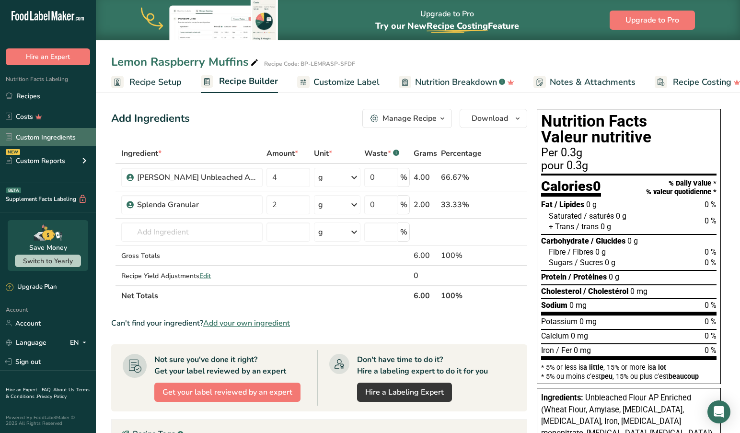
click at [49, 139] on link "Custom Ingredients" at bounding box center [48, 137] width 96 height 18
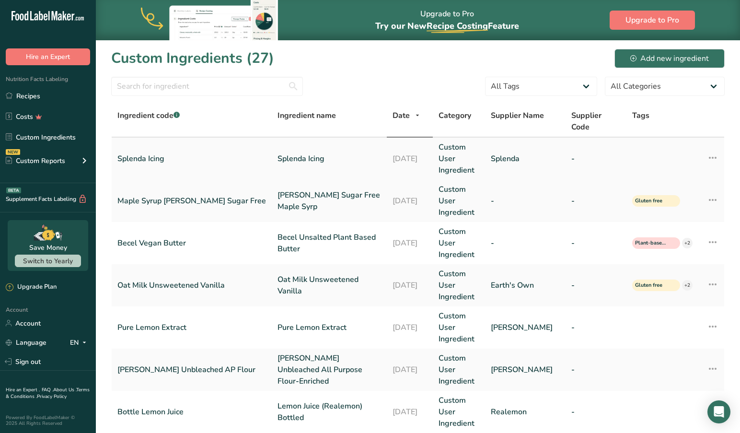
click at [278, 153] on link "Splenda Icing" at bounding box center [330, 159] width 104 height 12
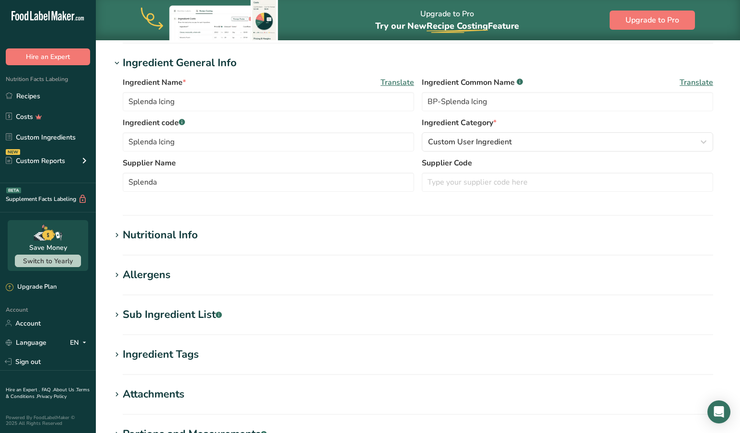
scroll to position [166, 0]
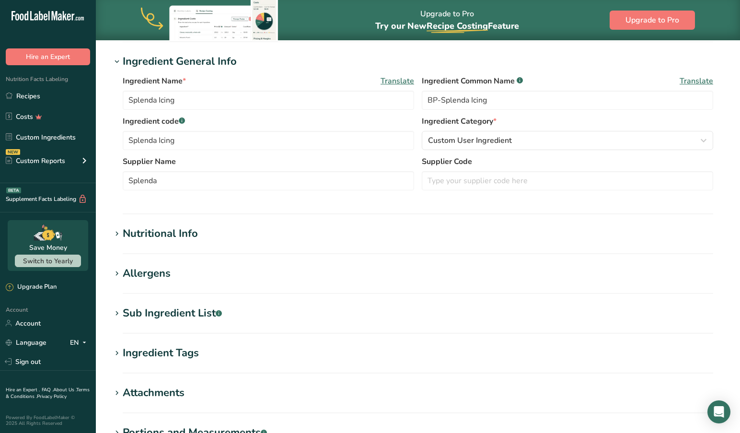
click at [116, 233] on icon at bounding box center [117, 233] width 9 height 13
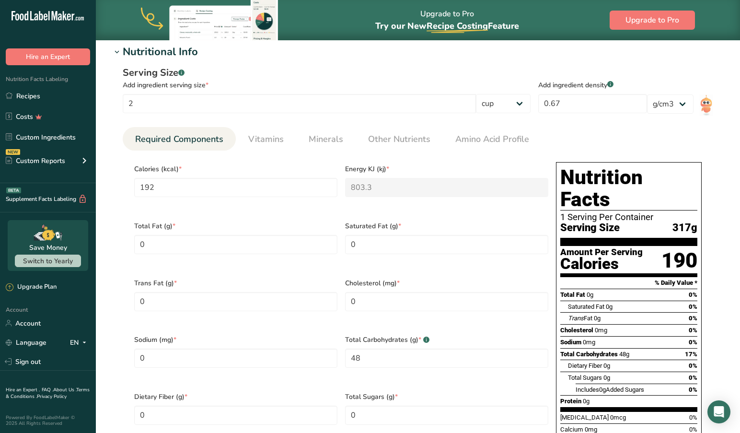
scroll to position [348, 0]
drag, startPoint x: 167, startPoint y: 185, endPoint x: 108, endPoint y: 180, distance: 59.1
click at [108, 180] on section "Edit Splenda Icing Ingredient Spec Sheet .a-a{fill:#347362;}.b-a{fill:#fff;} Up…" at bounding box center [418, 251] width 644 height 1118
type input "3"
type KJ "12.6"
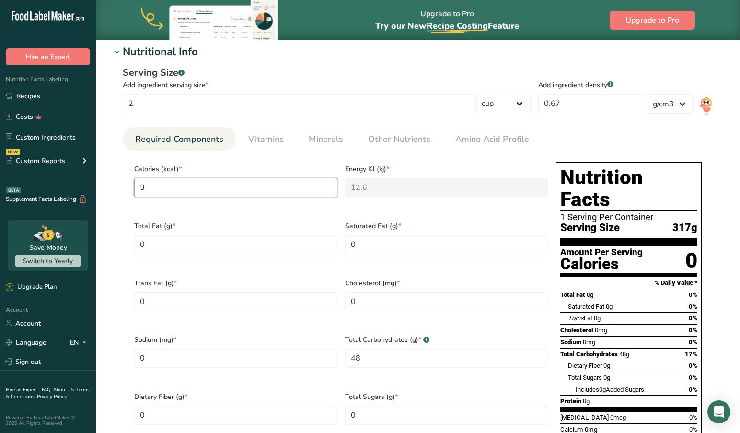
type input "37"
type KJ "154.8"
type input "372"
type KJ "1556.4"
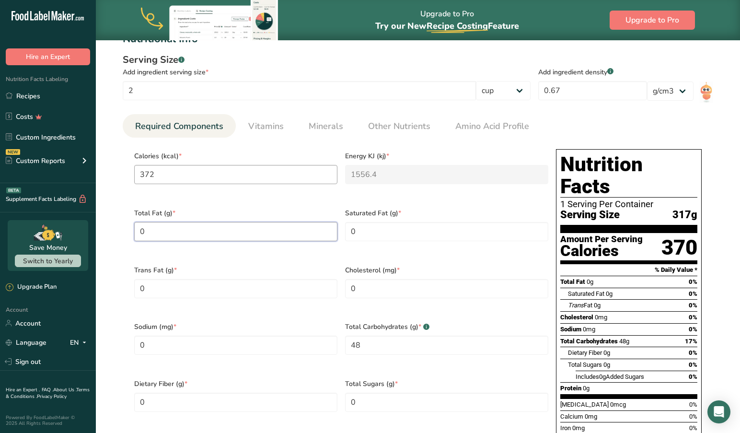
scroll to position [360, 0]
drag, startPoint x: 174, startPoint y: 176, endPoint x: 109, endPoint y: 174, distance: 64.8
click at [110, 174] on section "Edit Splenda Icing Ingredient Spec Sheet .a-a{fill:#347362;}.b-a{fill:#fff;} Up…" at bounding box center [418, 239] width 644 height 1118
type input "2"
type KJ "8.4"
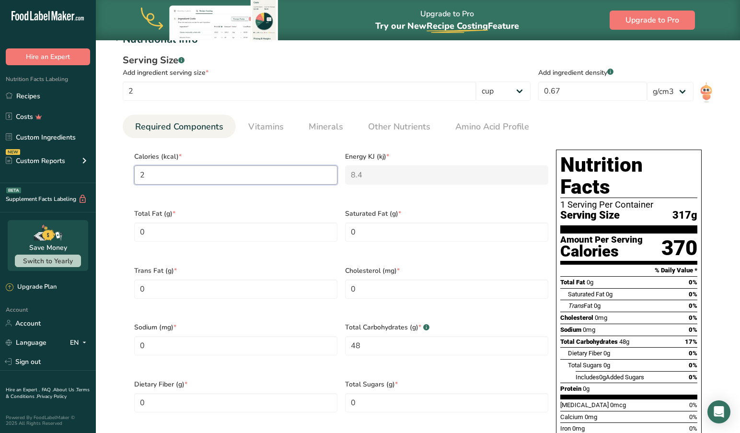
type input "20"
type KJ "83.7"
type input "200"
type KJ "836.8"
type input "200"
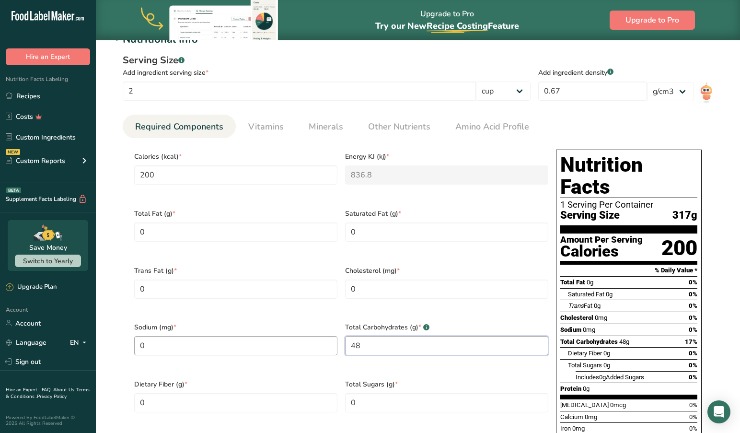
drag, startPoint x: 388, startPoint y: 329, endPoint x: 292, endPoint y: 324, distance: 97.0
click at [292, 324] on div "Calories (kcal) * 200 Energy KJ (kj) * 836.8 Total Fat (g) * 0 Saturated Fat (g…" at bounding box center [341, 317] width 422 height 342
type Carbohydrates "55"
click at [109, 357] on section "Edit Splenda Icing Ingredient Spec Sheet .a-a{fill:#347362;}.b-a{fill:#fff;} Up…" at bounding box center [418, 239] width 644 height 1118
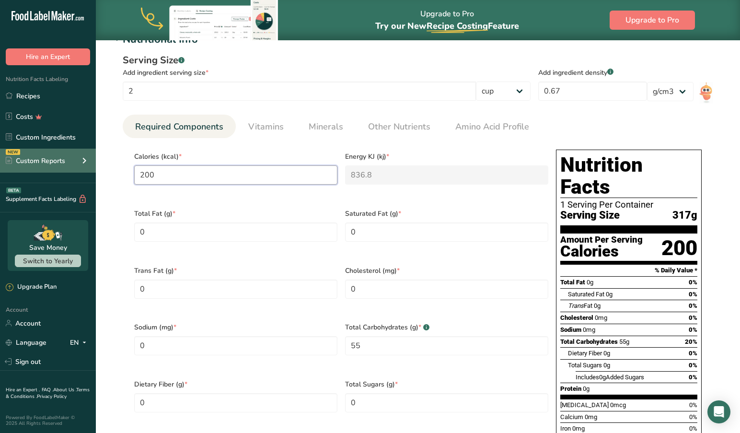
drag, startPoint x: 120, startPoint y: 172, endPoint x: 90, endPoint y: 169, distance: 29.8
click at [90, 169] on div ".a-20{fill:#fff;} Hire an Expert Nutrition Facts Labeling Recipes Costs Custom …" at bounding box center [370, 234] width 740 height 1189
type input "2"
type KJ "8.4"
type input "22"
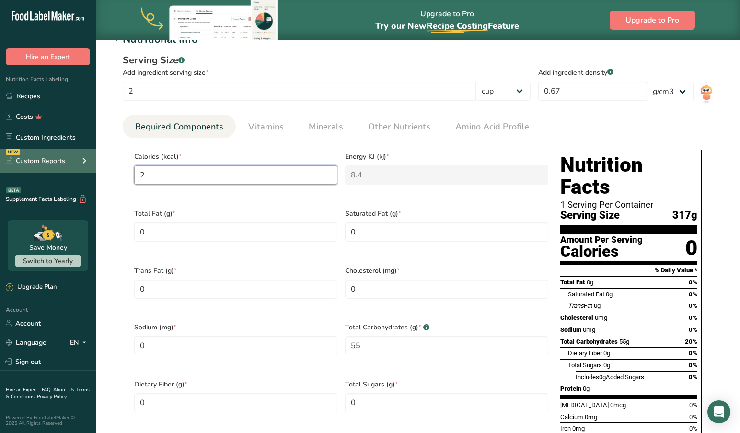
type KJ "92"
type input "222"
type KJ "928.8"
type input "222"
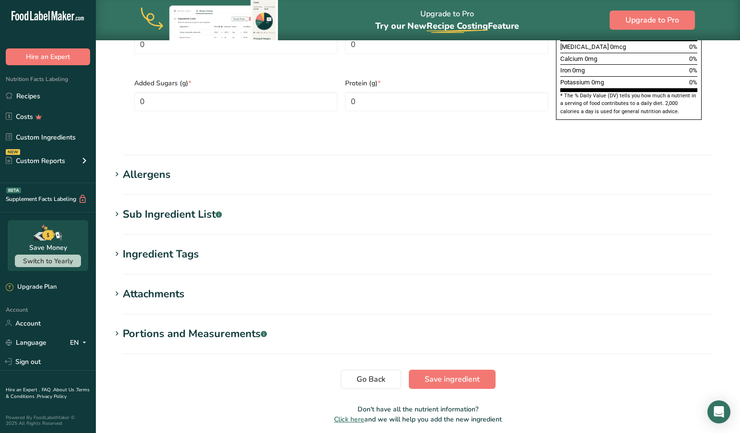
scroll to position [724, 0]
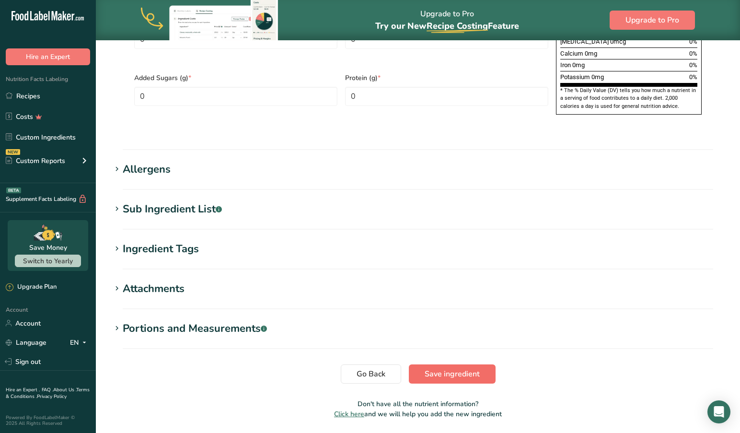
click at [446, 368] on span "Save ingredient" at bounding box center [452, 374] width 55 height 12
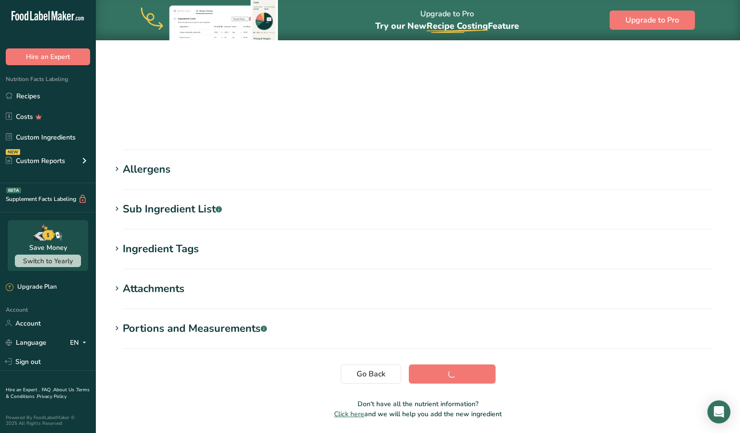
scroll to position [74, 0]
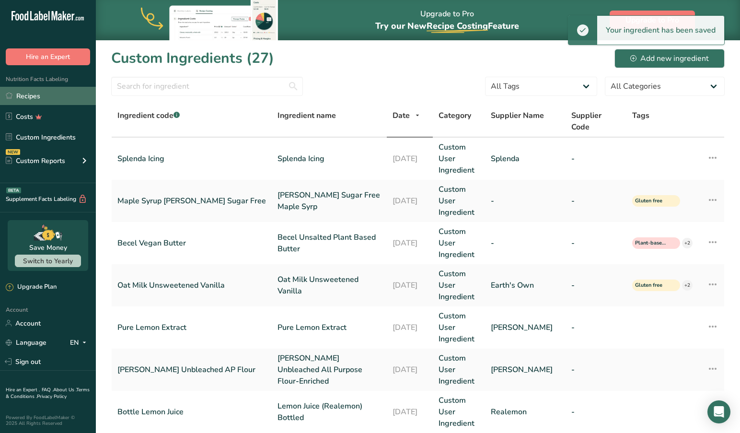
click at [27, 95] on link "Recipes" at bounding box center [48, 96] width 96 height 18
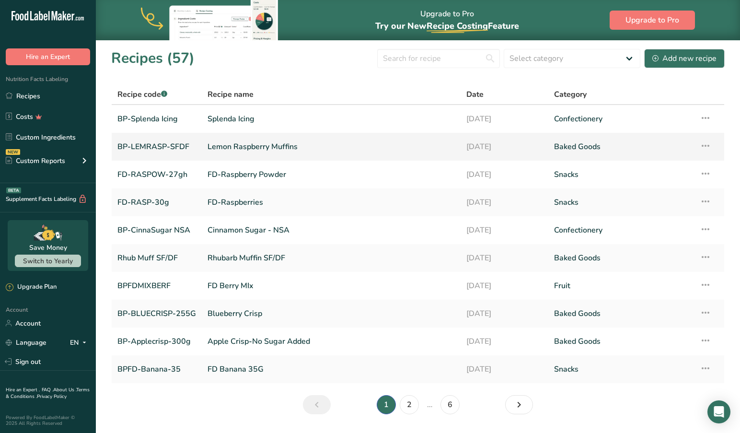
click at [245, 147] on link "Lemon Raspberry Muffins" at bounding box center [331, 147] width 247 height 20
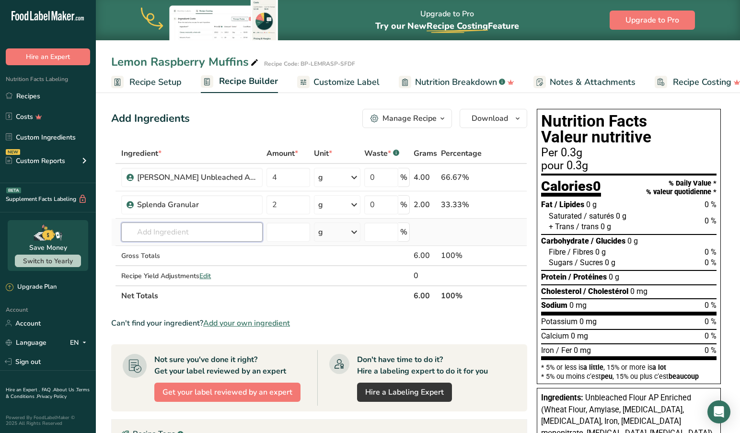
click at [196, 234] on input "text" at bounding box center [191, 231] width 141 height 19
click at [294, 211] on input "2" at bounding box center [289, 204] width 44 height 19
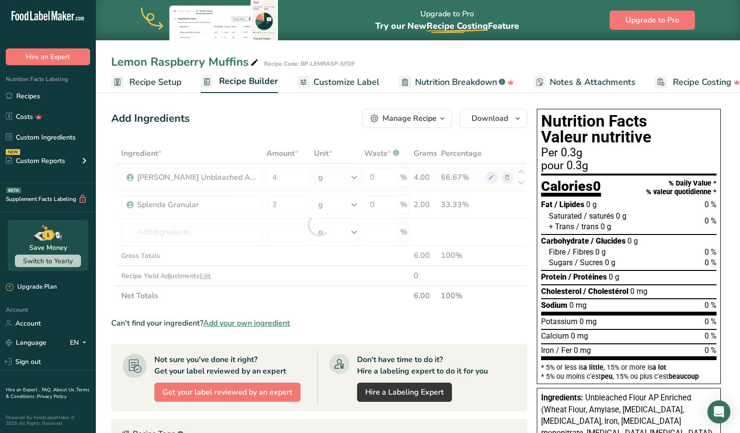
click at [354, 176] on div "Ingredient * Amount * Unit * Waste * .a-a{fill:#347362;}.b-a{fill:#fff;} Grams …" at bounding box center [319, 224] width 416 height 163
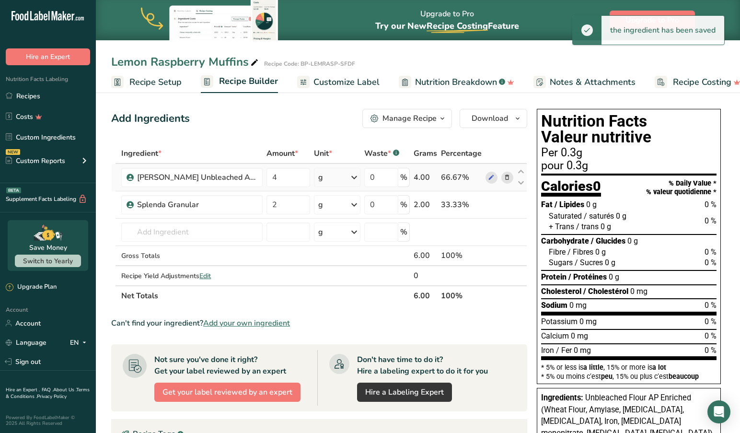
click at [355, 174] on icon at bounding box center [355, 177] width 12 height 17
click at [339, 322] on div "See more" at bounding box center [360, 324] width 81 height 10
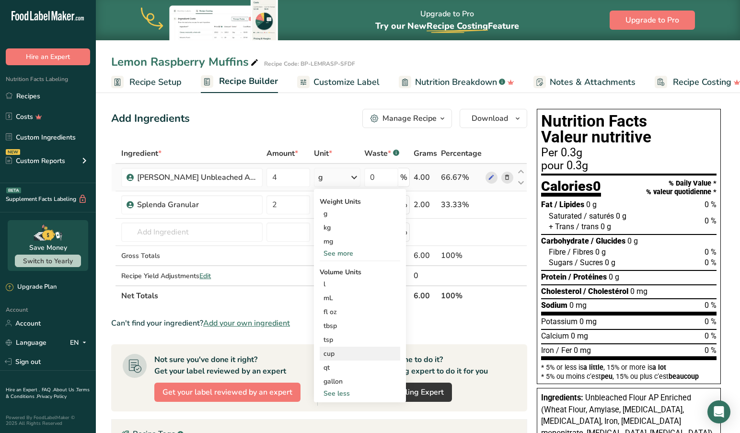
click at [336, 354] on div "cup" at bounding box center [360, 354] width 73 height 10
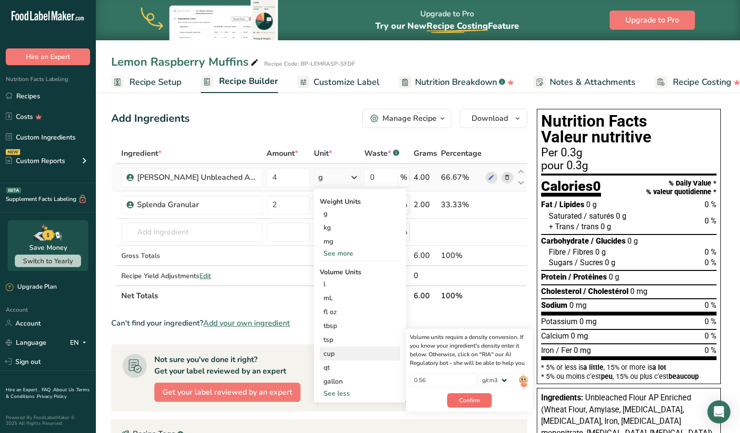
click at [469, 397] on span "Confirm" at bounding box center [469, 400] width 21 height 9
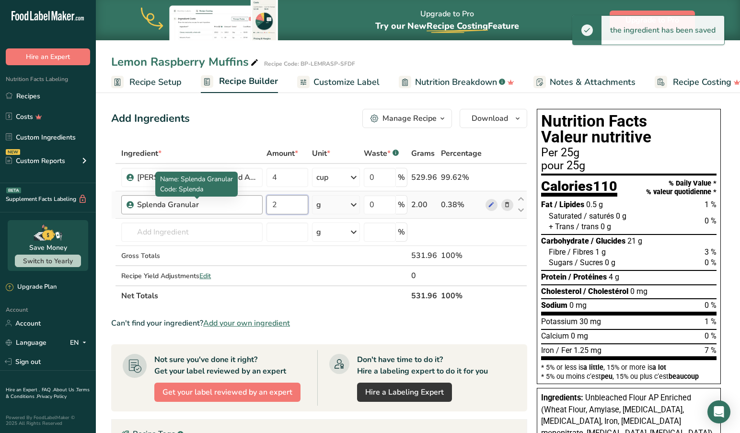
drag, startPoint x: 281, startPoint y: 206, endPoint x: 239, endPoint y: 203, distance: 42.3
click at [239, 203] on tr "Splenda Granular 2 g Weight Units g kg mg See more Volume Units l Volume units …" at bounding box center [319, 204] width 415 height 27
type input "4"
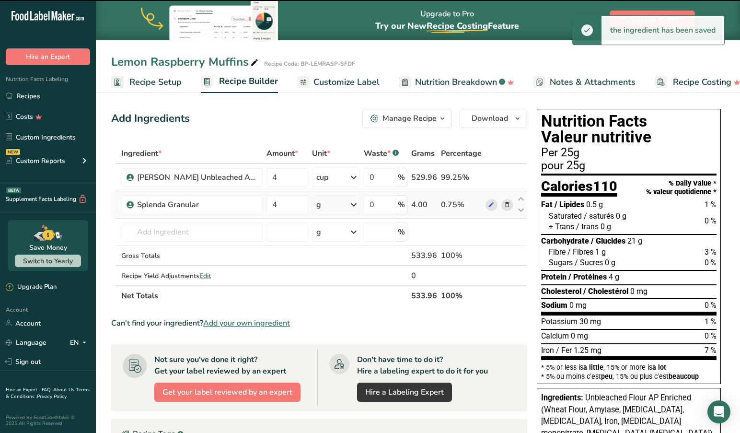
click at [357, 205] on icon at bounding box center [354, 204] width 12 height 17
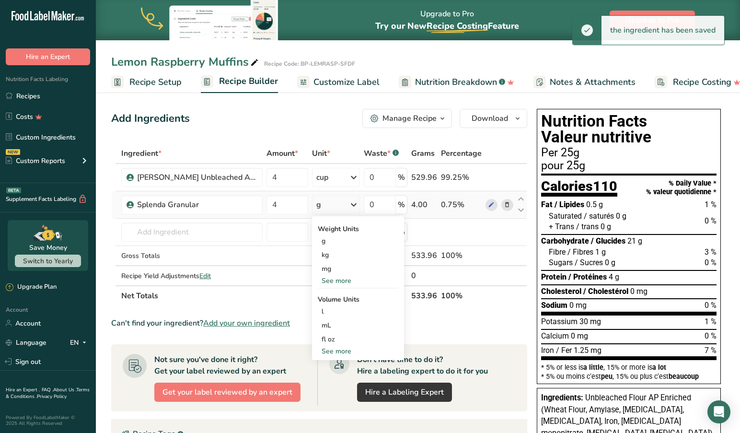
click at [343, 349] on div "See more" at bounding box center [358, 351] width 81 height 10
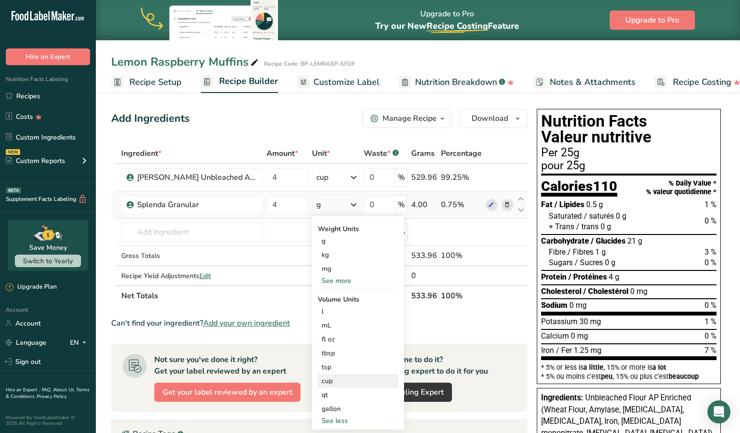
click at [339, 381] on div "cup" at bounding box center [358, 381] width 73 height 10
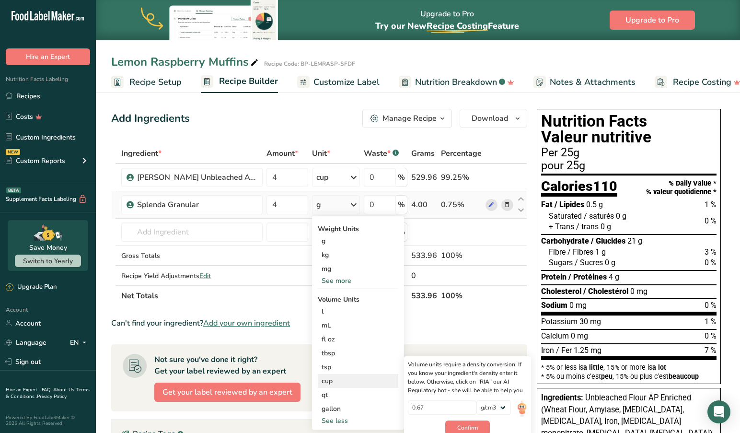
click at [335, 383] on div "cup" at bounding box center [358, 381] width 73 height 10
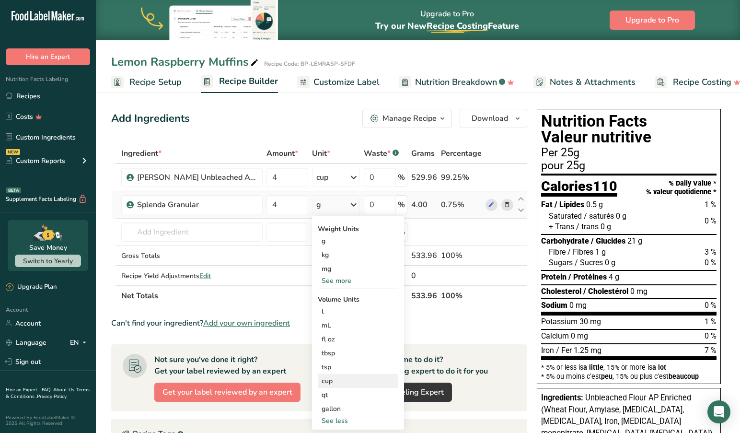
click at [339, 377] on div "cup" at bounding box center [358, 381] width 73 height 10
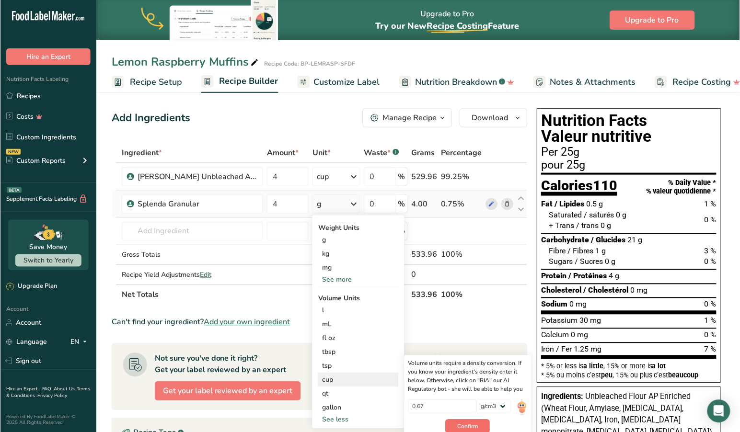
scroll to position [1, 0]
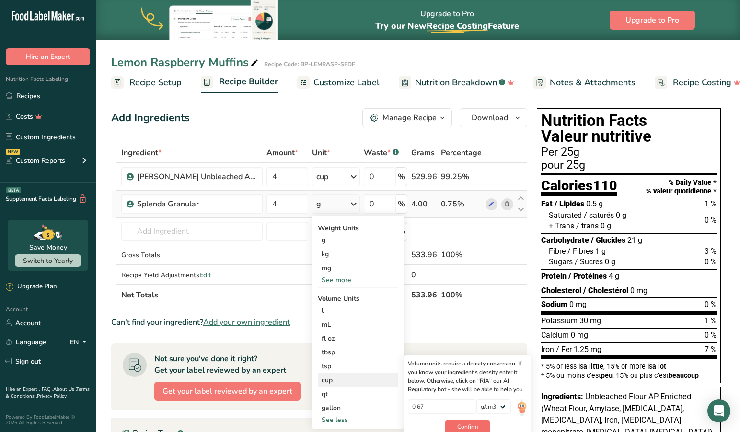
click at [470, 425] on span "Confirm" at bounding box center [467, 427] width 21 height 9
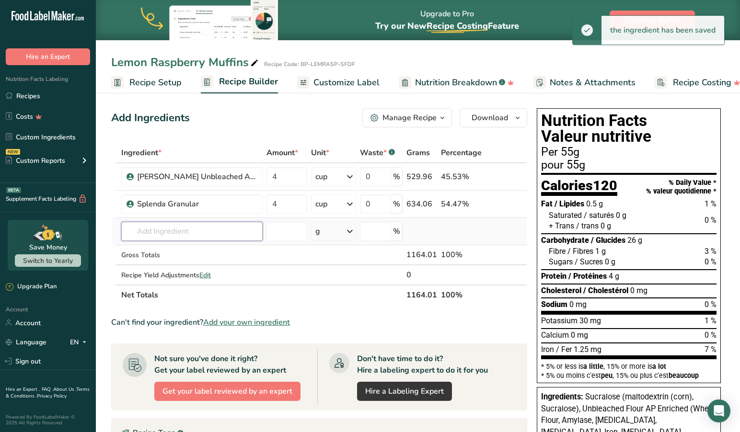
click at [201, 228] on input "text" at bounding box center [191, 231] width 141 height 19
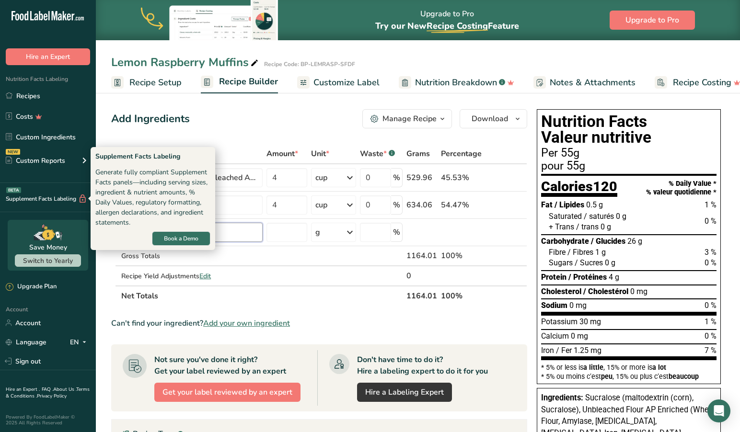
scroll to position [0, 0]
type input "p"
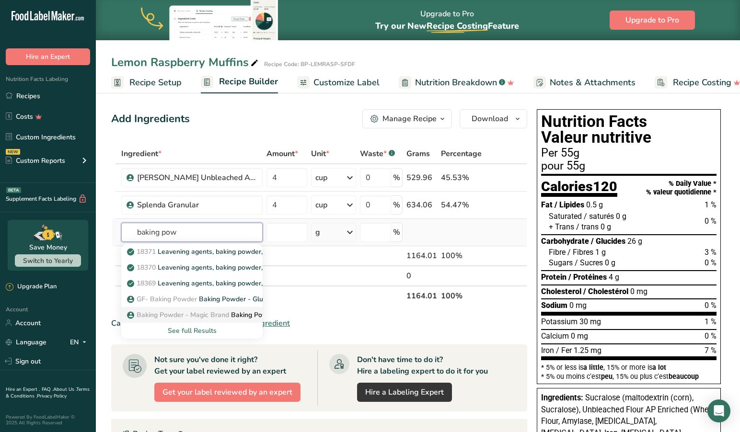
type input "baking pow"
click at [212, 313] on span "Baking Powder - Magic Brand" at bounding box center [183, 315] width 93 height 9
type input "Baking Powder - Magic Brand"
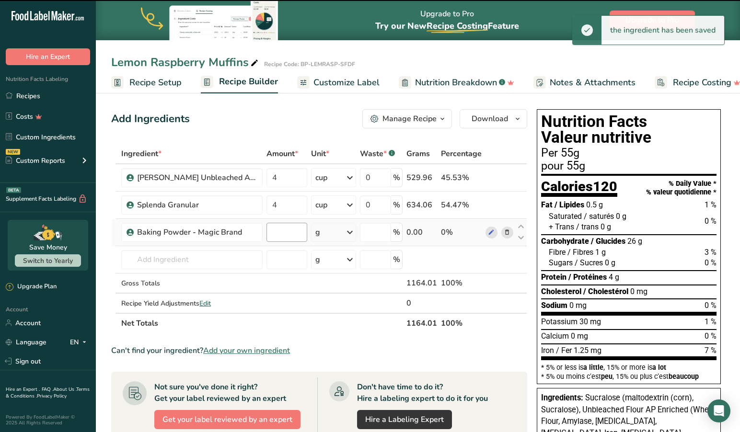
type input "0"
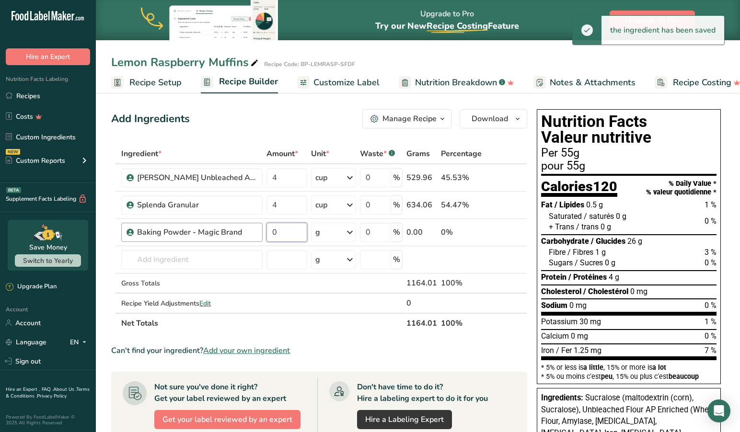
drag, startPoint x: 290, startPoint y: 234, endPoint x: 257, endPoint y: 230, distance: 33.4
click at [257, 230] on tr "Baking Powder - Magic Brand 0 g Portions 1 Tsp Weight Units g kg mg See more Vo…" at bounding box center [319, 232] width 415 height 27
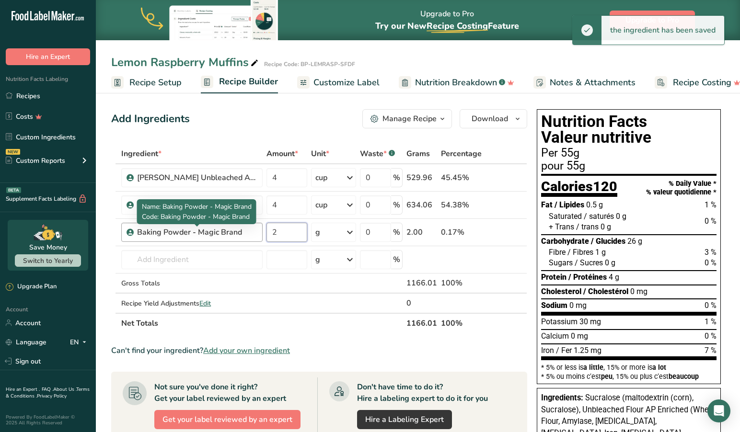
type input "2"
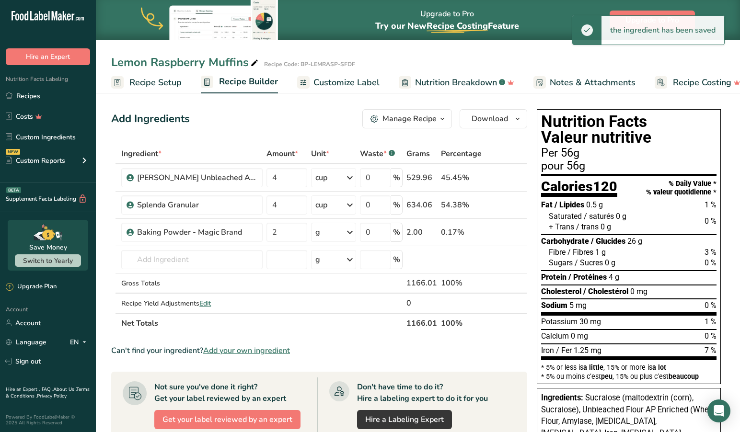
click at [351, 231] on icon at bounding box center [350, 232] width 12 height 17
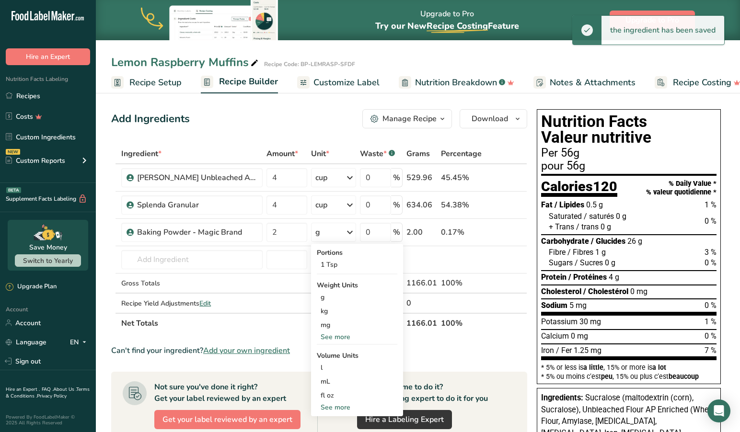
click at [336, 406] on div "See more" at bounding box center [357, 408] width 81 height 10
select select "22"
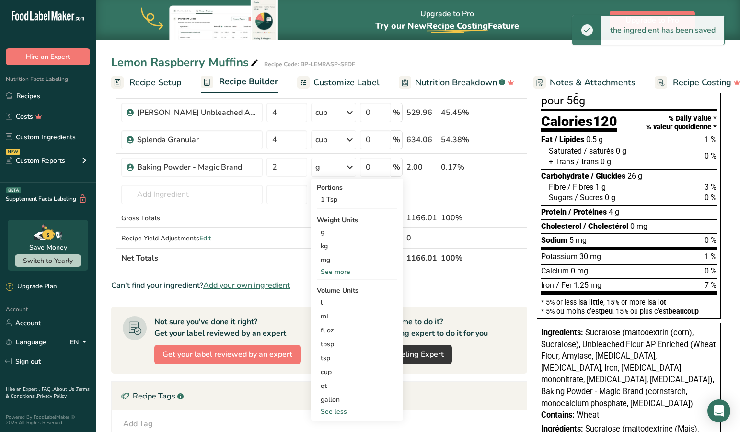
scroll to position [66, 0]
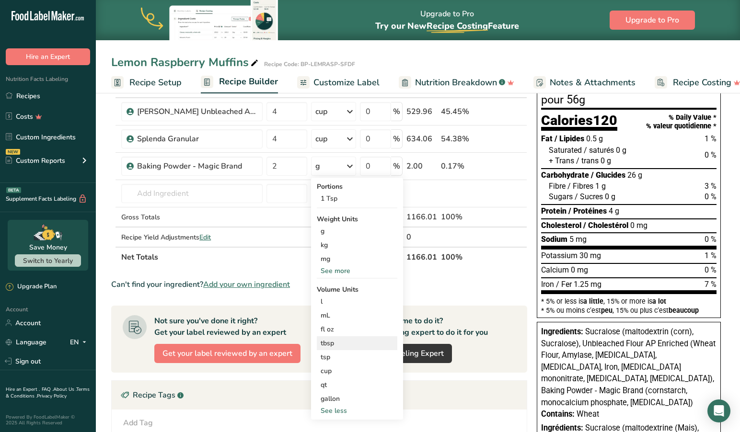
click at [335, 347] on div "tbsp" at bounding box center [357, 344] width 73 height 10
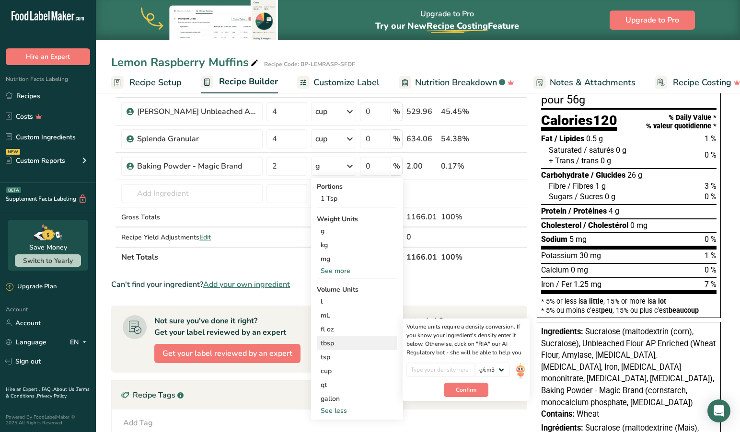
drag, startPoint x: 337, startPoint y: 344, endPoint x: 415, endPoint y: 378, distance: 85.5
click at [337, 344] on div "tbsp" at bounding box center [357, 344] width 73 height 10
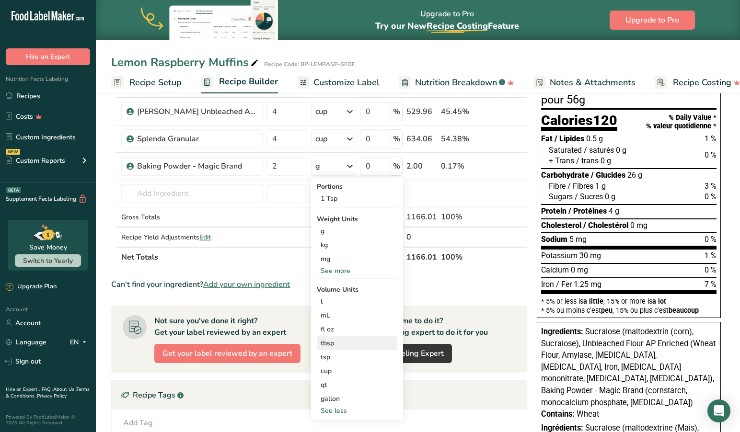
click at [347, 343] on div "tbsp" at bounding box center [357, 344] width 73 height 10
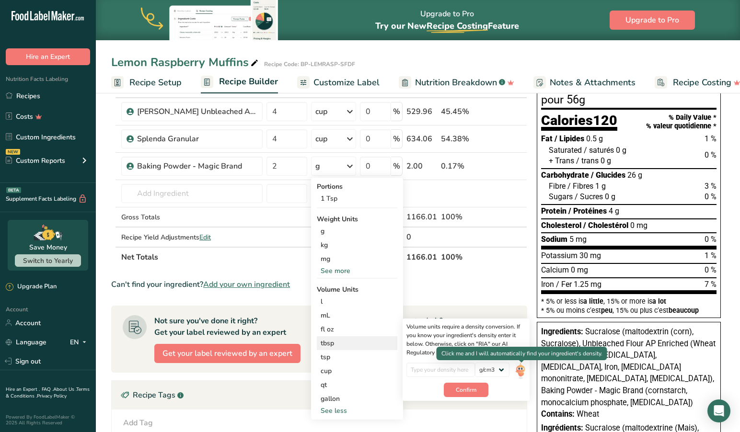
click at [523, 370] on img at bounding box center [520, 371] width 11 height 17
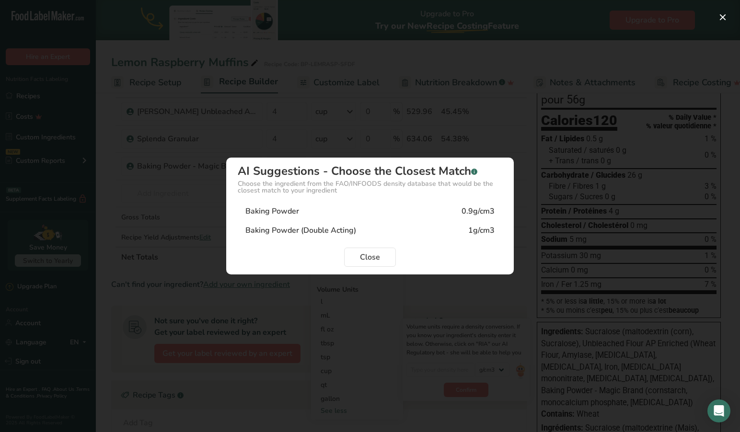
click at [317, 211] on div "Baking Powder 0.9g/cm3" at bounding box center [370, 211] width 265 height 19
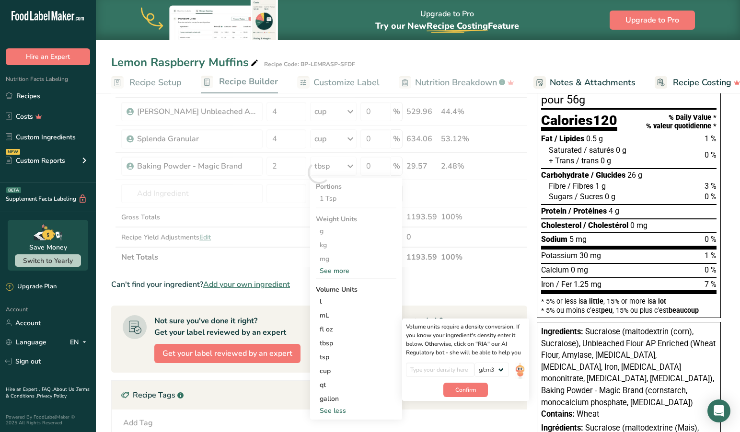
type input "0.9"
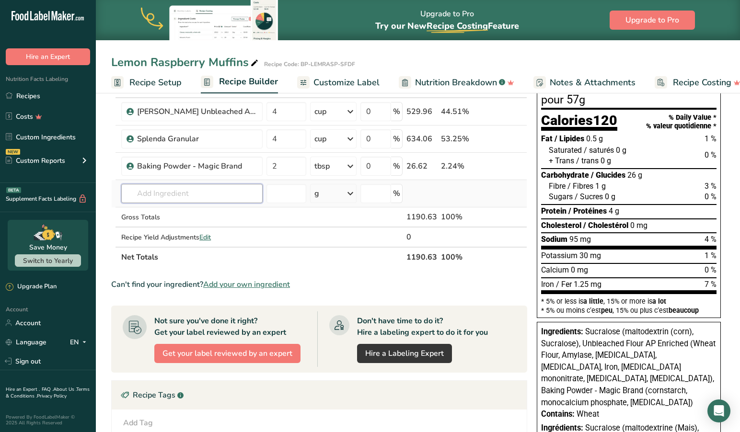
click at [203, 193] on input "text" at bounding box center [191, 193] width 141 height 19
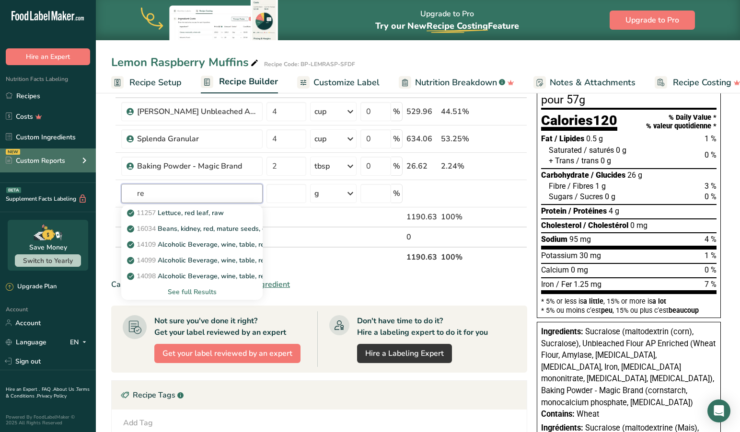
type input "r"
type input "s"
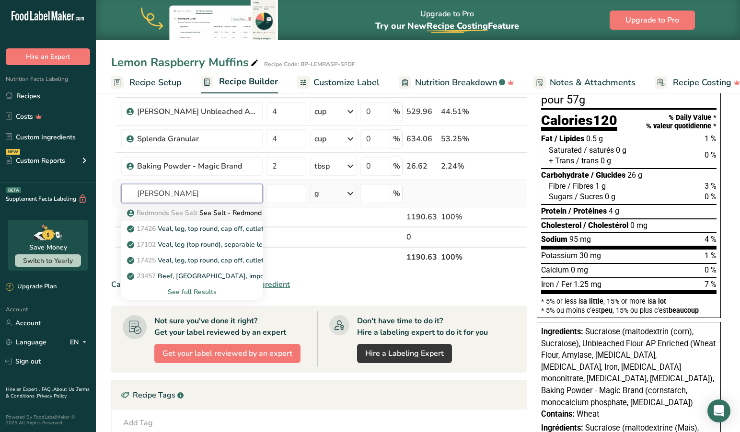
type input "[PERSON_NAME]"
click at [215, 212] on p "Redmonds Sea Salt Sea Salt - [PERSON_NAME] Real Salt" at bounding box center [210, 213] width 163 height 10
type input "Sea Salt - Redmond Real Salt"
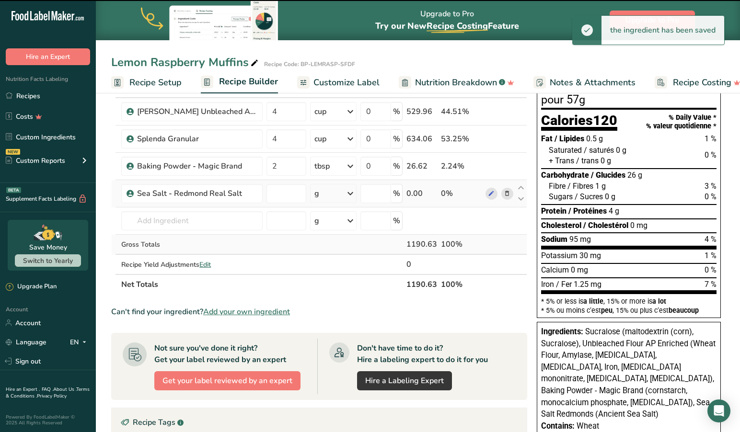
type input "0"
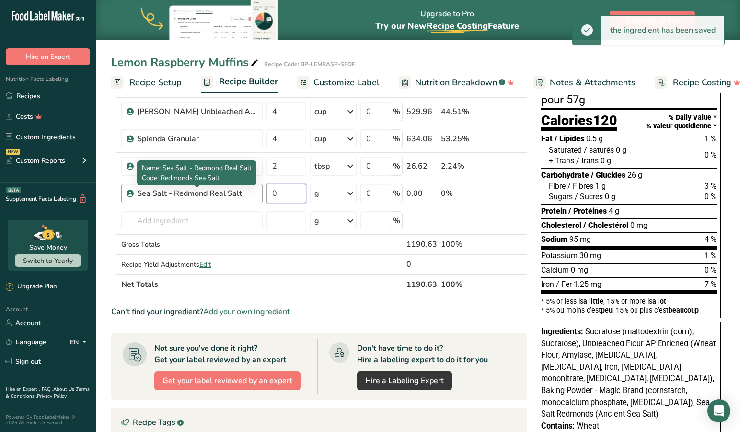
drag, startPoint x: 289, startPoint y: 195, endPoint x: 255, endPoint y: 194, distance: 34.6
click at [255, 194] on tr "Sea Salt - [PERSON_NAME] Real Salt 0 g Portions 1 Tsp Weight Units g kg mg See …" at bounding box center [319, 193] width 415 height 27
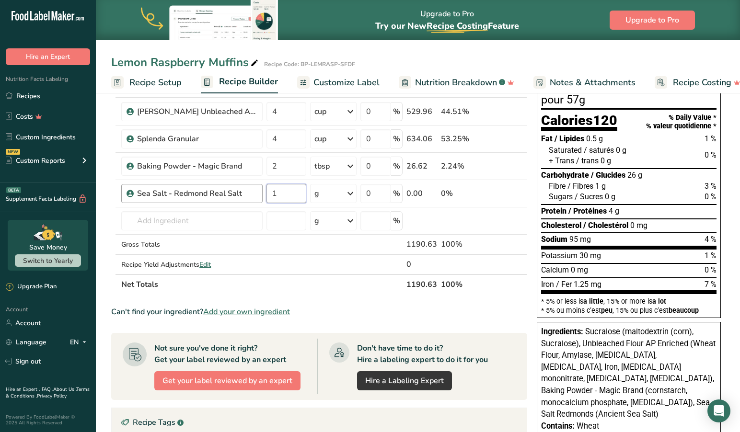
type input "1"
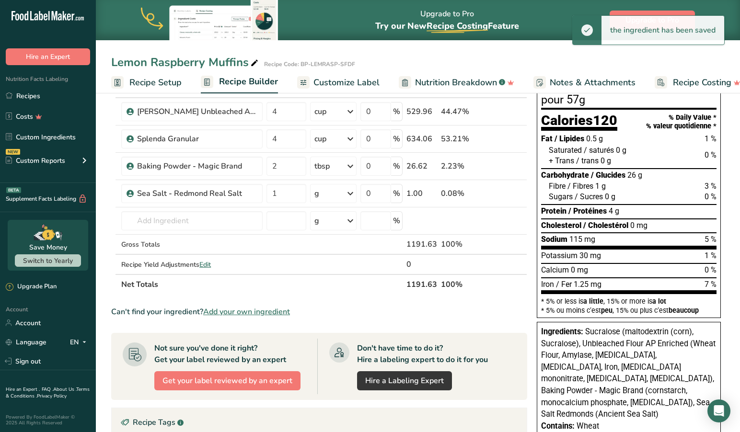
click at [354, 195] on icon at bounding box center [351, 193] width 12 height 17
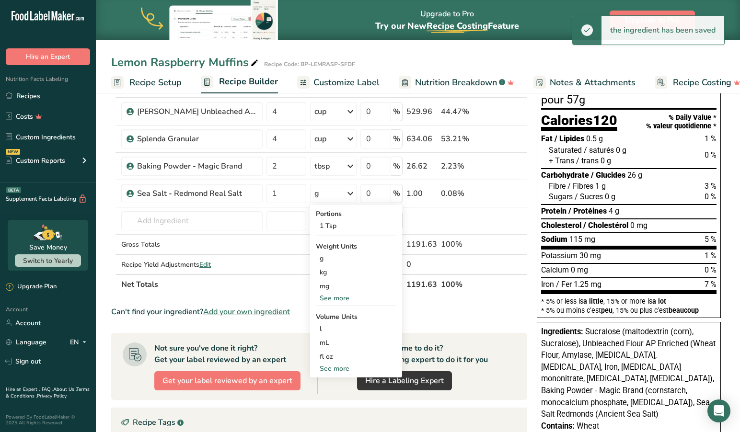
click at [336, 367] on div "See more" at bounding box center [356, 369] width 81 height 10
select select "22"
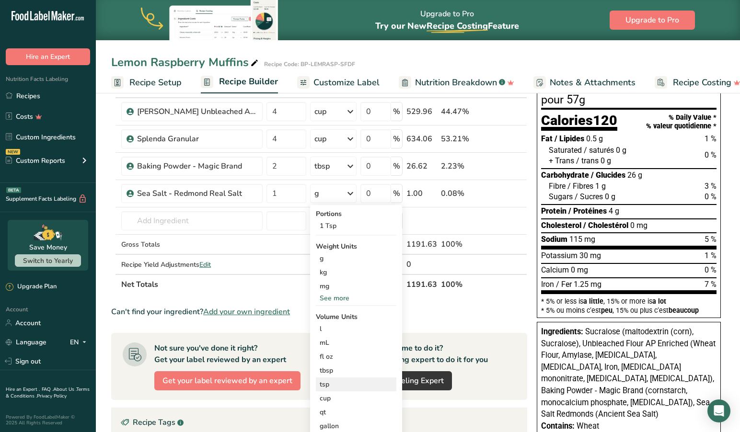
click at [331, 384] on div "tsp" at bounding box center [356, 385] width 73 height 10
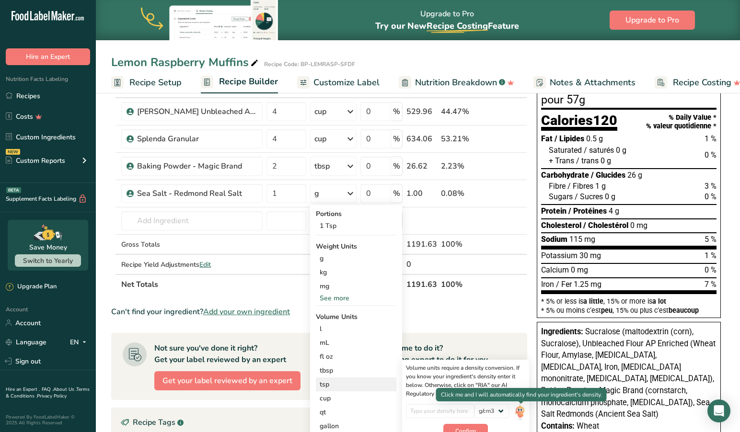
click at [521, 409] on img at bounding box center [520, 412] width 11 height 17
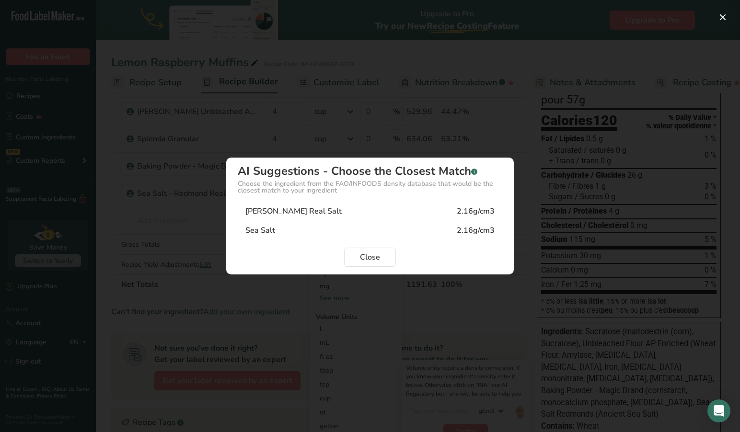
click at [342, 208] on div "[PERSON_NAME] Real Salt 2.16g/cm3" at bounding box center [370, 211] width 265 height 19
type input "2.16"
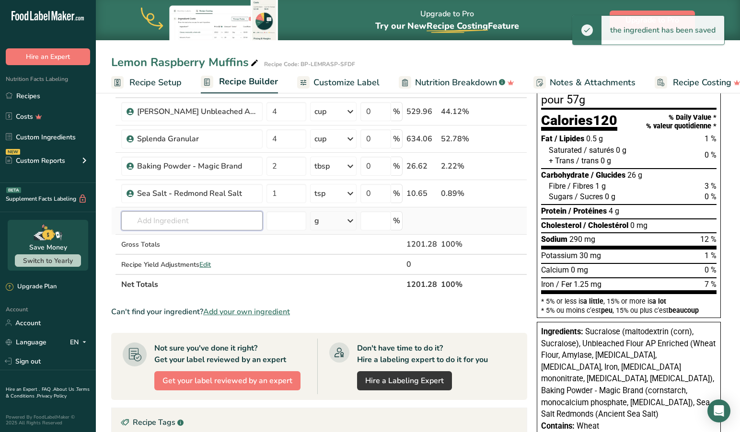
click at [243, 224] on input "text" at bounding box center [191, 220] width 141 height 19
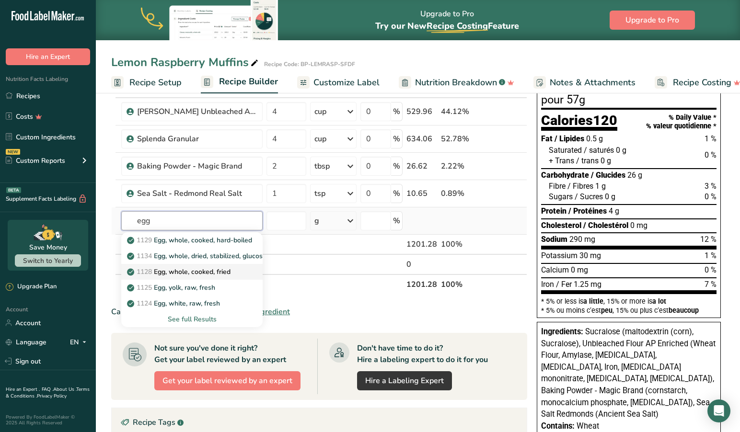
type input "egg"
drag, startPoint x: 191, startPoint y: 269, endPoint x: 199, endPoint y: 322, distance: 53.8
click at [198, 324] on div "1129 Egg, whole, cooked, hard-boiled 1134 [PERSON_NAME], whole, dried, stabiliz…" at bounding box center [191, 280] width 141 height 95
click at [207, 319] on div "See full Results" at bounding box center [192, 320] width 126 height 10
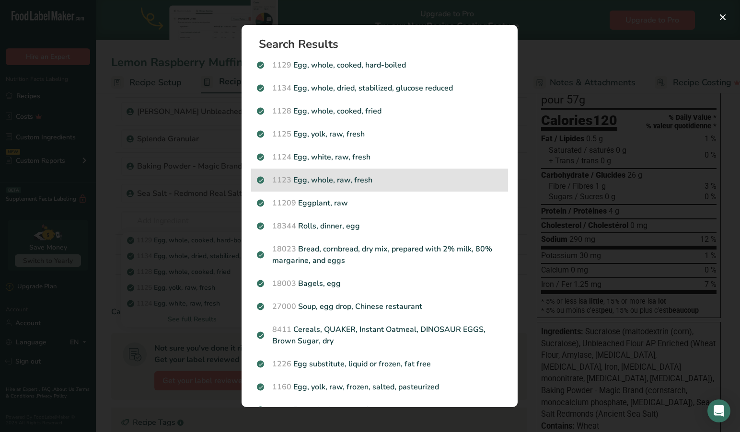
click at [356, 180] on p "1123 Egg, whole, raw, fresh" at bounding box center [379, 181] width 245 height 12
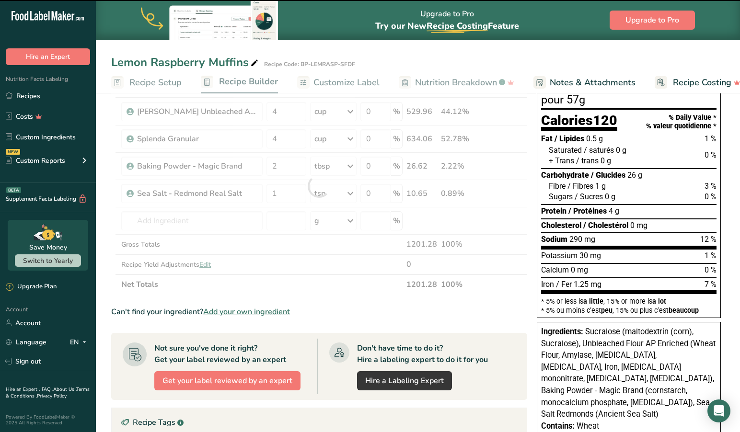
type input "0"
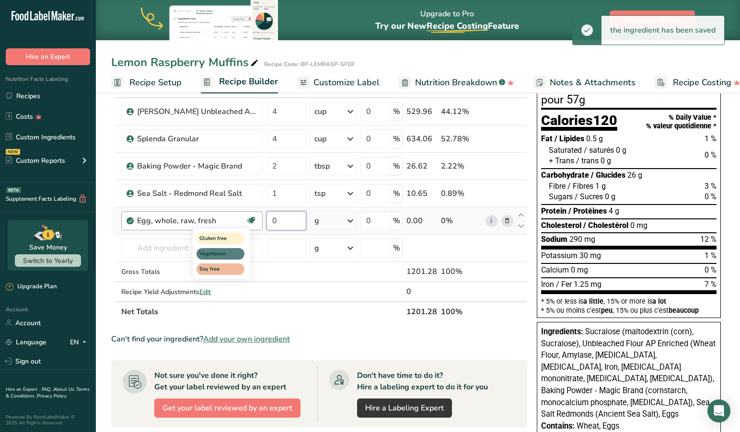
drag, startPoint x: 286, startPoint y: 221, endPoint x: 253, endPoint y: 219, distance: 33.6
click at [253, 219] on tr "Egg, whole, raw, fresh Gluten free Vegetarian Soy free 0 g Portions 1 large 1 e…" at bounding box center [319, 221] width 415 height 27
type input "4"
click at [353, 222] on icon at bounding box center [351, 220] width 12 height 17
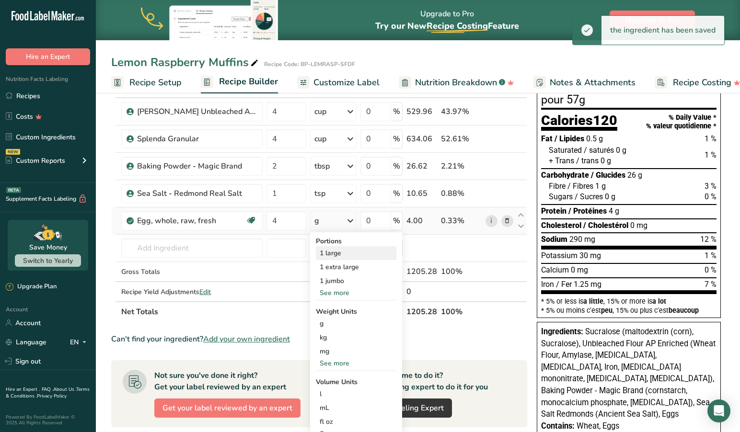
click at [335, 253] on div "1 large" at bounding box center [356, 253] width 81 height 14
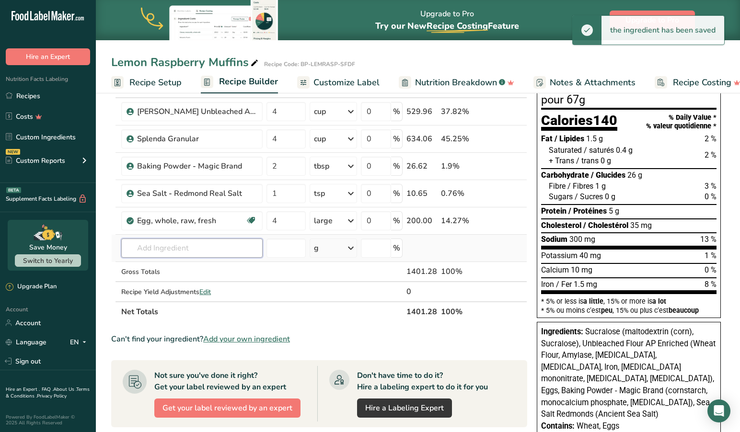
click at [209, 250] on input "text" at bounding box center [191, 248] width 141 height 19
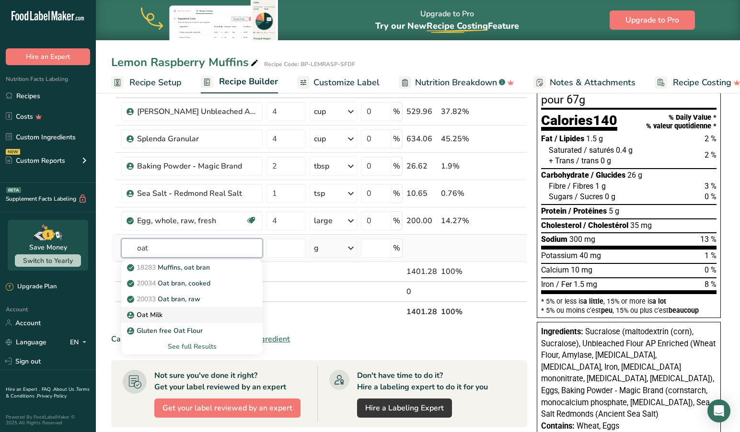
type input "oat"
click at [154, 315] on p "Oat Milk" at bounding box center [146, 315] width 34 height 10
type input "Oat Milk"
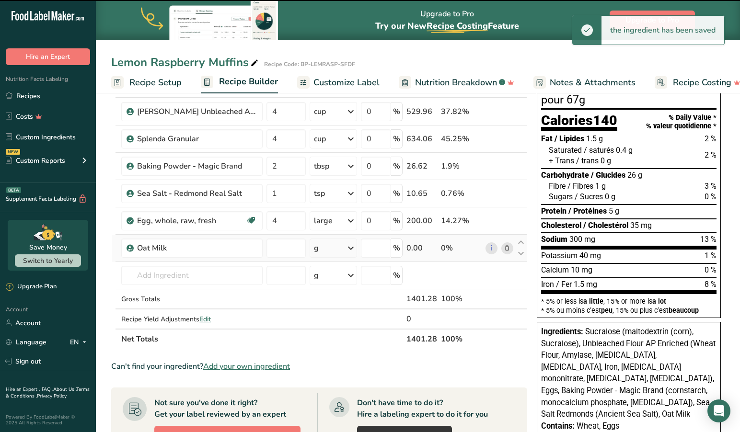
type input "0"
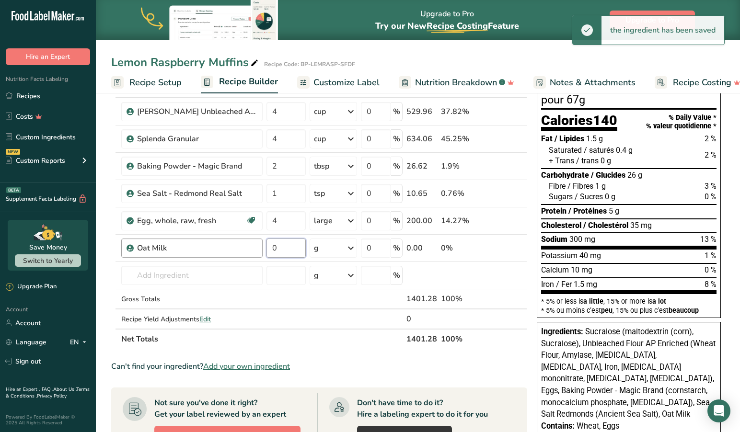
drag, startPoint x: 289, startPoint y: 250, endPoint x: 257, endPoint y: 246, distance: 32.3
click at [257, 246] on tr "Oat Milk 0 g Weight Units g kg mg See more Volume Units l Volume units require …" at bounding box center [319, 248] width 415 height 27
type input "2"
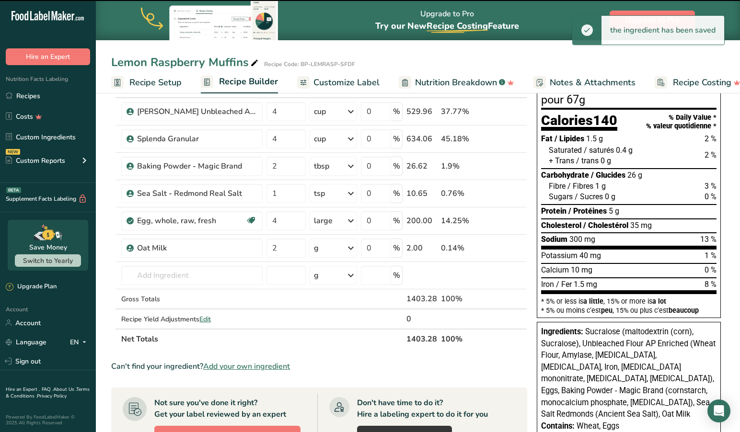
click at [351, 247] on icon at bounding box center [351, 248] width 12 height 17
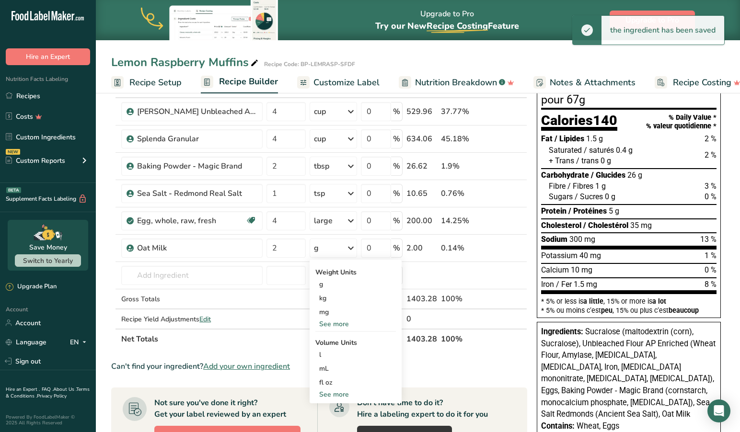
click at [353, 247] on icon at bounding box center [351, 248] width 12 height 17
click at [337, 393] on div "See more" at bounding box center [355, 395] width 81 height 10
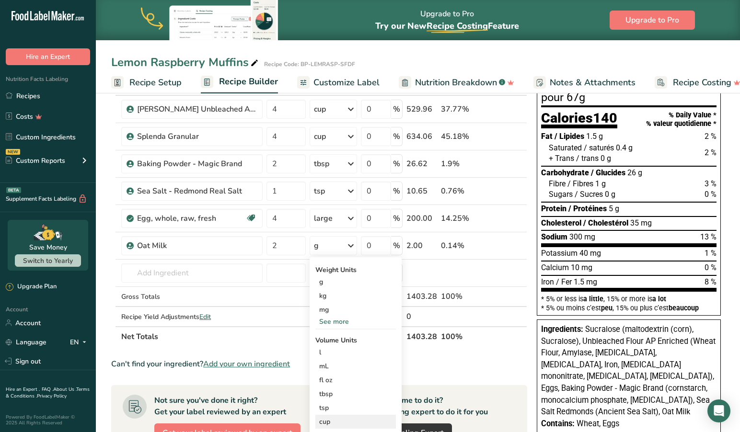
click at [334, 424] on div "cup" at bounding box center [355, 422] width 73 height 10
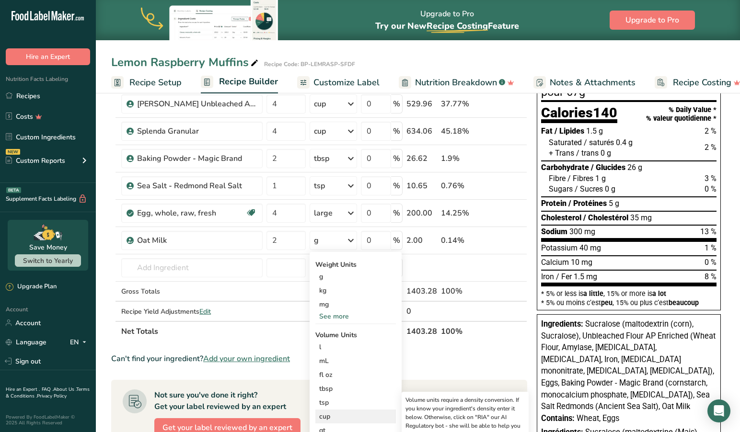
scroll to position [74, 0]
click at [333, 418] on div "cup" at bounding box center [355, 417] width 73 height 10
click at [354, 415] on div "cup" at bounding box center [355, 417] width 73 height 10
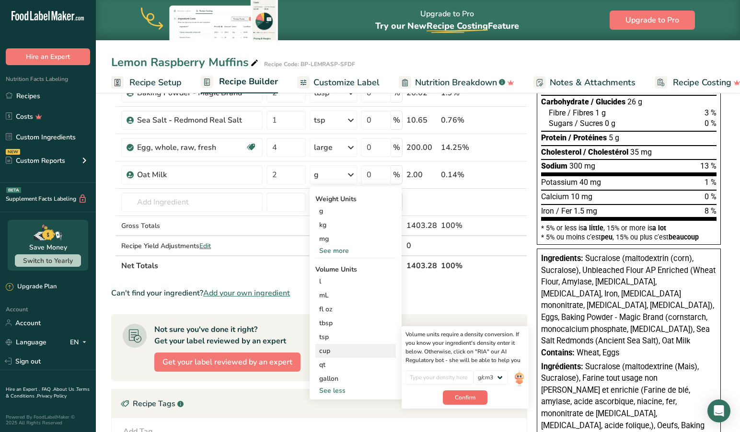
scroll to position [141, 0]
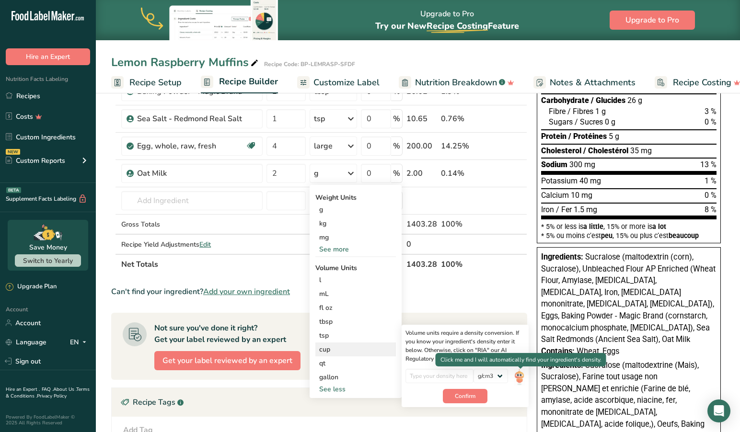
click at [521, 374] on img at bounding box center [519, 377] width 11 height 17
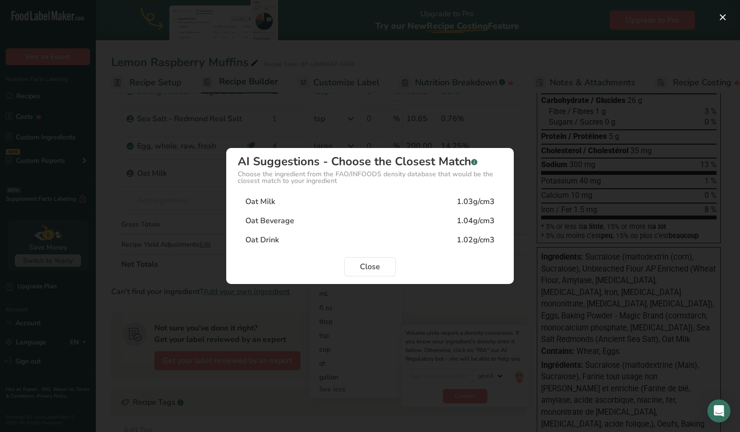
click at [470, 200] on div "1.03g/cm3" at bounding box center [476, 202] width 38 height 12
type input "1.03"
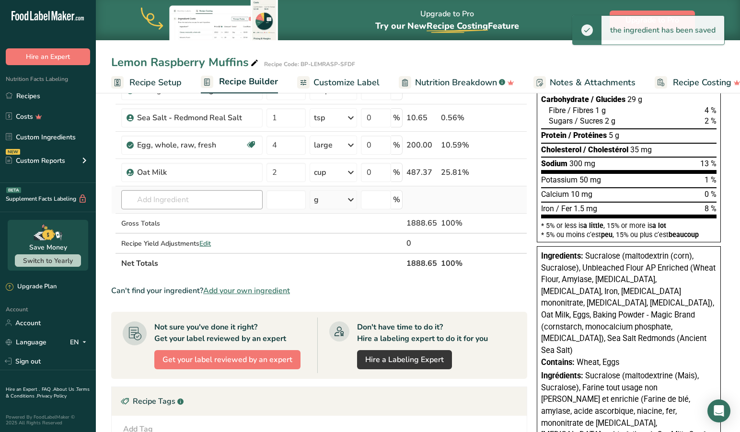
scroll to position [142, 0]
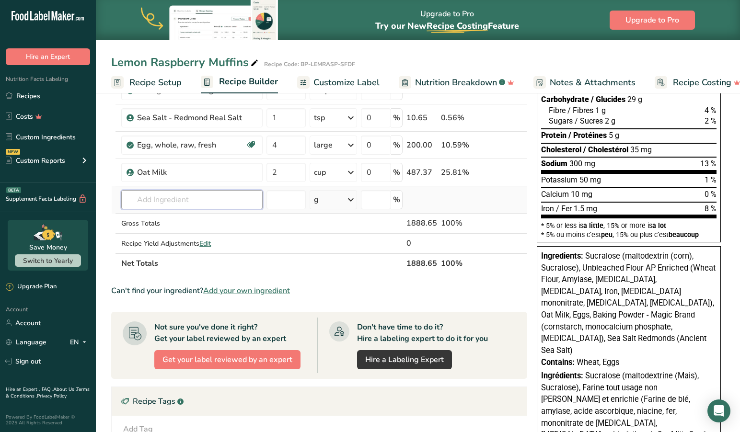
click at [201, 201] on input "text" at bounding box center [191, 199] width 141 height 19
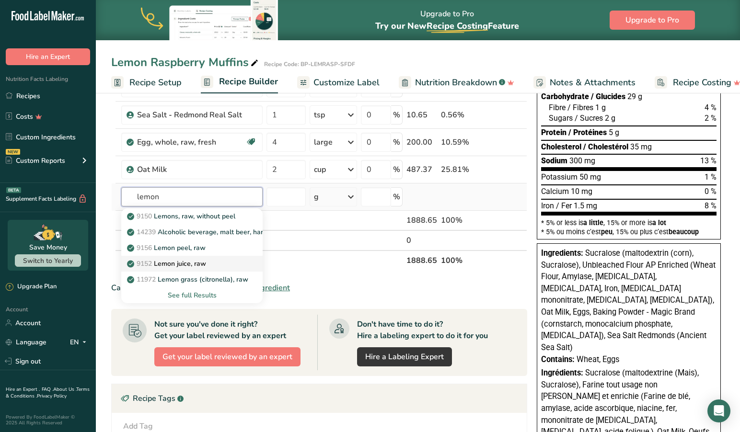
scroll to position [145, 0]
type input "lemon"
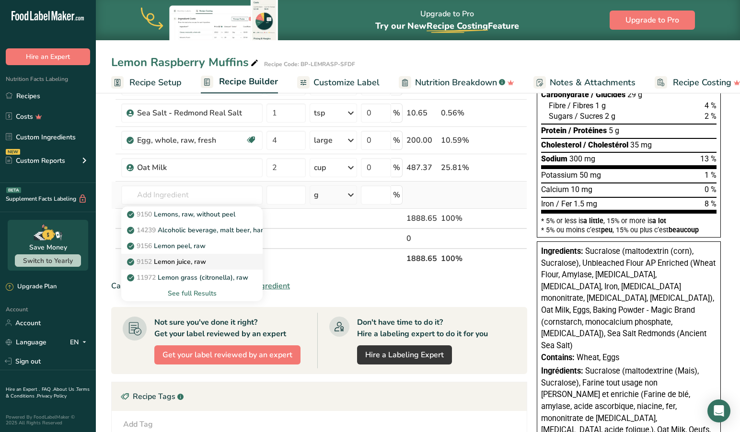
click at [186, 264] on p "9152 Lemon juice, raw" at bounding box center [167, 262] width 77 height 10
type input "Lemon juice, raw"
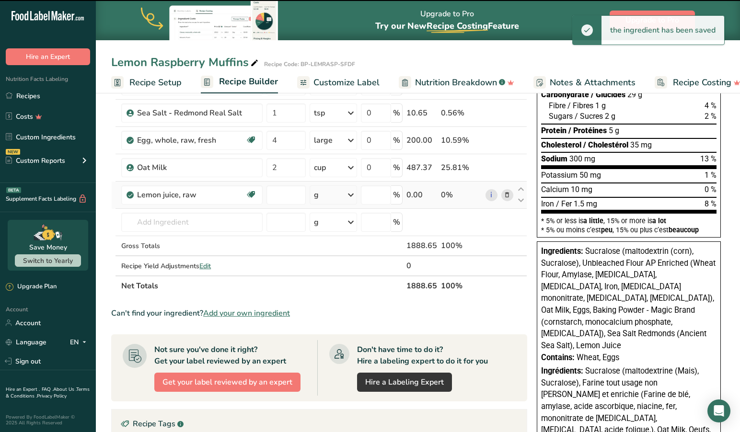
type input "0"
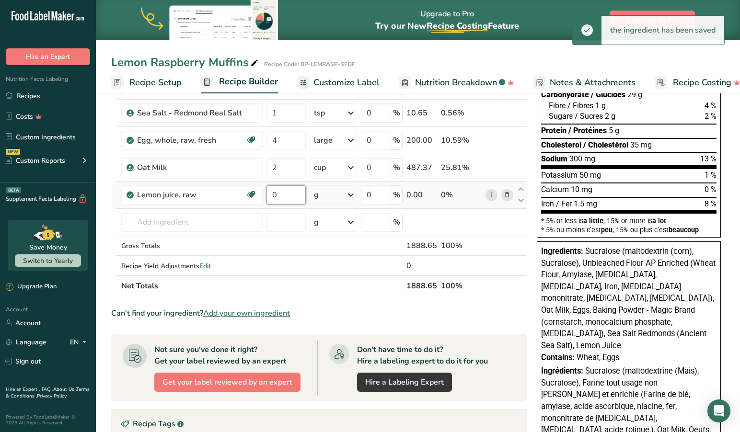
click at [286, 197] on input "0" at bounding box center [286, 195] width 39 height 19
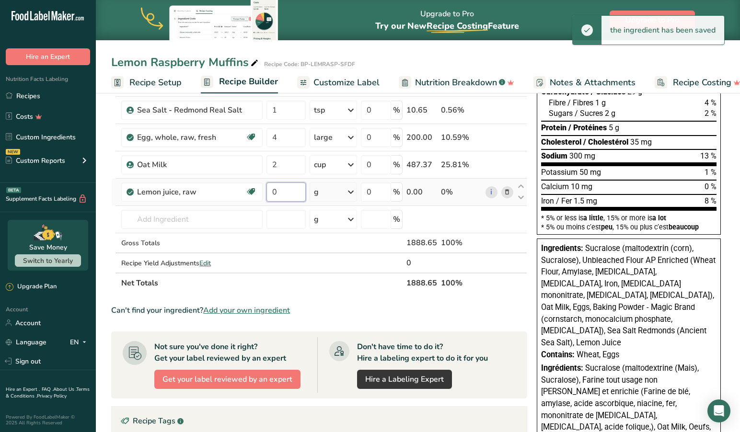
scroll to position [150, 0]
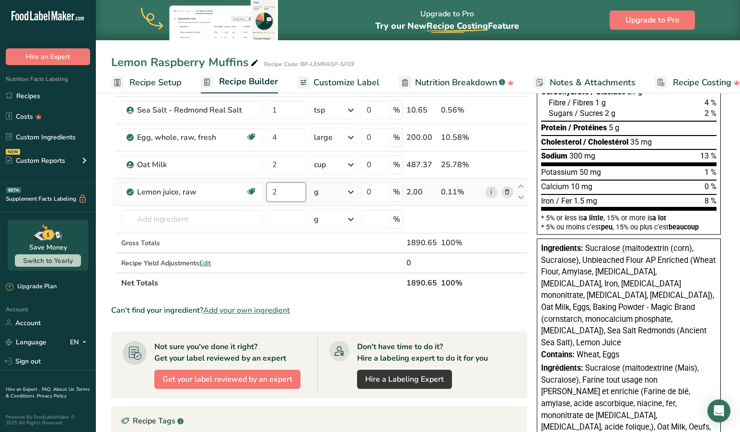
type input "2"
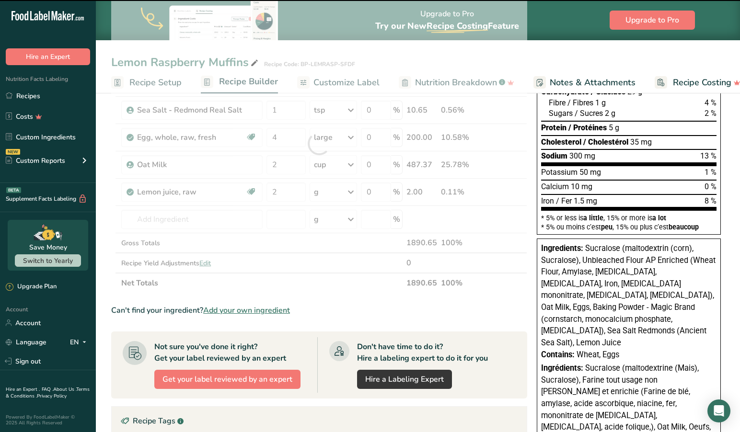
click at [351, 192] on div at bounding box center [319, 143] width 416 height 299
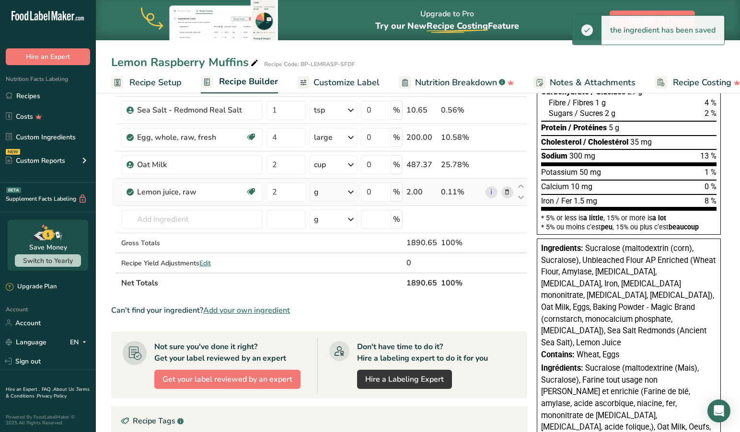
click at [352, 191] on icon at bounding box center [351, 192] width 12 height 17
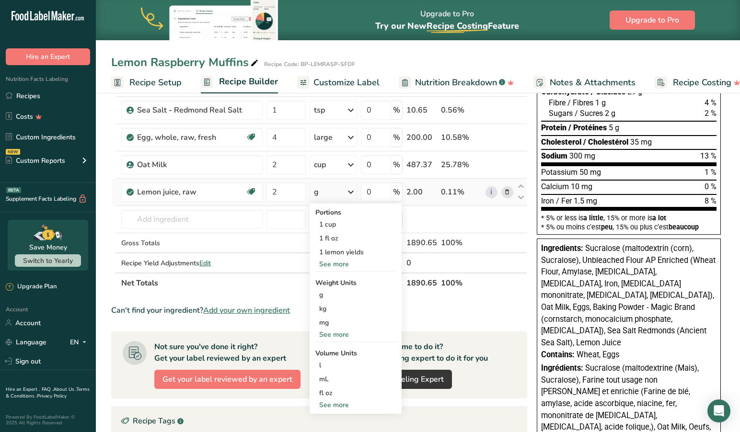
click at [340, 261] on div "See more" at bounding box center [355, 264] width 81 height 10
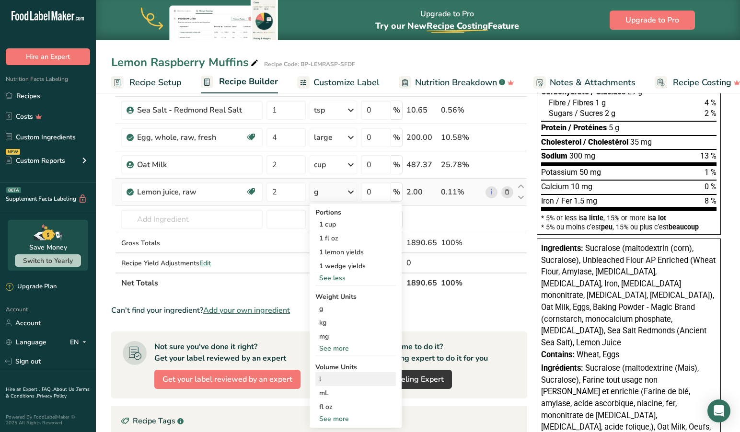
scroll to position [183, 0]
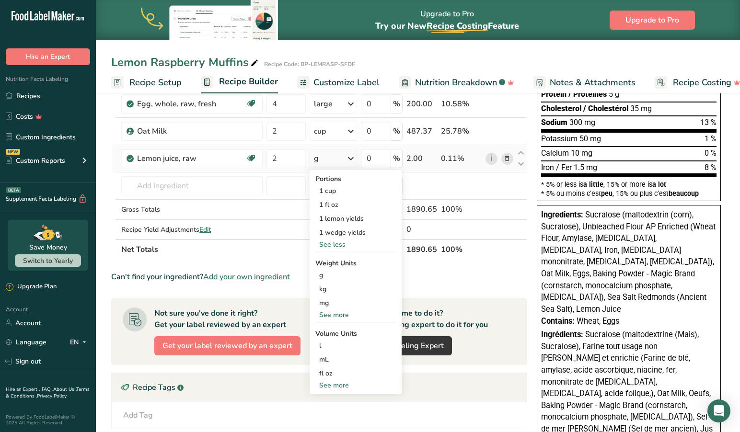
click at [333, 385] on div "See more" at bounding box center [355, 386] width 81 height 10
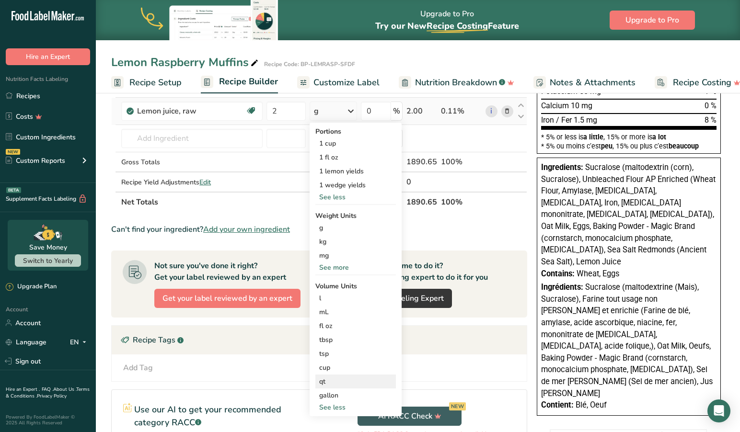
scroll to position [241, 0]
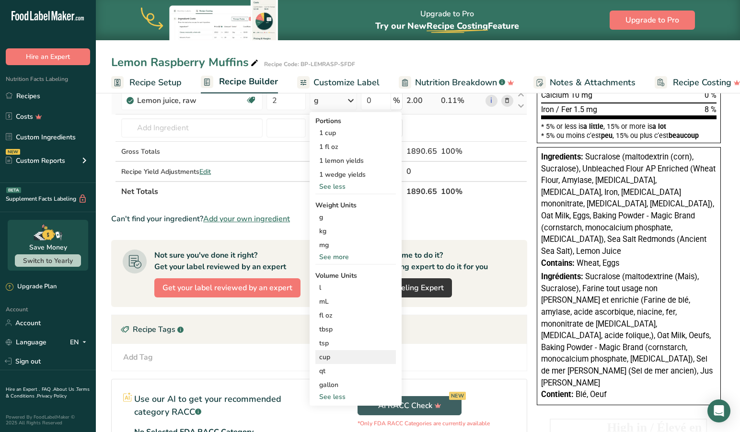
click at [335, 357] on div "cup" at bounding box center [355, 357] width 73 height 10
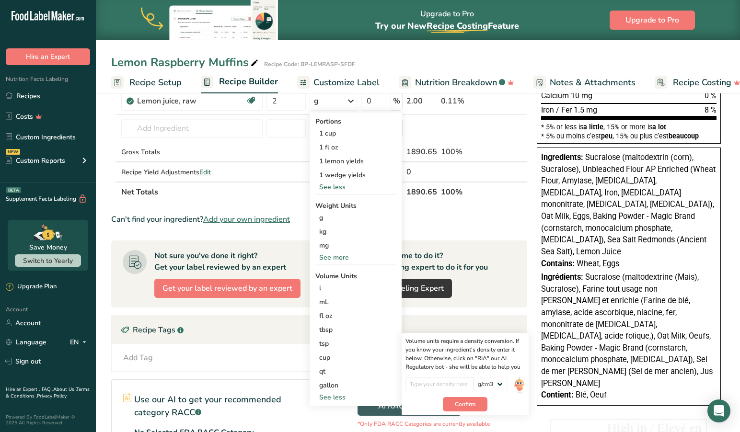
scroll to position [241, 0]
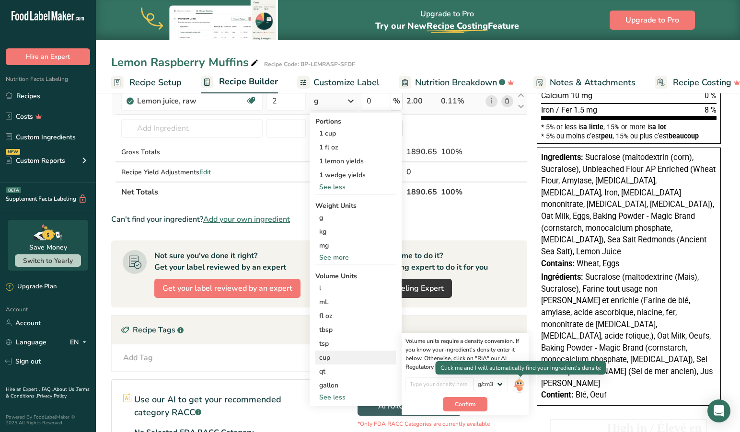
click at [520, 384] on img at bounding box center [519, 385] width 11 height 17
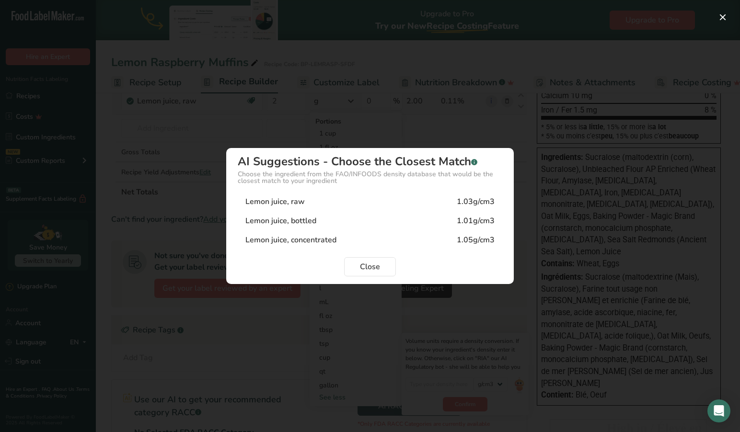
click at [286, 206] on div "Lemon juice, raw" at bounding box center [274, 202] width 59 height 12
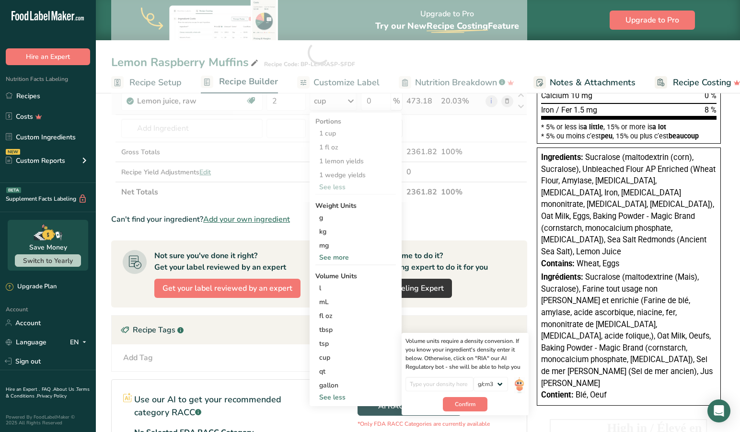
type input "1.03"
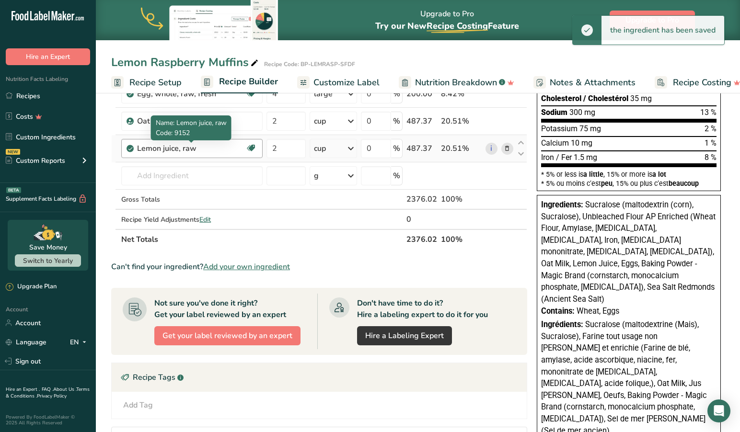
scroll to position [190, 0]
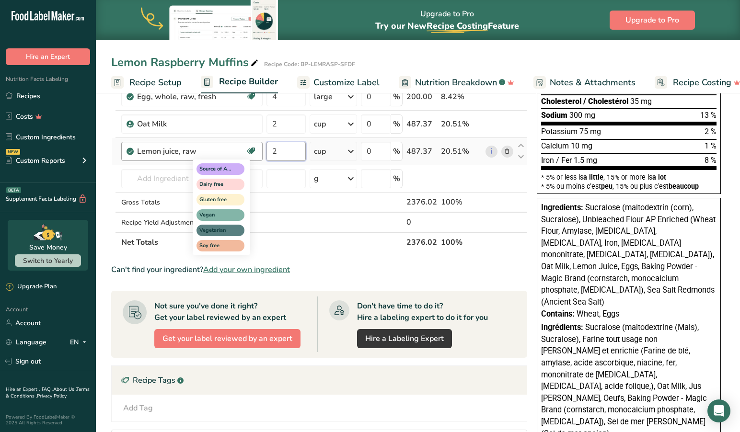
drag, startPoint x: 288, startPoint y: 152, endPoint x: 252, endPoint y: 149, distance: 36.1
click at [252, 149] on tr "Lemon juice, raw Source of Antioxidants Dairy free Gluten free Vegan Vegetarian…" at bounding box center [319, 151] width 415 height 27
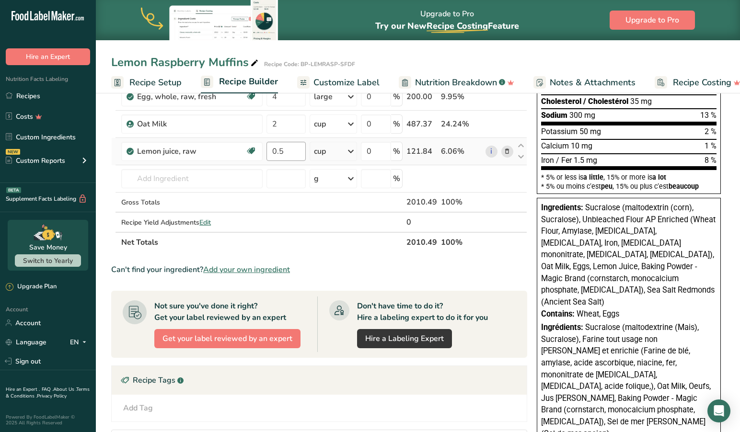
scroll to position [189, 0]
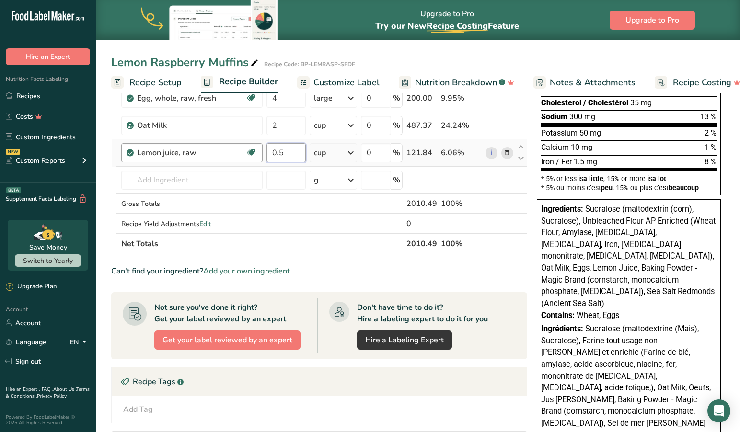
drag, startPoint x: 293, startPoint y: 152, endPoint x: 249, endPoint y: 148, distance: 44.8
click at [249, 148] on tr "Lemon juice, raw Source of Antioxidants Dairy free Gluten free Vegan Vegetarian…" at bounding box center [319, 153] width 415 height 27
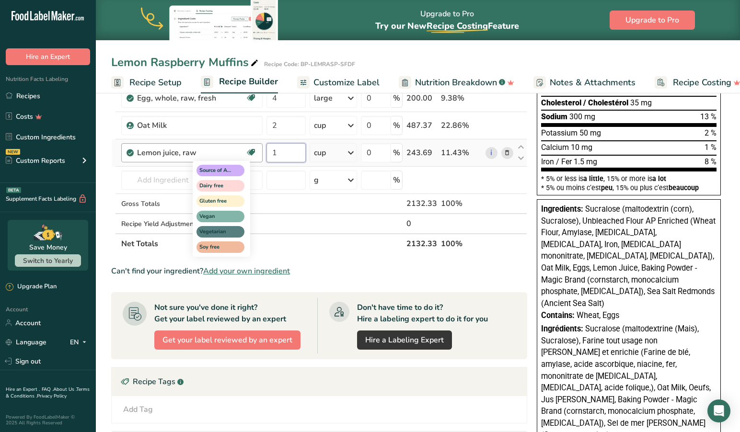
type input "1"
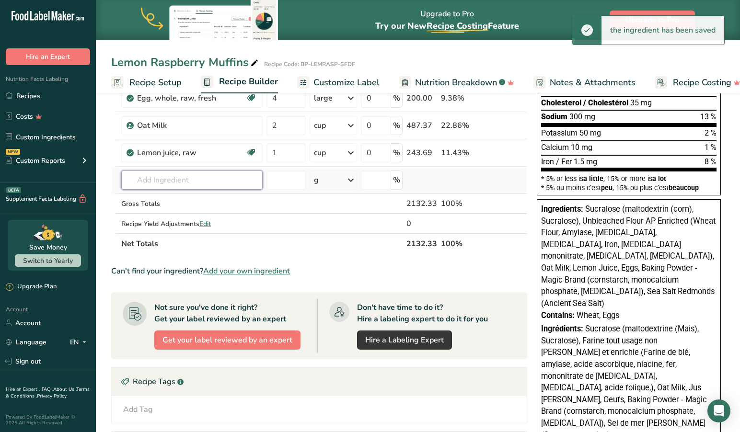
click at [210, 180] on input "text" at bounding box center [191, 180] width 141 height 19
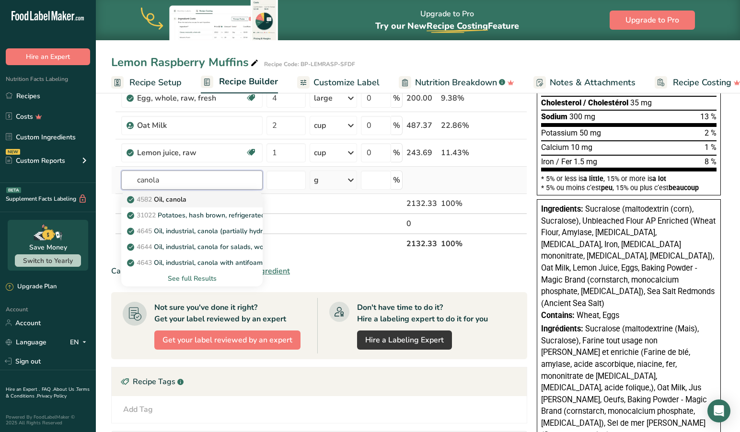
type input "canola"
click at [174, 198] on p "4582 Oil, canola" at bounding box center [158, 200] width 58 height 10
type input "Oil, canola"
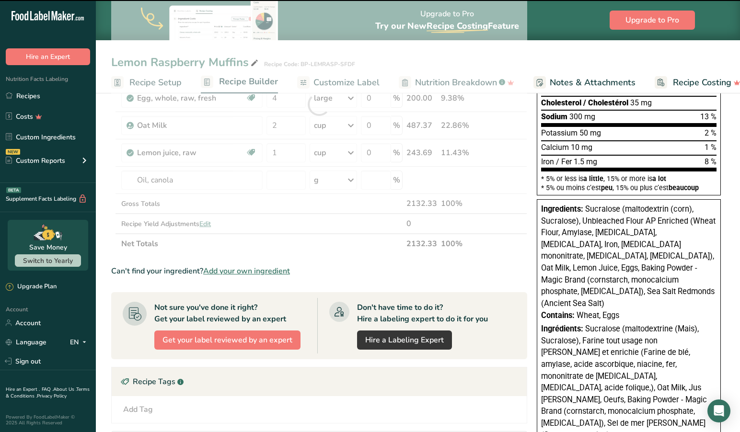
type input "0"
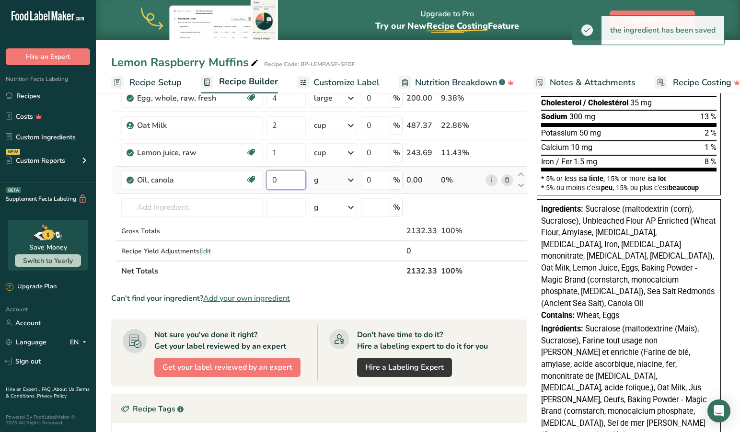
click at [290, 182] on input "0" at bounding box center [286, 180] width 39 height 19
type input "1"
click at [351, 180] on icon at bounding box center [351, 180] width 12 height 17
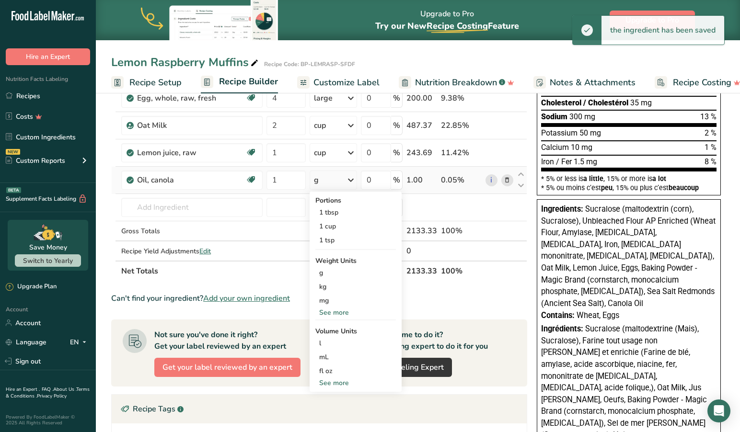
click at [338, 382] on div "See more" at bounding box center [355, 383] width 81 height 10
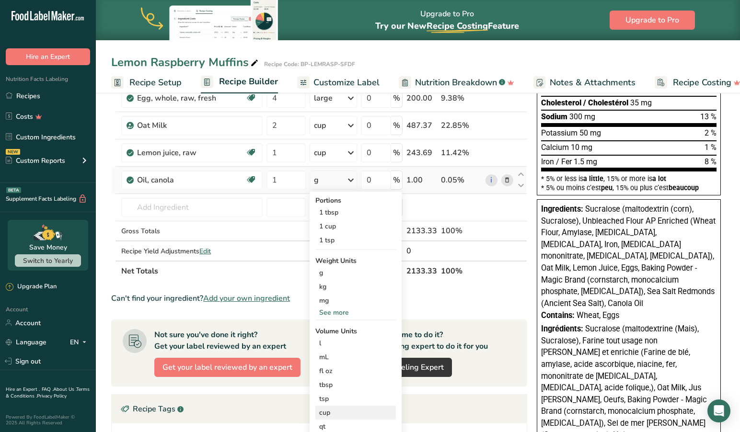
click at [327, 413] on div "cup" at bounding box center [355, 413] width 73 height 10
click at [337, 412] on div "cup" at bounding box center [355, 413] width 73 height 10
click at [337, 224] on div "1 cup" at bounding box center [355, 227] width 81 height 14
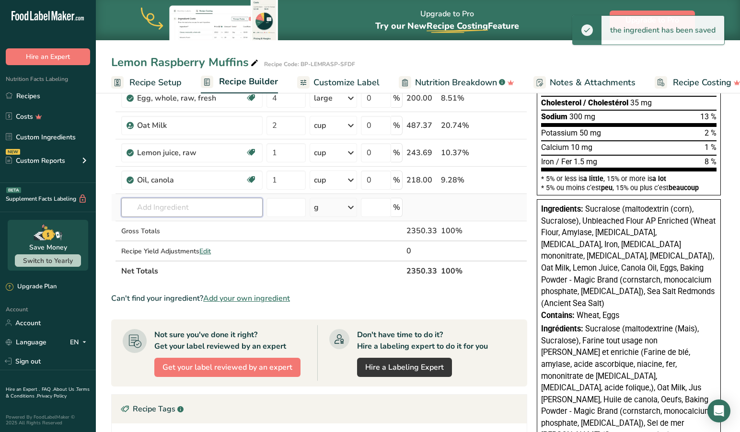
click at [202, 207] on input "text" at bounding box center [191, 207] width 141 height 19
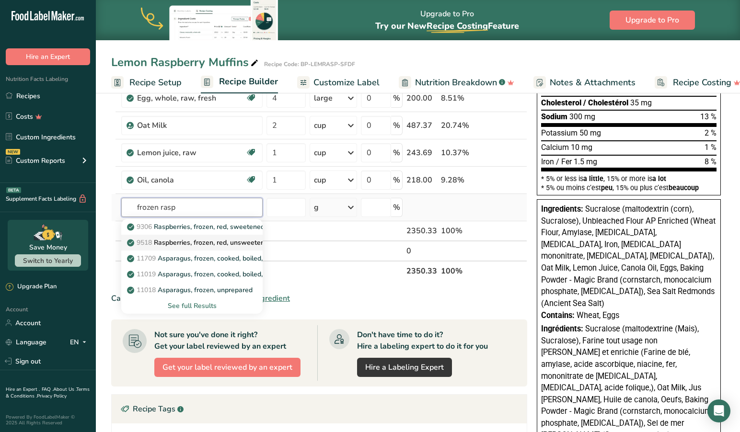
type input "frozen rasp"
click at [190, 240] on p "9518 Raspberries, frozen, red, unsweetened" at bounding box center [200, 243] width 143 height 10
type input "Raspberries, frozen, red, unsweetened"
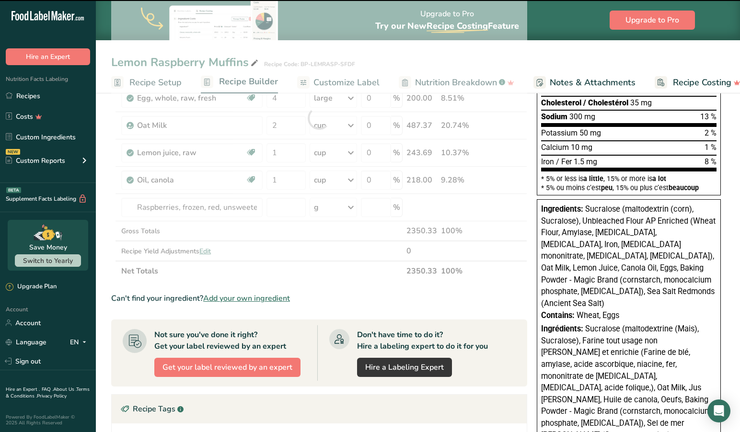
type input "0"
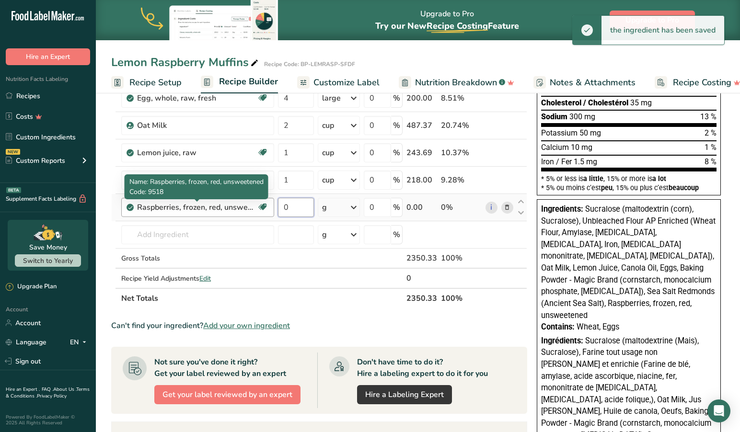
drag, startPoint x: 300, startPoint y: 210, endPoint x: 237, endPoint y: 201, distance: 62.9
click at [237, 201] on tr "Raspberries, frozen, red, unsweetened Source of Antioxidants Dairy free Gluten …" at bounding box center [319, 207] width 415 height 27
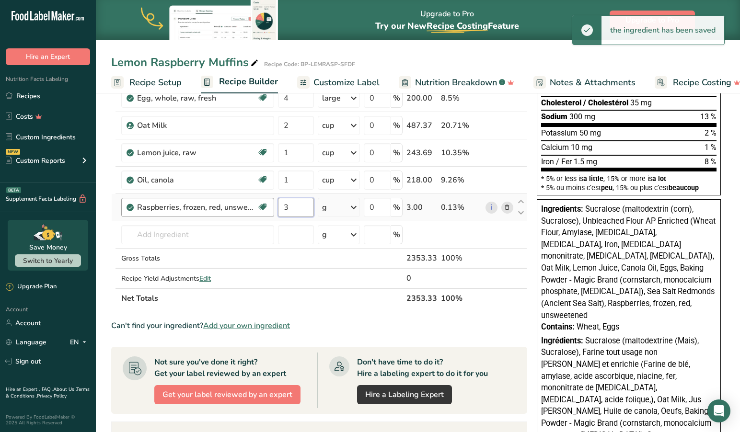
type input "3"
click at [355, 208] on icon at bounding box center [354, 207] width 12 height 17
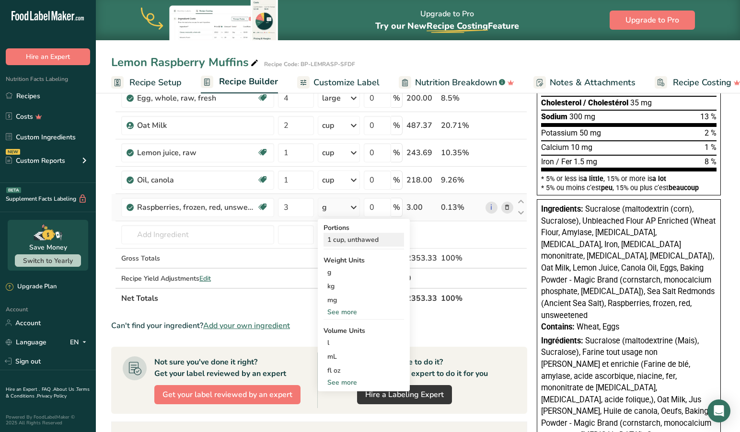
click at [341, 241] on div "1 cup, unthawed" at bounding box center [364, 240] width 81 height 14
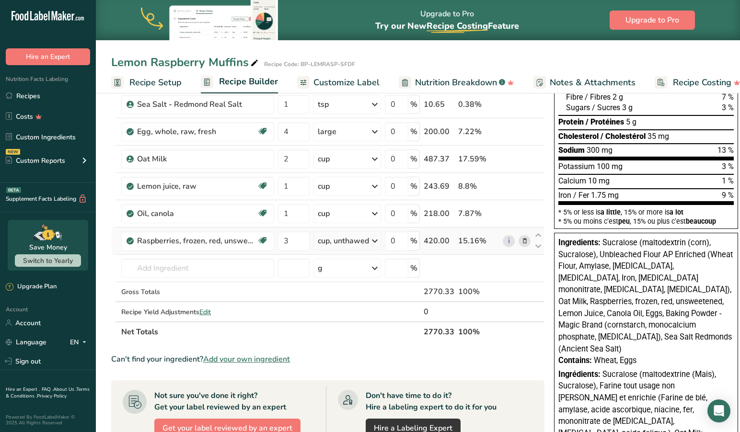
scroll to position [152, 0]
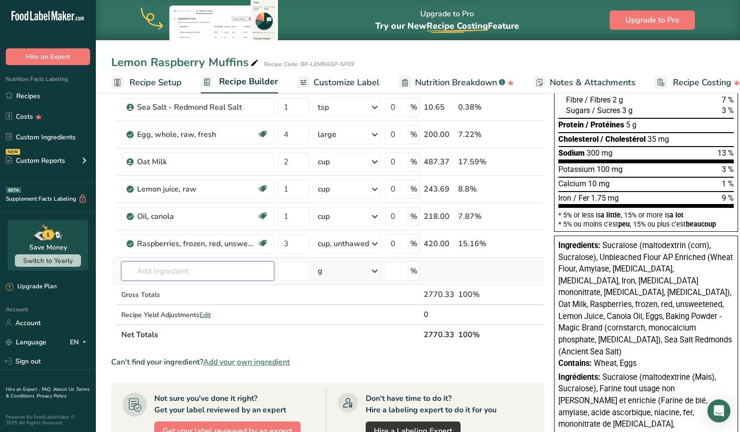
click at [192, 274] on input "text" at bounding box center [197, 271] width 153 height 19
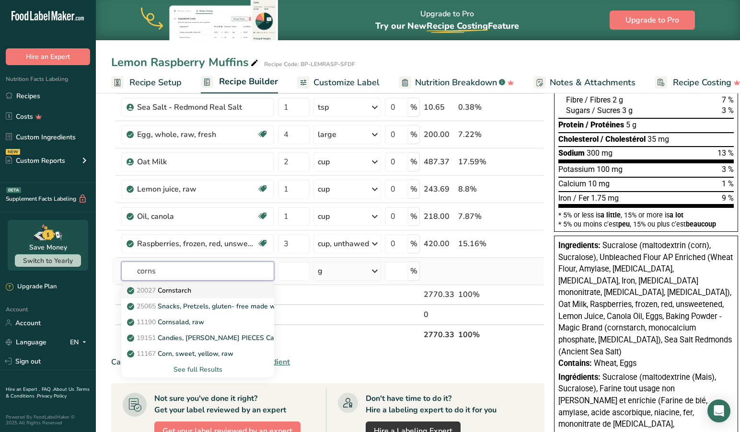
type input "corns"
click at [165, 291] on p "20027 [GEOGRAPHIC_DATA]" at bounding box center [160, 291] width 62 height 10
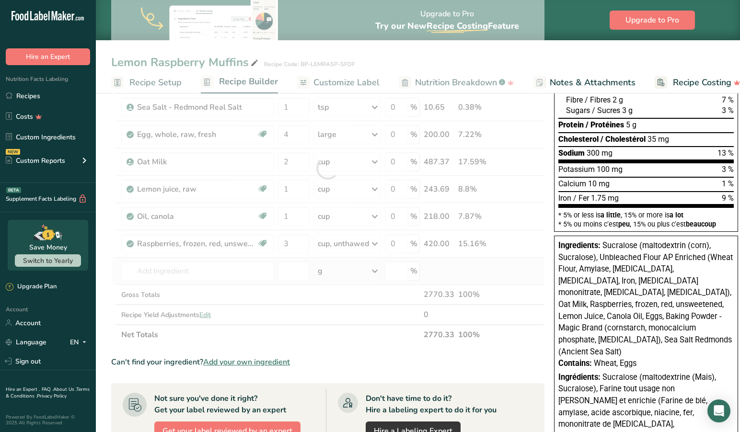
type input "Cornstarch"
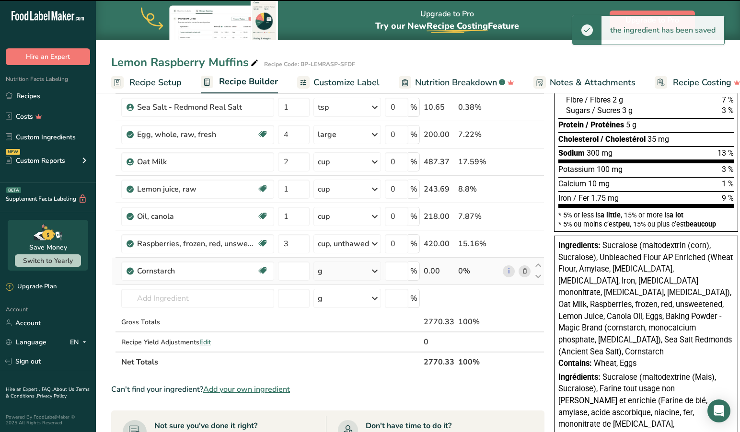
type input "0"
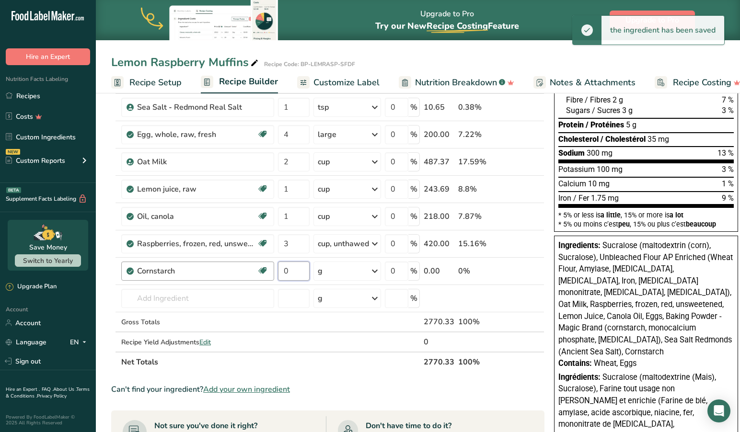
drag, startPoint x: 297, startPoint y: 271, endPoint x: 268, endPoint y: 270, distance: 29.7
click at [268, 270] on tr "Cornstarch Dairy free Gluten free Vegan Vegetarian Soy free 0 g Portions 1 cup …" at bounding box center [328, 271] width 432 height 27
type input "1"
click at [375, 270] on icon at bounding box center [375, 271] width 12 height 17
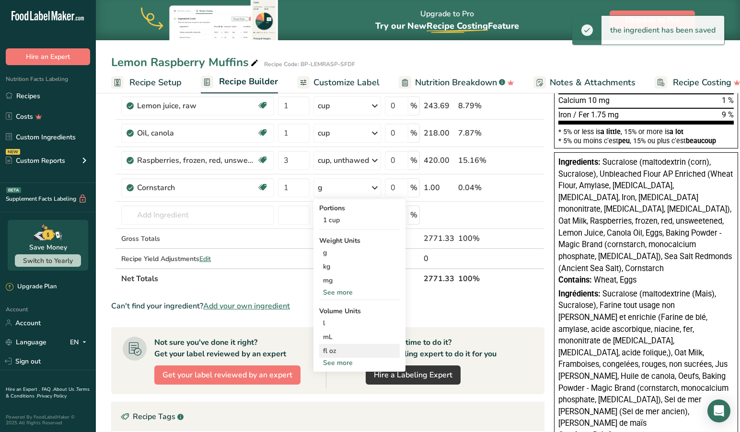
scroll to position [0, 0]
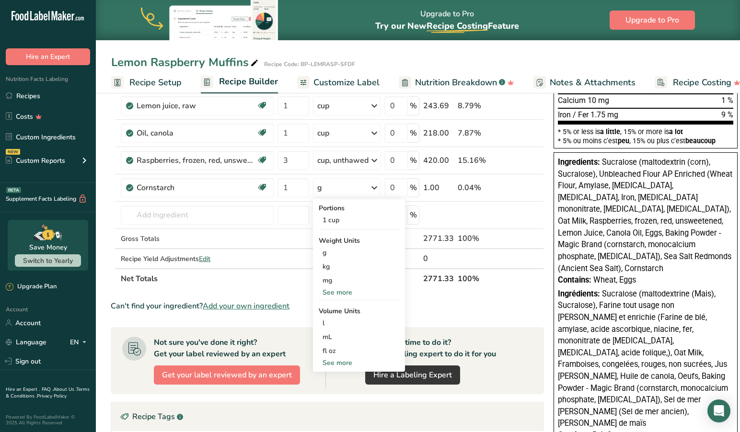
click at [339, 362] on div "See more" at bounding box center [359, 363] width 81 height 10
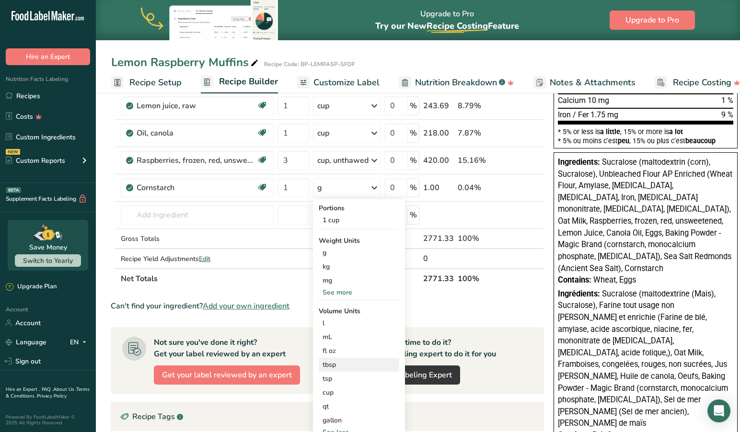
click at [339, 361] on div "tbsp" at bounding box center [359, 365] width 73 height 10
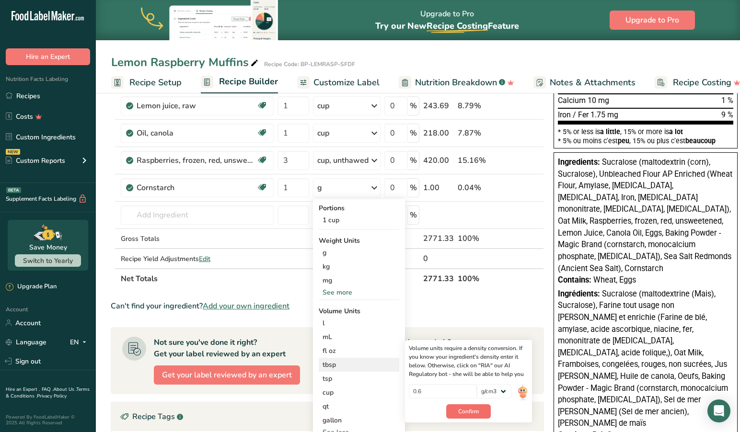
click at [460, 409] on span "Confirm" at bounding box center [468, 412] width 21 height 9
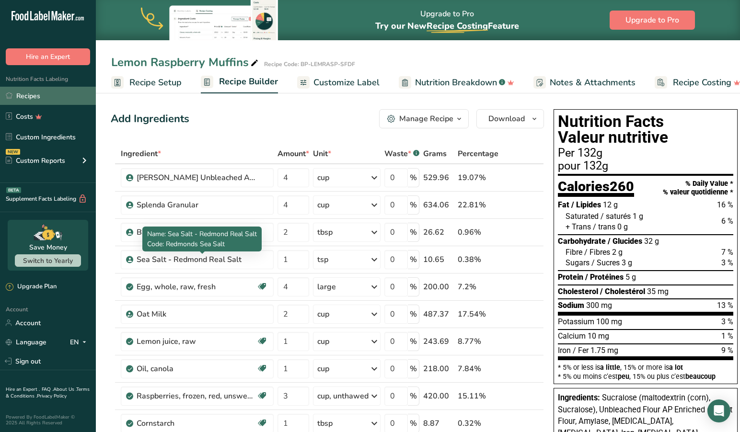
scroll to position [0, 0]
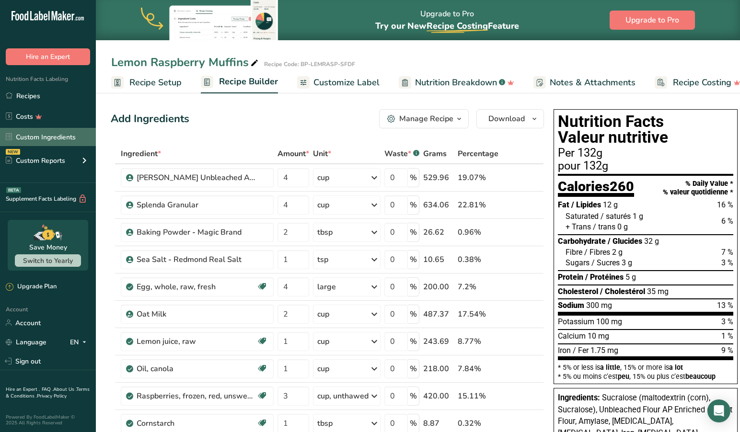
click at [45, 133] on link "Custom Ingredients" at bounding box center [48, 137] width 96 height 18
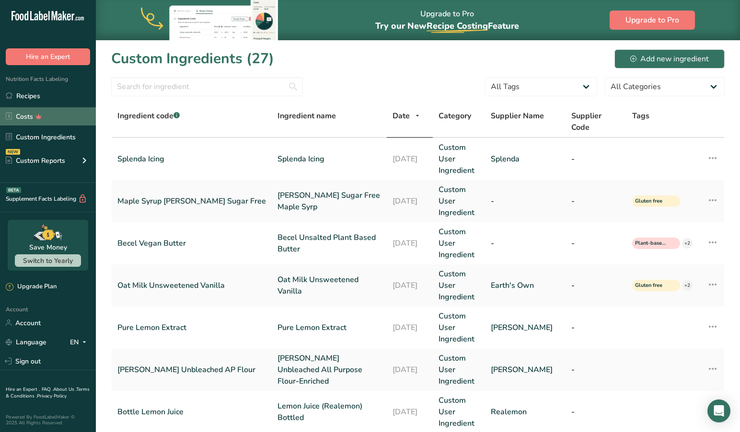
scroll to position [4, 0]
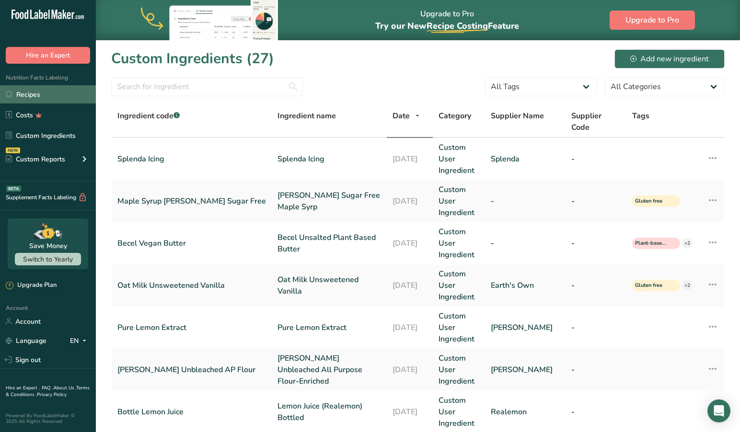
click at [38, 92] on link "Recipes" at bounding box center [48, 94] width 96 height 18
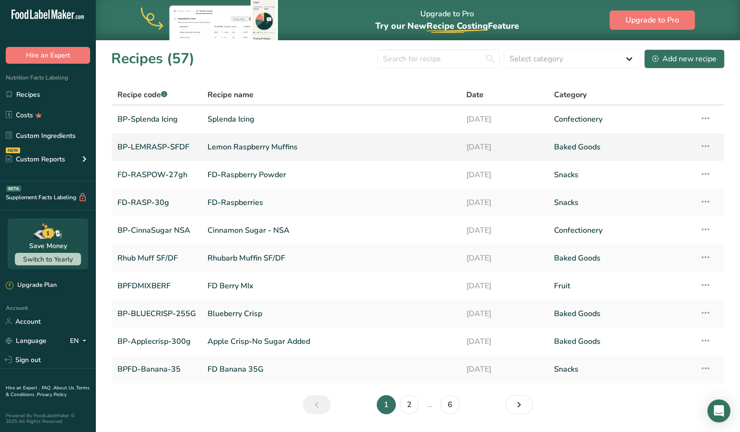
click at [227, 149] on link "Lemon Raspberry Muffins" at bounding box center [331, 147] width 247 height 20
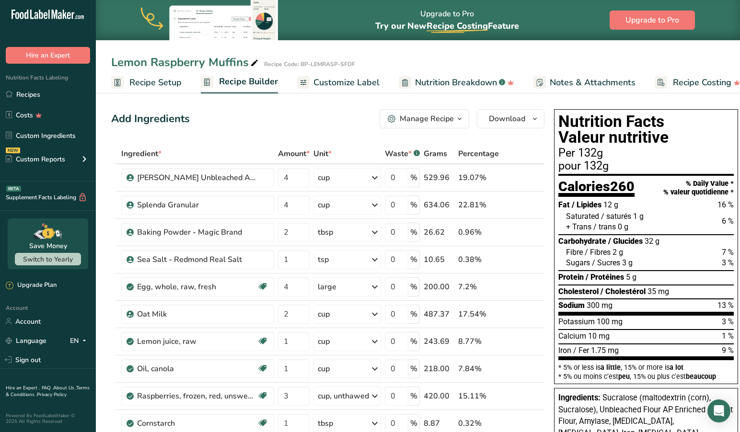
click at [146, 80] on span "Recipe Setup" at bounding box center [155, 82] width 52 height 13
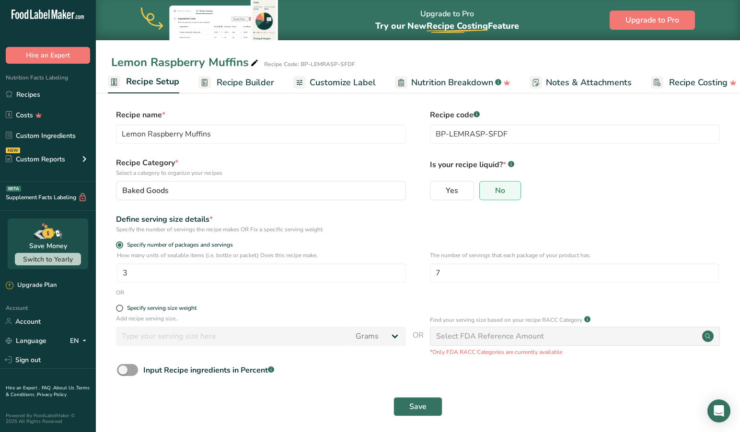
drag, startPoint x: 246, startPoint y: 80, endPoint x: 238, endPoint y: 89, distance: 12.2
click at [246, 80] on span "Recipe Builder" at bounding box center [246, 82] width 58 height 13
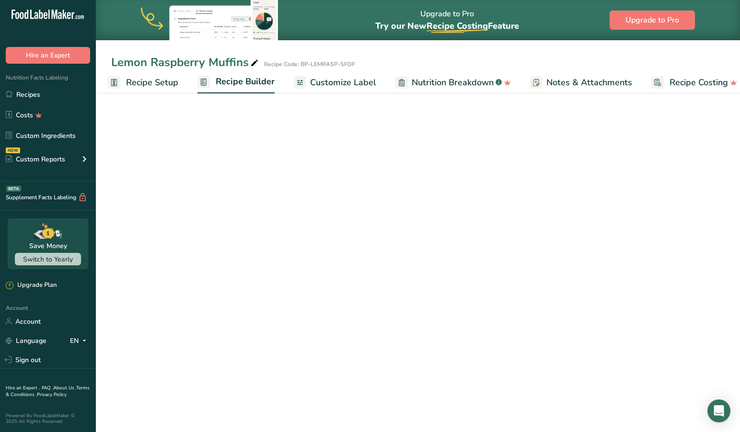
scroll to position [0, 15]
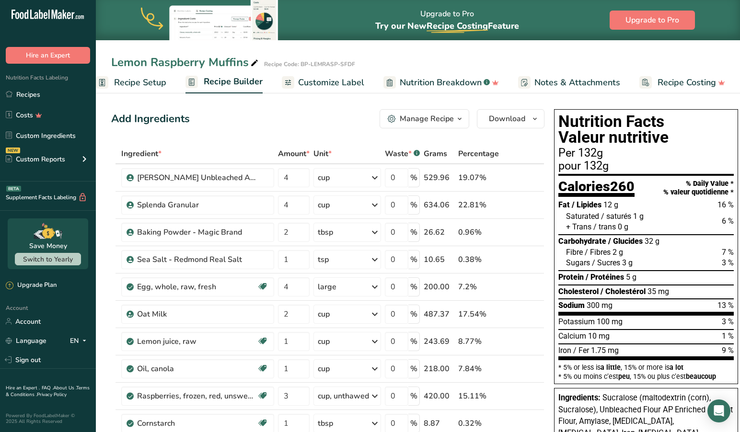
click at [323, 83] on span "Customize Label" at bounding box center [331, 82] width 66 height 13
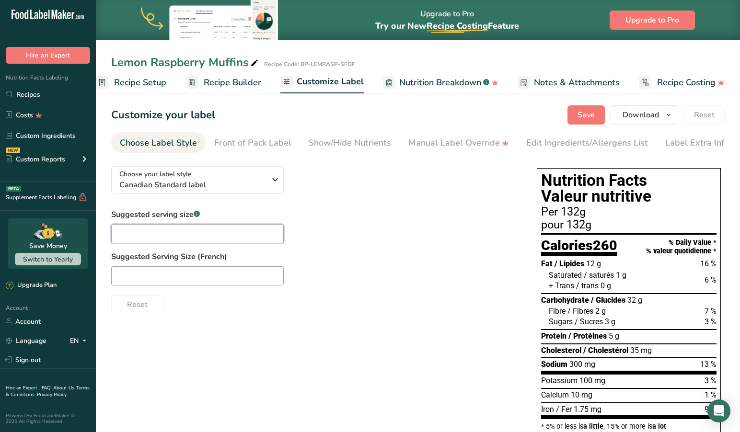
click at [127, 231] on input "text" at bounding box center [197, 233] width 173 height 19
type input "1 Muffin"
click at [128, 283] on input "text" at bounding box center [197, 276] width 173 height 19
type input "une Muffin"
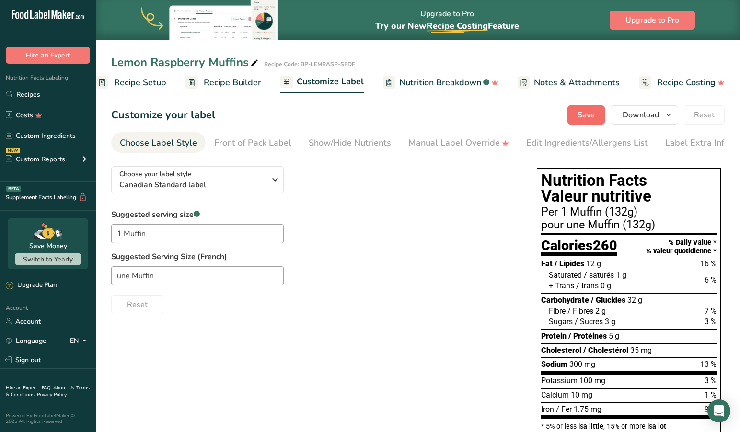
click at [584, 112] on span "Save" at bounding box center [586, 115] width 17 height 12
click at [507, 124] on div "Customize your label Save Download Choose what to show on your downloaded label…" at bounding box center [418, 114] width 614 height 19
click at [636, 107] on button "Download" at bounding box center [645, 114] width 68 height 19
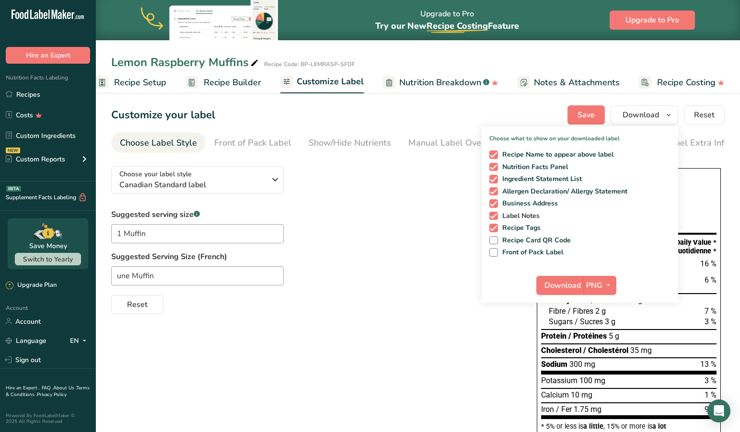
click at [495, 215] on span at bounding box center [494, 216] width 9 height 9
click at [495, 215] on input "Label Notes" at bounding box center [493, 216] width 6 height 6
checkbox input "false"
click at [559, 287] on span "Download" at bounding box center [563, 286] width 36 height 12
